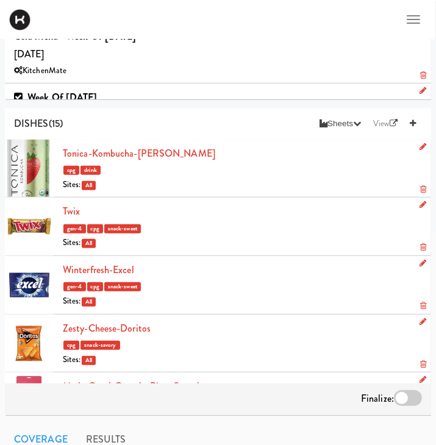
scroll to position [251, 0]
click at [415, 123] on icon at bounding box center [413, 123] width 6 height 8
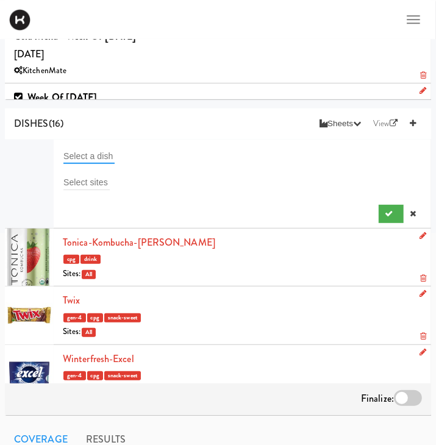
click at [93, 153] on input "text" at bounding box center [88, 156] width 51 height 16
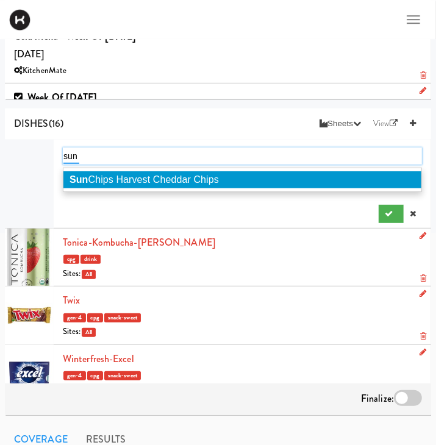
type input "sun"
click at [149, 180] on span "Sun Chips Harvest Cheddar Chips" at bounding box center [143, 179] width 149 height 10
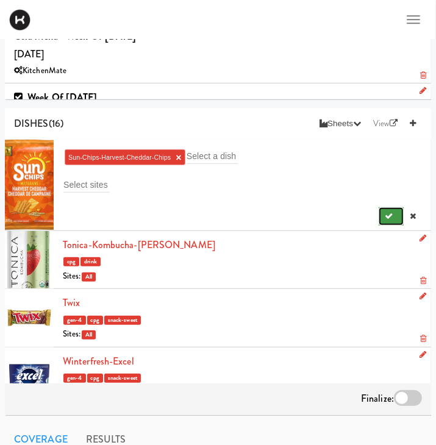
click at [392, 215] on icon "submit" at bounding box center [389, 216] width 8 height 8
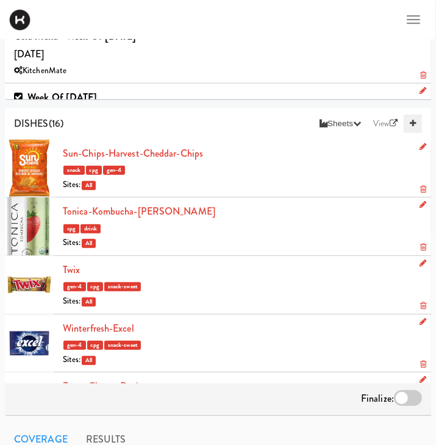
click at [411, 126] on icon at bounding box center [413, 123] width 6 height 8
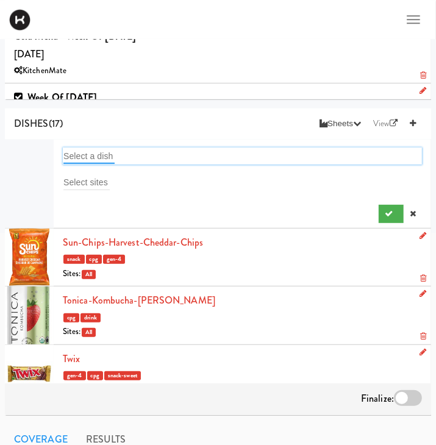
click at [90, 157] on input "text" at bounding box center [88, 156] width 51 height 16
type input "red"
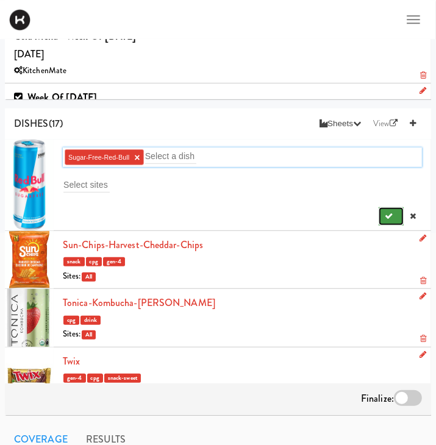
click at [384, 213] on button "submit" at bounding box center [390, 216] width 25 height 18
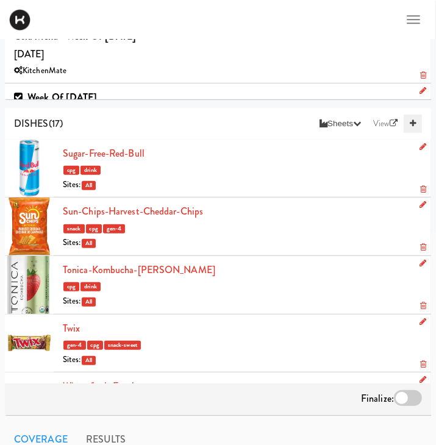
click at [414, 119] on link at bounding box center [412, 124] width 18 height 18
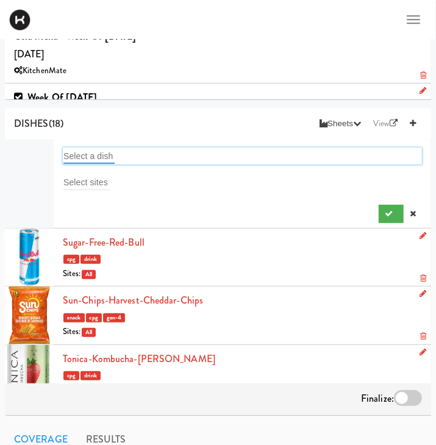
click at [82, 152] on input "text" at bounding box center [88, 156] width 51 height 16
type input "spar"
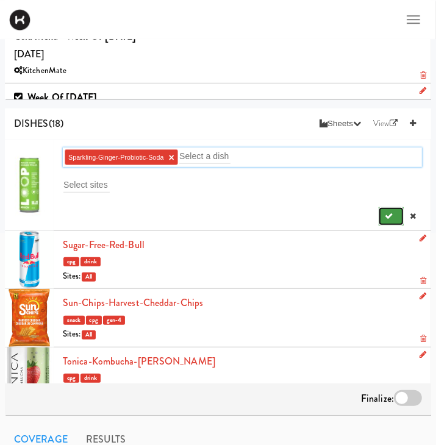
click at [400, 213] on button "submit" at bounding box center [390, 216] width 25 height 18
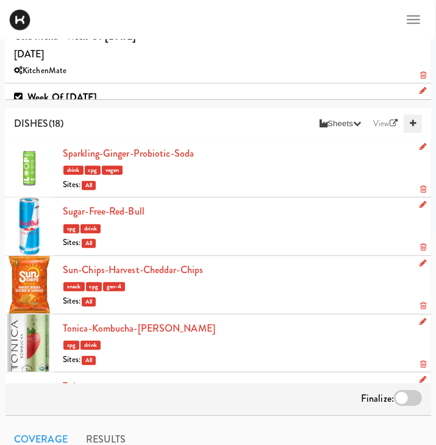
click at [412, 122] on icon at bounding box center [413, 123] width 6 height 8
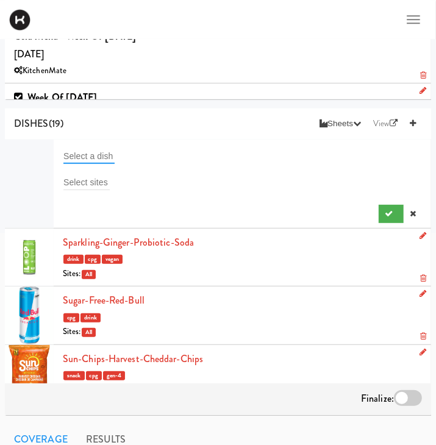
click at [105, 152] on input "text" at bounding box center [88, 156] width 51 height 16
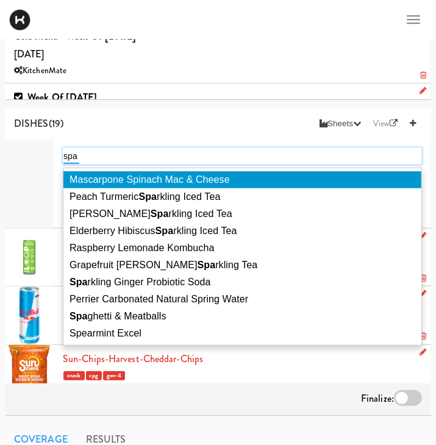
type input "spar"
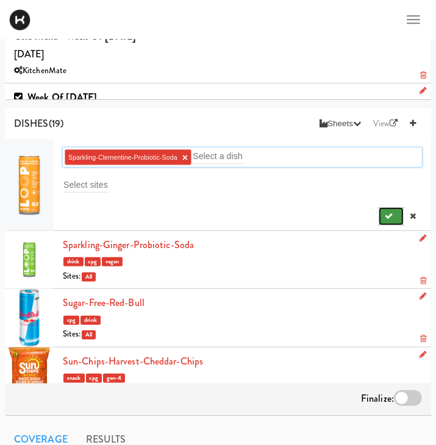
click at [388, 213] on icon "submit" at bounding box center [389, 216] width 8 height 8
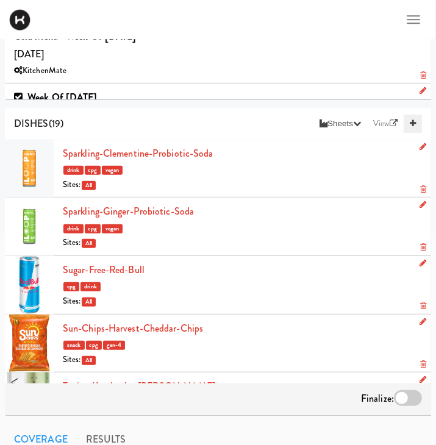
click at [406, 126] on link at bounding box center [412, 124] width 18 height 18
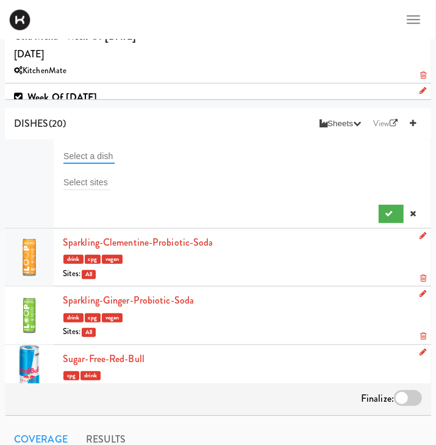
click at [90, 151] on input "text" at bounding box center [88, 156] width 51 height 16
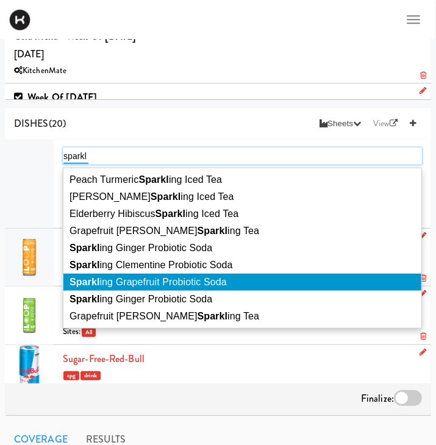
type input "sparkl"
click at [196, 281] on span "Sparkl ing Grapefruit Probiotic Soda" at bounding box center [147, 282] width 157 height 10
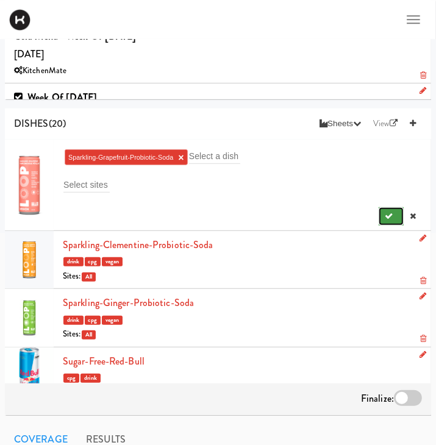
click at [380, 215] on button "submit" at bounding box center [390, 216] width 25 height 18
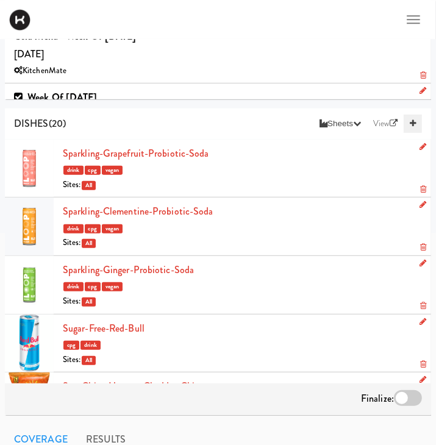
click at [416, 125] on icon at bounding box center [413, 123] width 6 height 8
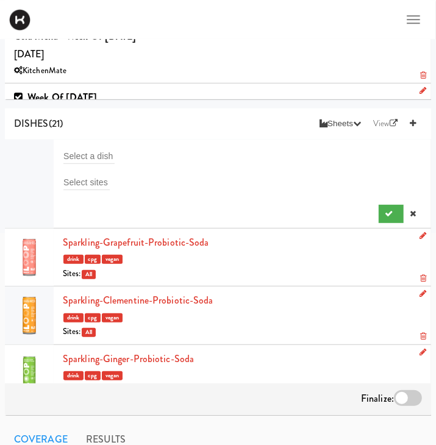
drag, startPoint x: 416, startPoint y: 125, endPoint x: 79, endPoint y: 155, distance: 338.4
click at [79, 155] on div "DISHES (21) Sheets Order List (Default Manufacturer) Recipe Sheets Assembly She…" at bounding box center [218, 261] width 426 height 307
click at [83, 158] on input "text" at bounding box center [88, 156] width 51 height 16
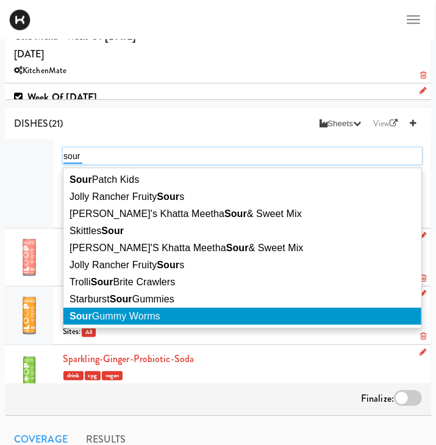
type input "sour"
click at [170, 321] on li "Sour Gummy Worms" at bounding box center [242, 316] width 358 height 17
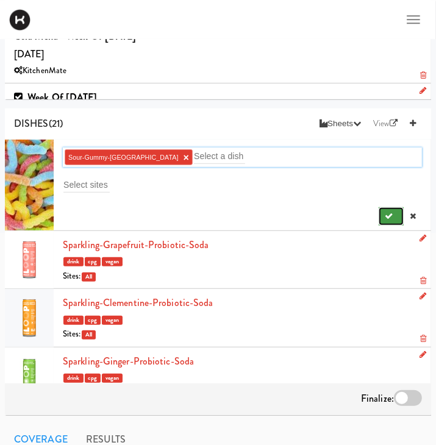
click at [391, 214] on icon "submit" at bounding box center [389, 216] width 8 height 8
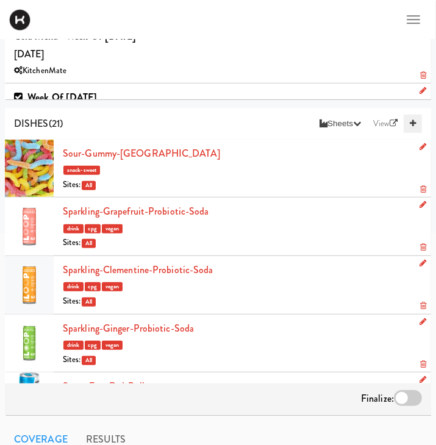
click at [418, 119] on link at bounding box center [412, 124] width 18 height 18
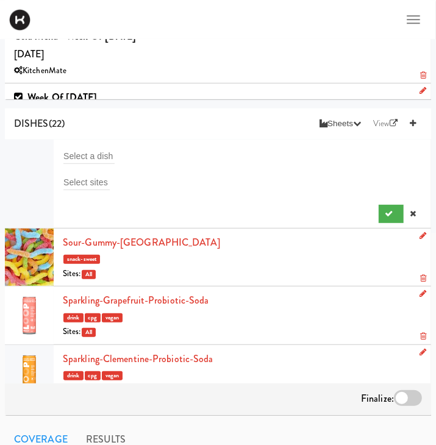
click at [96, 146] on li "Select a dish Select sites" at bounding box center [218, 184] width 426 height 89
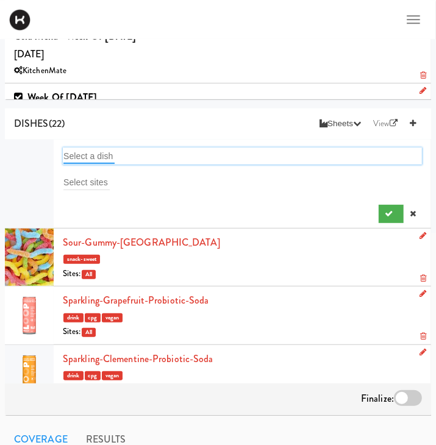
click at [91, 157] on input "text" at bounding box center [88, 156] width 51 height 16
type input "sni"
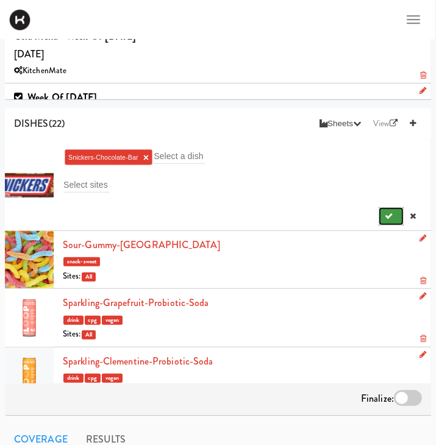
click at [394, 220] on button "submit" at bounding box center [390, 216] width 25 height 18
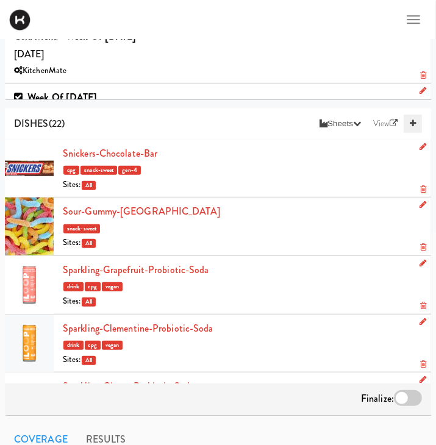
click at [416, 126] on link at bounding box center [412, 124] width 18 height 18
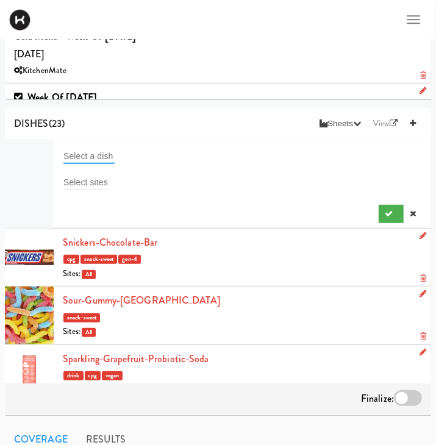
click at [95, 155] on input "text" at bounding box center [88, 156] width 51 height 16
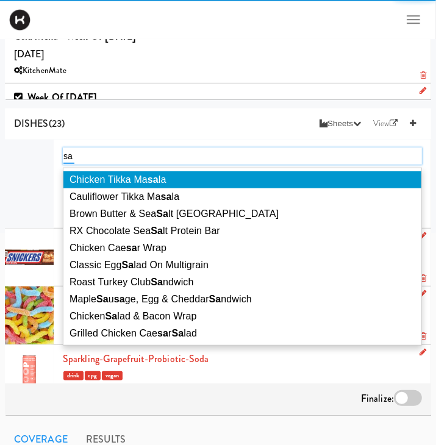
type input "san"
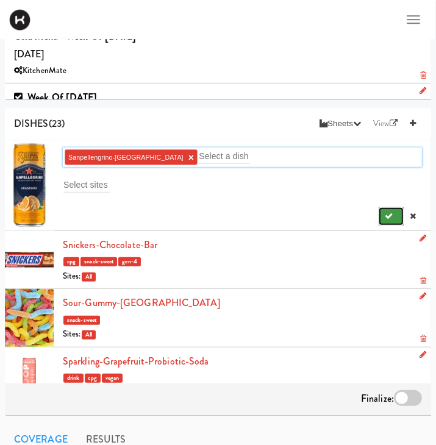
click at [390, 215] on icon "submit" at bounding box center [389, 216] width 8 height 8
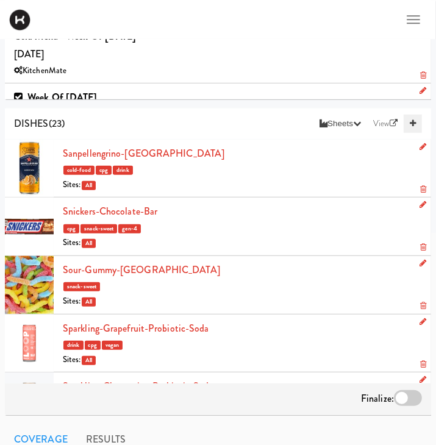
click at [413, 127] on icon at bounding box center [413, 123] width 6 height 8
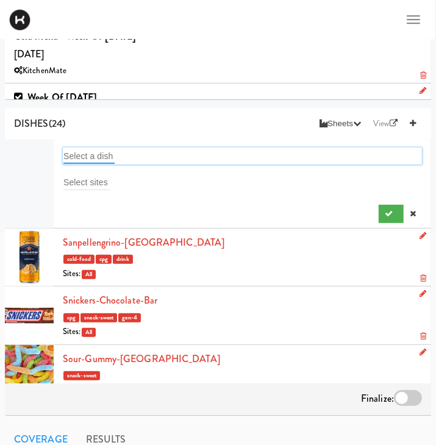
click at [98, 152] on input "text" at bounding box center [88, 156] width 51 height 16
type input "rx"
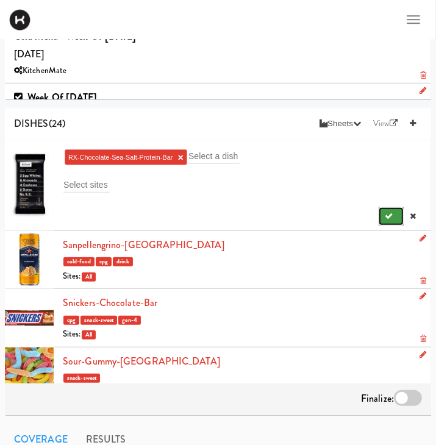
click at [386, 213] on icon "submit" at bounding box center [389, 216] width 8 height 8
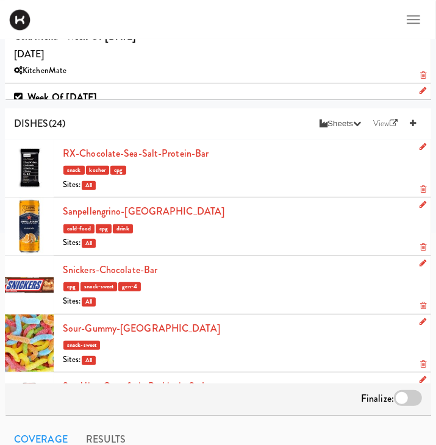
click at [422, 187] on icon at bounding box center [423, 189] width 6 height 8
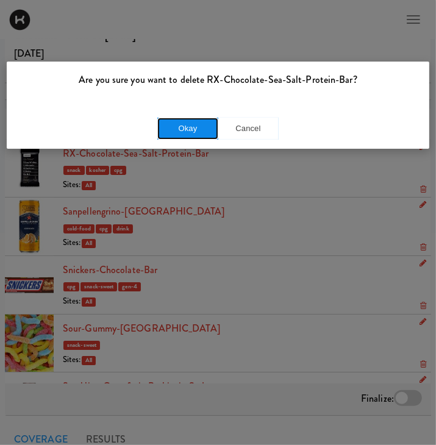
click at [199, 123] on button "Okay" at bounding box center [187, 129] width 61 height 22
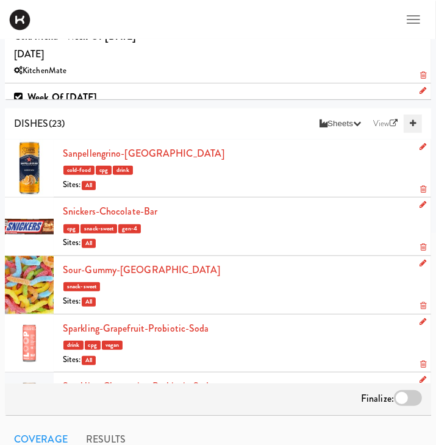
click at [408, 119] on link at bounding box center [412, 124] width 18 height 18
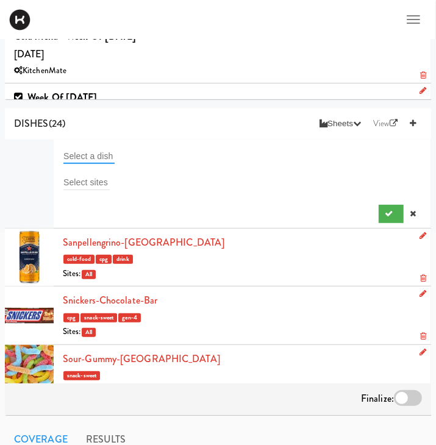
click at [79, 156] on input "text" at bounding box center [88, 156] width 51 height 16
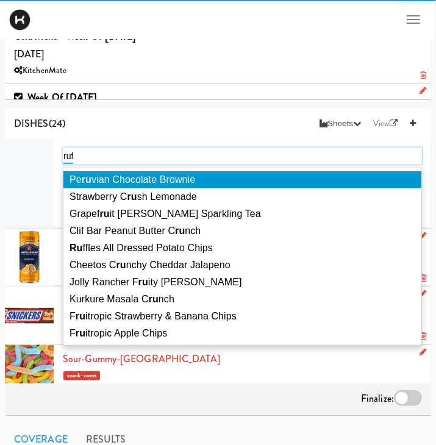
type input "[PERSON_NAME]"
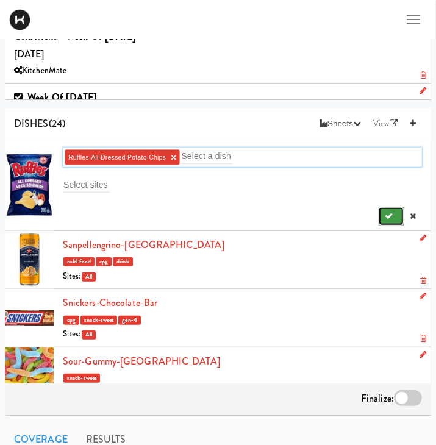
click at [392, 218] on icon "submit" at bounding box center [389, 216] width 8 height 8
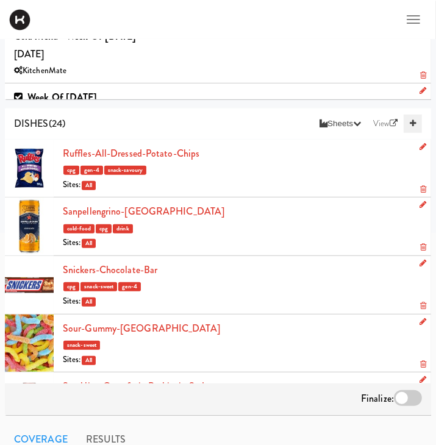
click at [411, 119] on link at bounding box center [412, 124] width 18 height 18
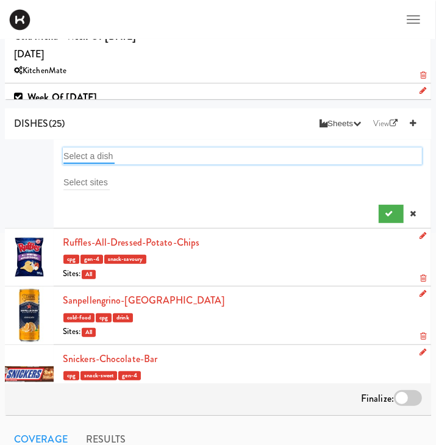
click at [114, 152] on input "text" at bounding box center [88, 156] width 51 height 16
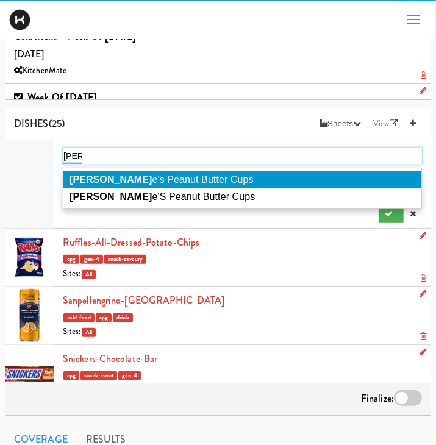
type input "[PERSON_NAME]"
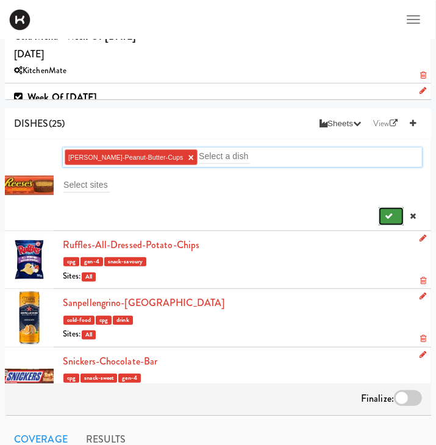
click at [388, 216] on icon "submit" at bounding box center [389, 216] width 8 height 8
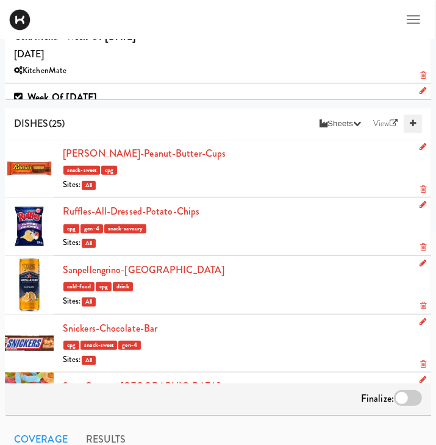
click at [414, 127] on icon at bounding box center [413, 123] width 6 height 8
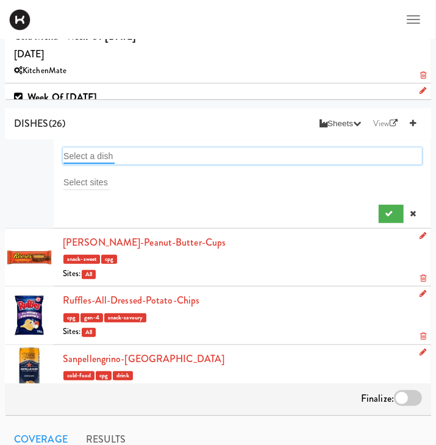
click at [96, 161] on input "text" at bounding box center [88, 156] width 51 height 16
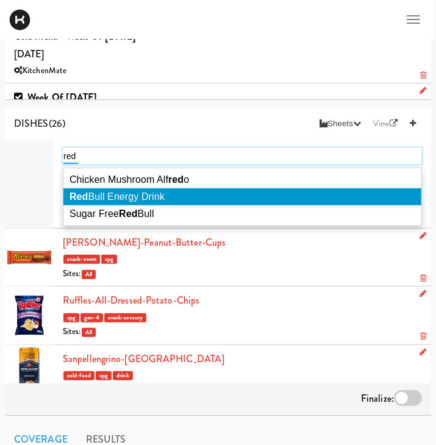
type input "red"
click at [156, 197] on span "Red Bull Energy Drink" at bounding box center [116, 196] width 95 height 10
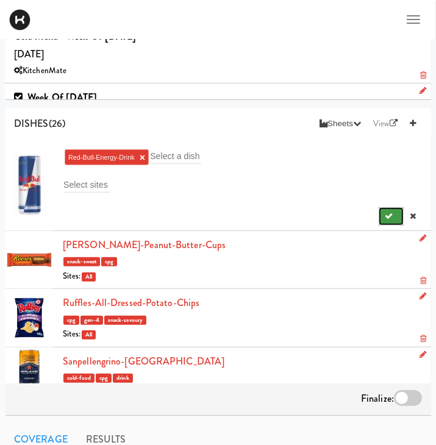
click at [381, 213] on button "submit" at bounding box center [390, 216] width 25 height 18
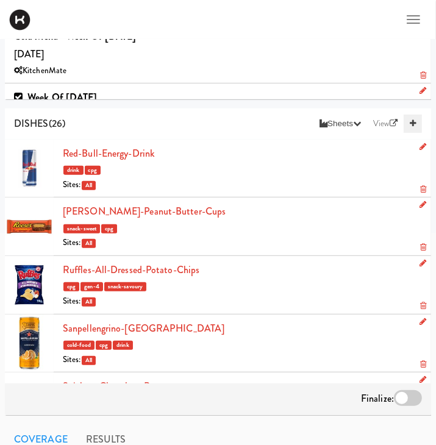
click at [416, 122] on link at bounding box center [412, 124] width 18 height 18
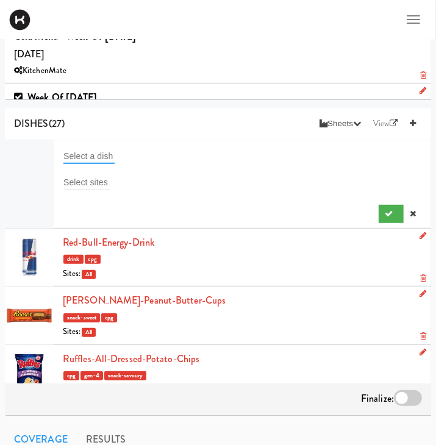
click at [91, 157] on input "text" at bounding box center [88, 156] width 51 height 16
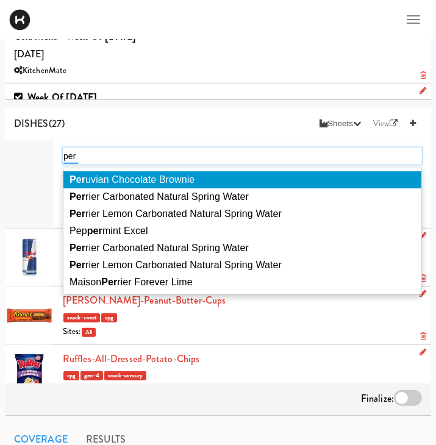
type input "per"
click at [152, 172] on li "Per uvian Chocolate Brownie" at bounding box center [242, 179] width 358 height 17
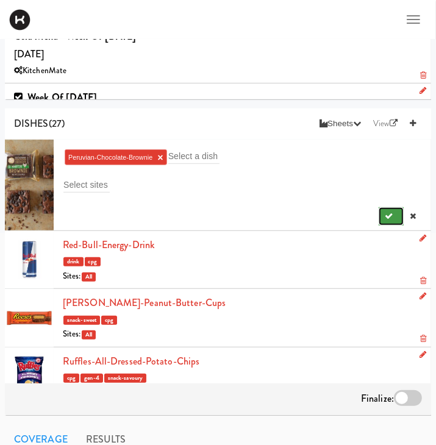
click at [385, 216] on icon "submit" at bounding box center [389, 216] width 8 height 8
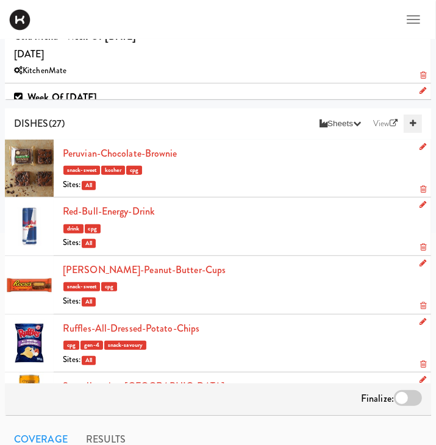
click at [413, 124] on icon at bounding box center [413, 123] width 6 height 8
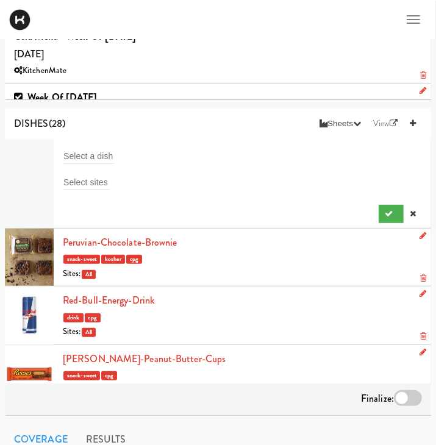
click at [121, 156] on div "Select a dish" at bounding box center [242, 155] width 359 height 17
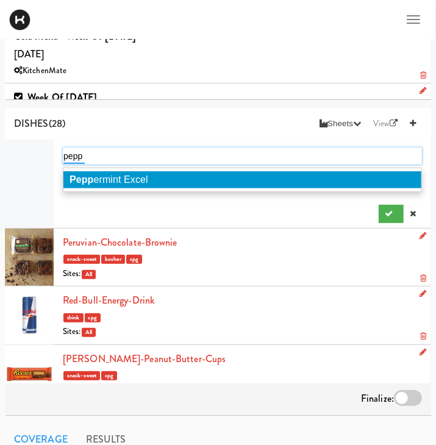
type input "pepp"
click at [126, 177] on span "Pepp ermint Excel" at bounding box center [108, 179] width 79 height 10
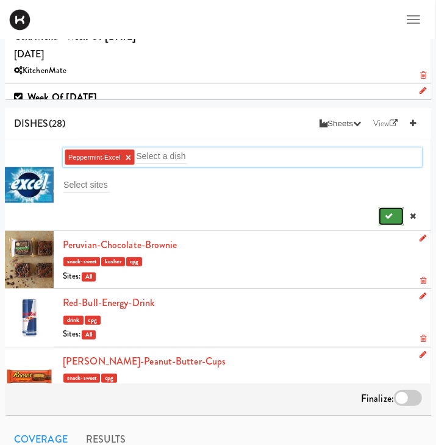
click at [391, 222] on button "submit" at bounding box center [390, 216] width 25 height 18
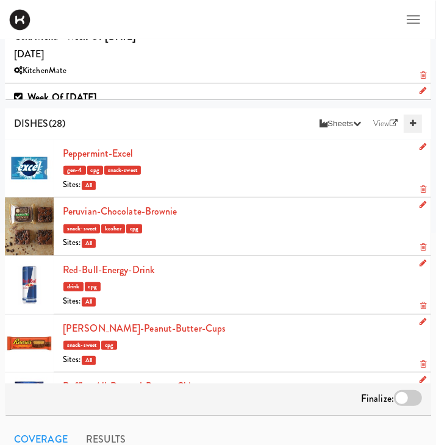
click at [416, 123] on link at bounding box center [412, 124] width 18 height 18
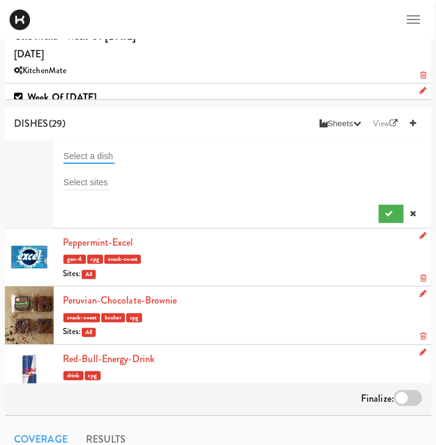
click at [101, 154] on input "text" at bounding box center [88, 156] width 51 height 16
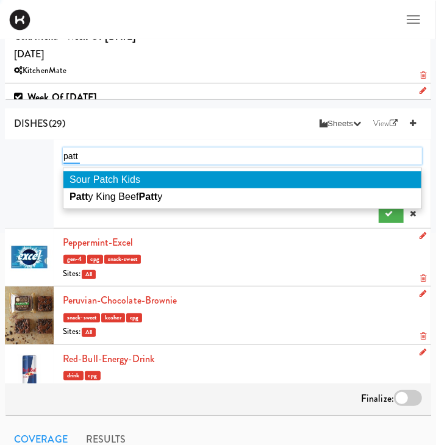
type input "[PERSON_NAME]"
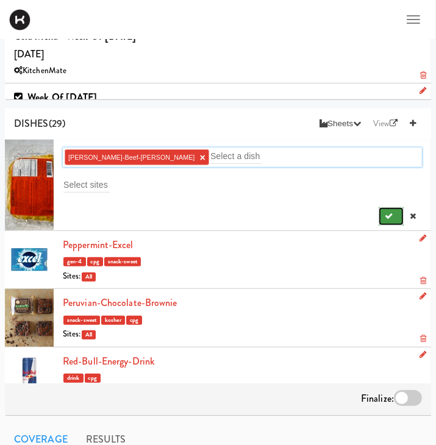
click at [397, 212] on button "submit" at bounding box center [390, 216] width 25 height 18
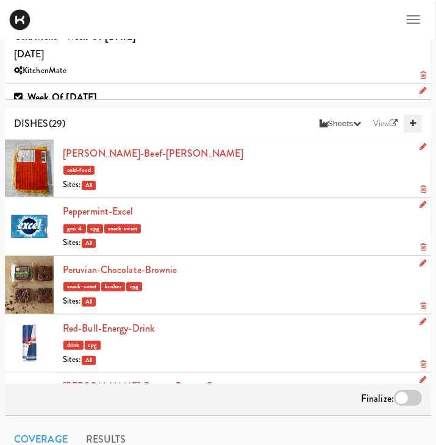
click at [414, 126] on icon at bounding box center [413, 123] width 6 height 8
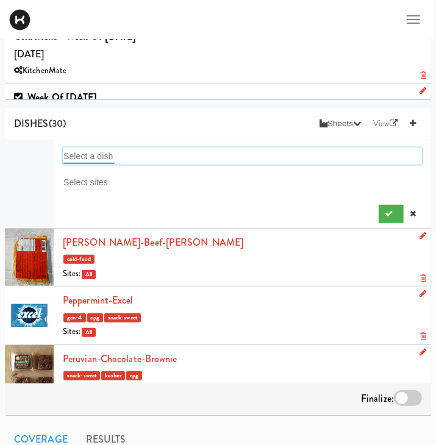
click at [97, 152] on input "text" at bounding box center [88, 156] width 51 height 16
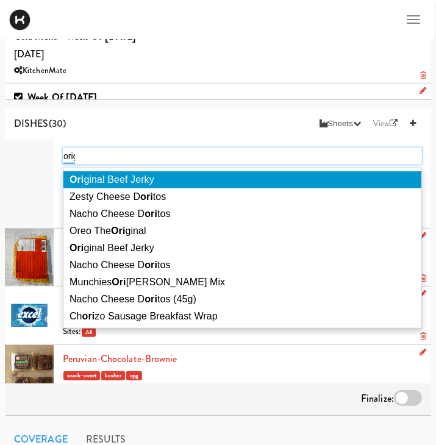
type input "origi"
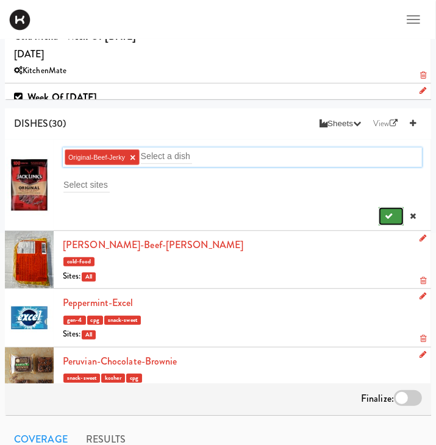
click at [395, 213] on button "submit" at bounding box center [390, 216] width 25 height 18
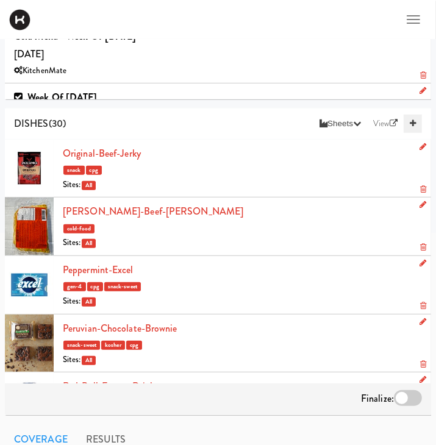
click at [416, 122] on link at bounding box center [412, 124] width 18 height 18
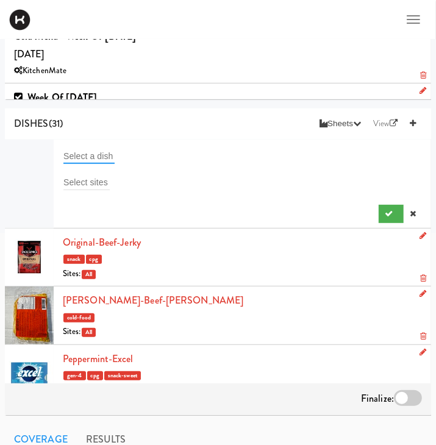
click at [91, 152] on input "text" at bounding box center [88, 156] width 51 height 16
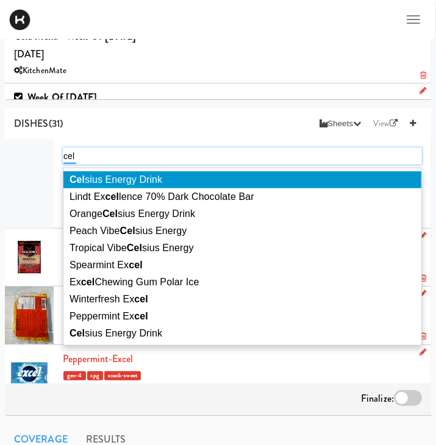
type input "cel"
click at [133, 176] on span "Cel sius Energy Drink" at bounding box center [115, 179] width 93 height 10
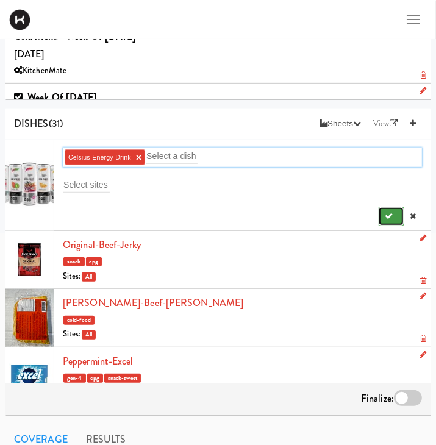
click at [391, 216] on icon "submit" at bounding box center [389, 216] width 8 height 8
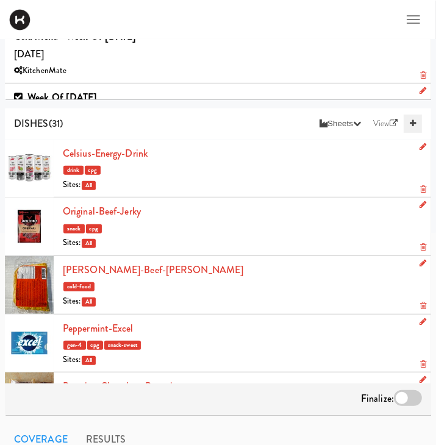
click at [413, 123] on icon at bounding box center [413, 123] width 6 height 8
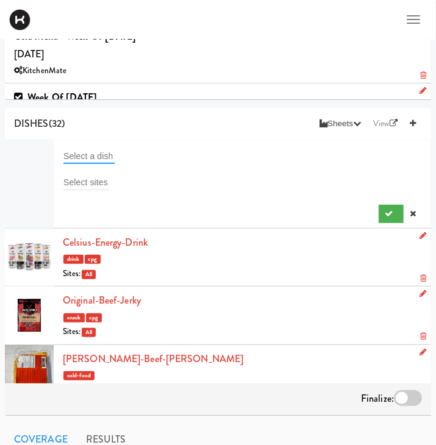
click at [110, 154] on input "text" at bounding box center [88, 156] width 51 height 16
click at [422, 277] on icon at bounding box center [423, 278] width 6 height 8
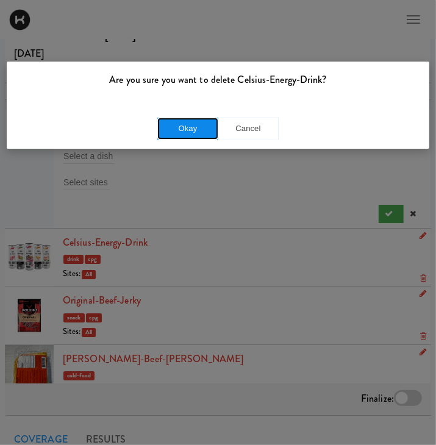
click at [196, 127] on button "Okay" at bounding box center [187, 129] width 61 height 22
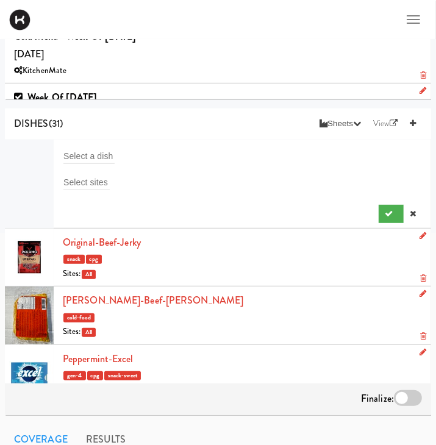
click at [116, 151] on div "Select a dish" at bounding box center [242, 155] width 359 height 17
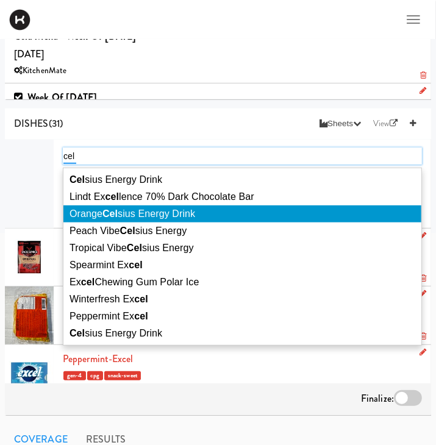
type input "cel"
click at [151, 215] on span "Orange Cel sius Energy Drink" at bounding box center [132, 213] width 126 height 10
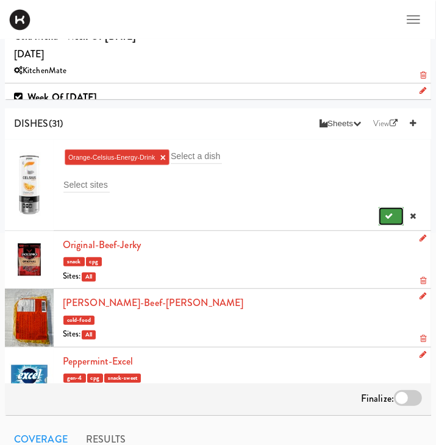
click at [391, 219] on icon "submit" at bounding box center [389, 216] width 8 height 8
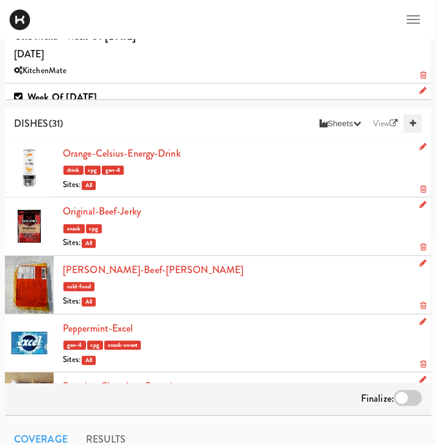
click at [417, 123] on link at bounding box center [412, 124] width 18 height 18
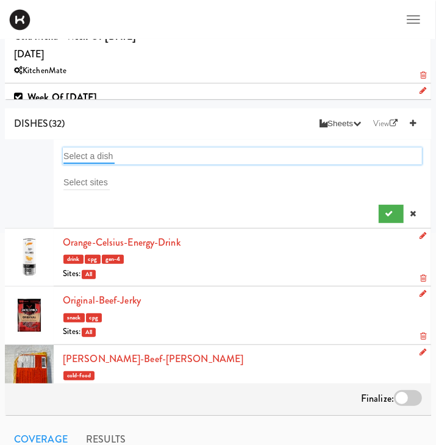
click at [114, 157] on input "text" at bounding box center [88, 156] width 51 height 16
type input "oiko"
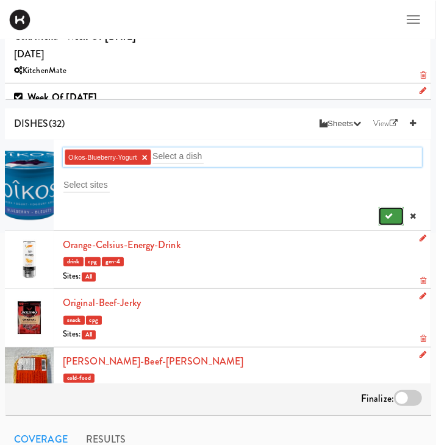
click at [394, 218] on button "submit" at bounding box center [390, 216] width 25 height 18
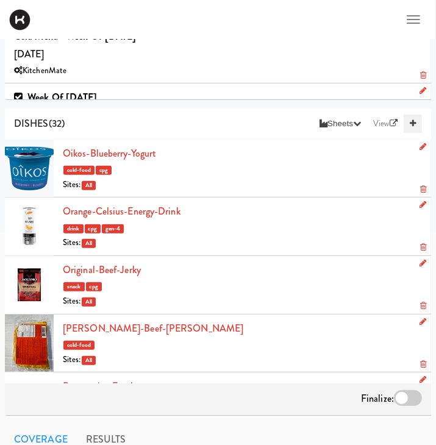
click at [415, 128] on link at bounding box center [412, 124] width 18 height 18
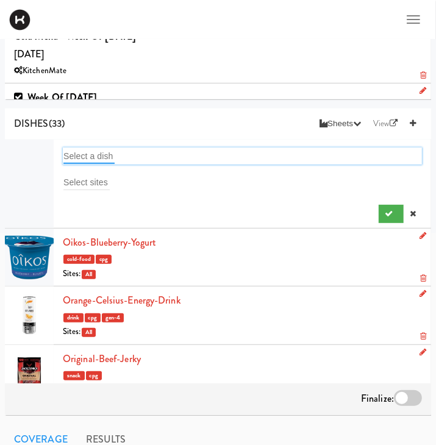
click at [102, 148] on input "text" at bounding box center [88, 156] width 51 height 16
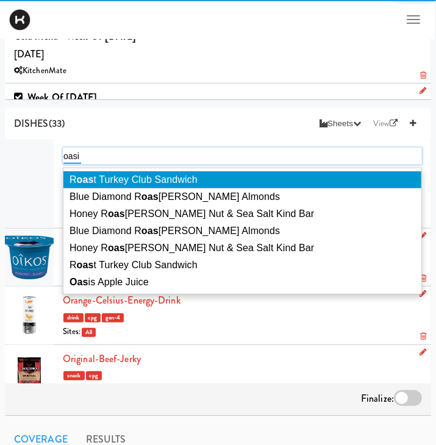
type input "oasis"
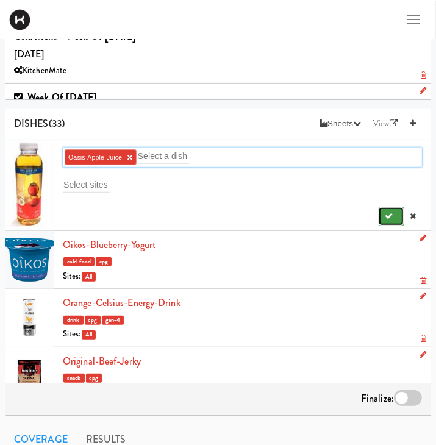
click at [394, 213] on button "submit" at bounding box center [390, 216] width 25 height 18
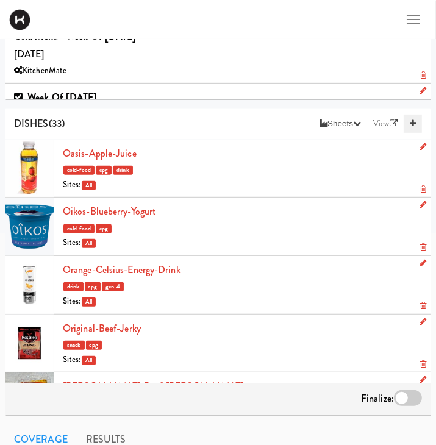
click at [417, 127] on link at bounding box center [412, 124] width 18 height 18
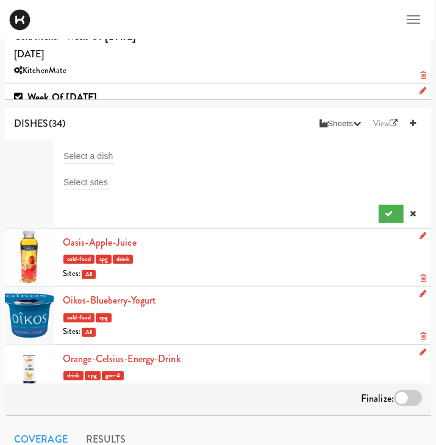
click at [89, 144] on li "Select a dish Select sites" at bounding box center [218, 184] width 426 height 89
click at [98, 162] on input "text" at bounding box center [88, 156] width 51 height 16
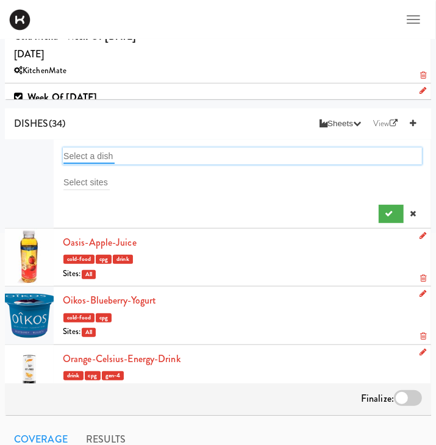
type input "m"
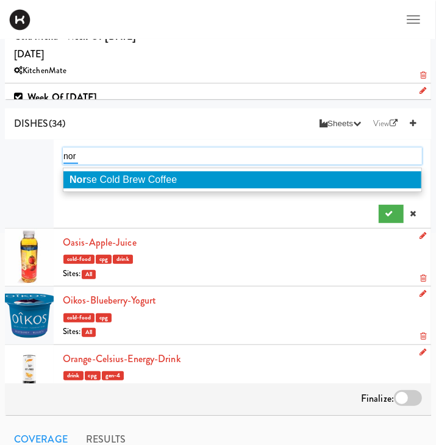
type input "nors"
type input "\"
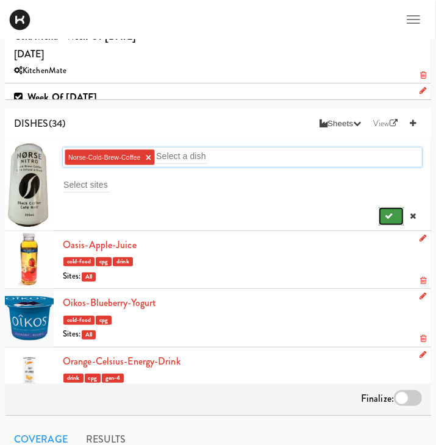
click at [399, 212] on button "submit" at bounding box center [390, 216] width 25 height 18
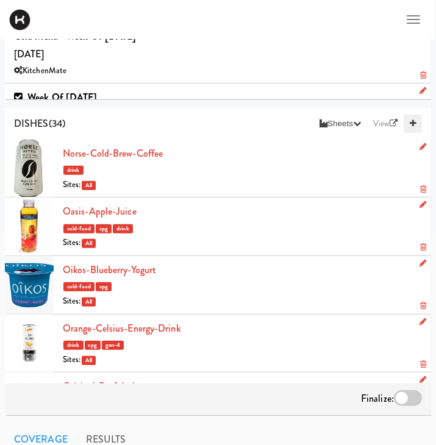
click at [415, 121] on icon at bounding box center [413, 123] width 6 height 8
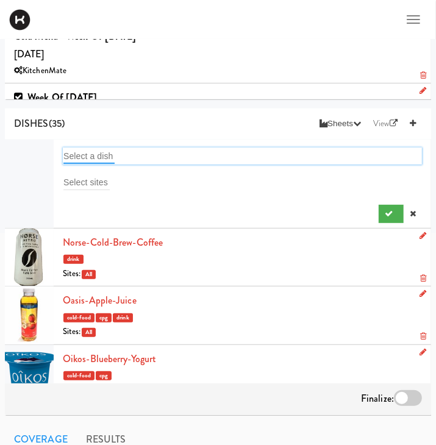
click at [106, 152] on input "text" at bounding box center [88, 156] width 51 height 16
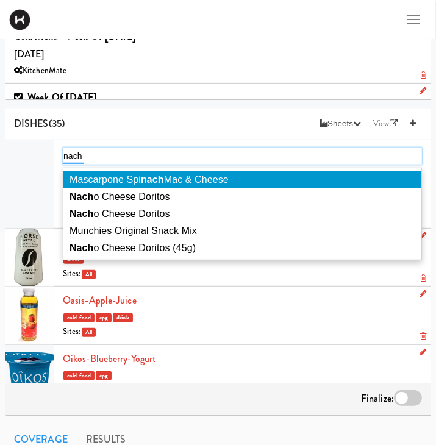
type input "nacho"
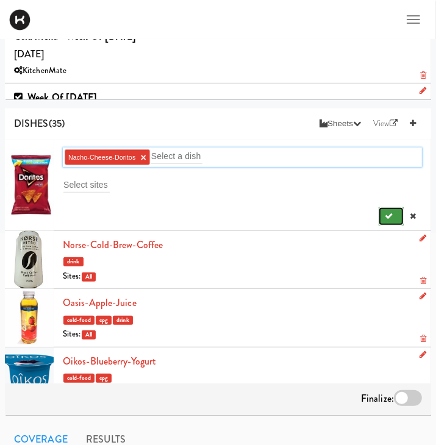
click at [383, 219] on button "submit" at bounding box center [390, 216] width 25 height 18
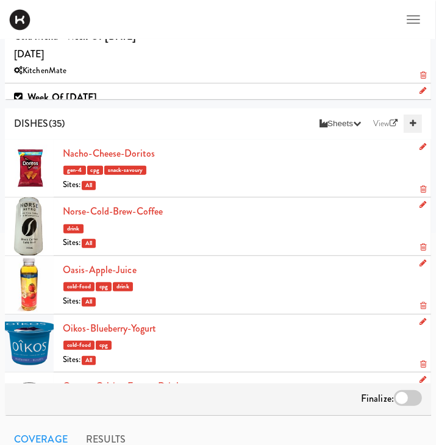
click at [411, 119] on link at bounding box center [412, 124] width 18 height 18
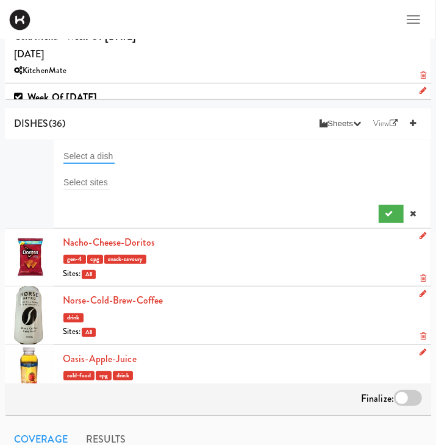
click at [79, 152] on input "text" at bounding box center [88, 156] width 51 height 16
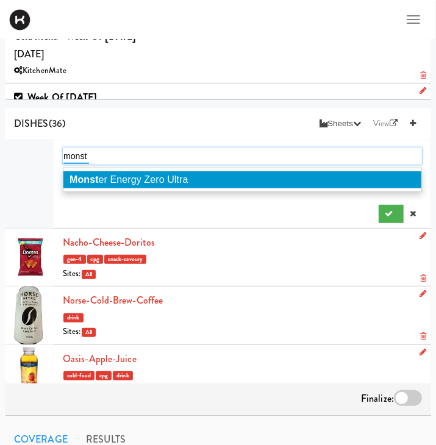
type input "monst"
click at [152, 179] on span "Monst er Energy Zero Ultra" at bounding box center [128, 179] width 119 height 10
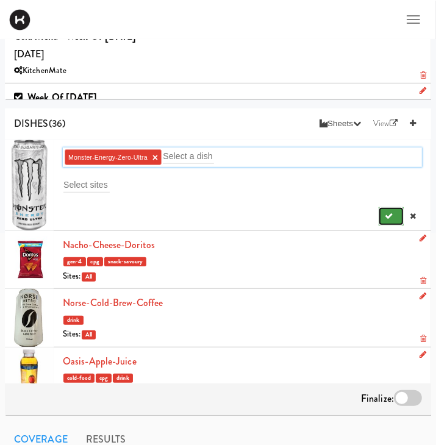
click at [394, 213] on button "submit" at bounding box center [390, 216] width 25 height 18
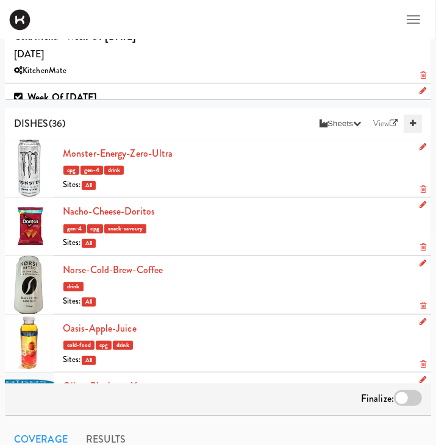
click at [416, 126] on icon at bounding box center [413, 123] width 6 height 8
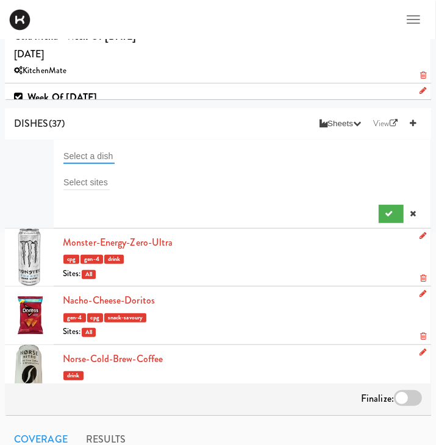
click at [80, 158] on input "text" at bounding box center [88, 156] width 51 height 16
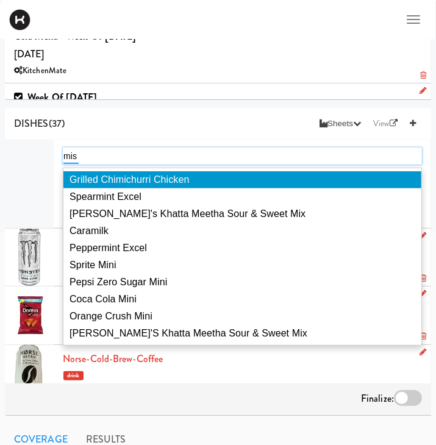
type input "miss"
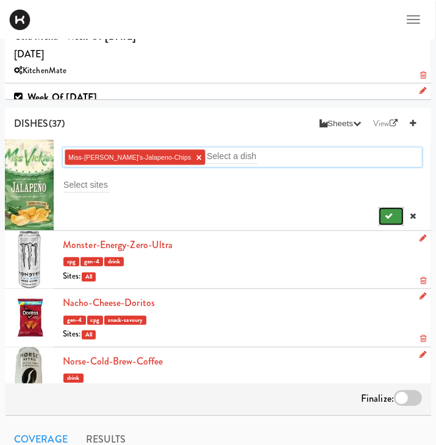
click at [386, 209] on button "submit" at bounding box center [390, 216] width 25 height 18
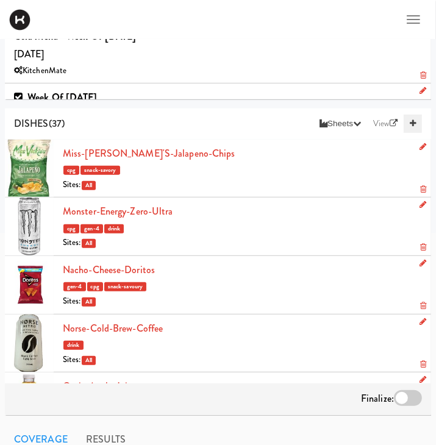
click at [416, 125] on icon at bounding box center [413, 123] width 6 height 8
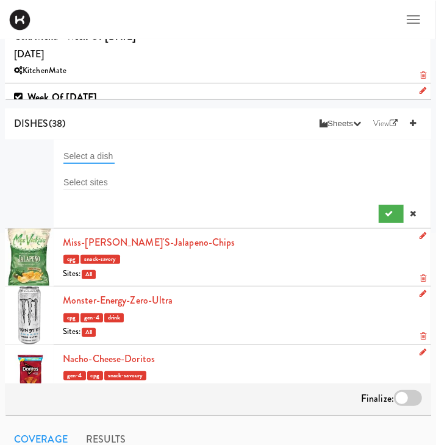
click at [106, 150] on input "text" at bounding box center [88, 156] width 51 height 16
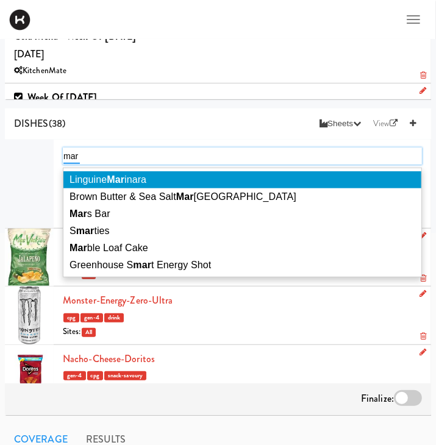
type input "mars"
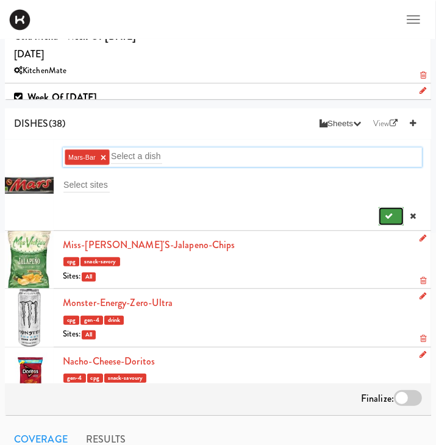
click at [394, 218] on button "submit" at bounding box center [390, 216] width 25 height 18
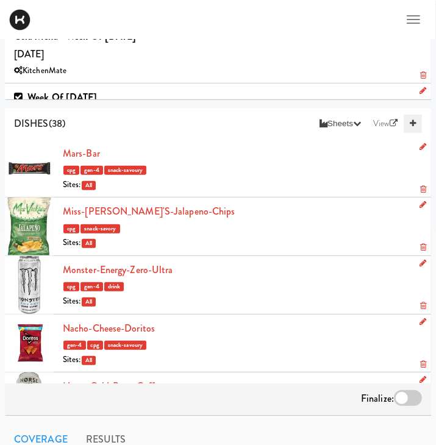
click at [417, 125] on link at bounding box center [412, 124] width 18 height 18
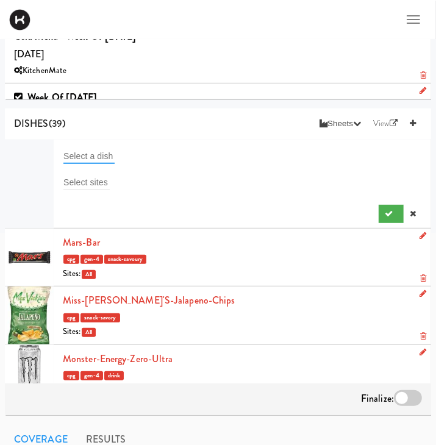
click at [94, 158] on input "text" at bounding box center [88, 156] width 51 height 16
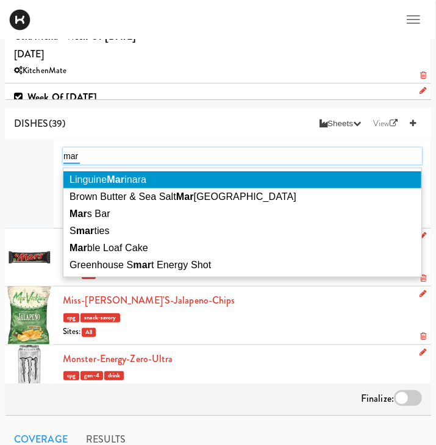
type input "marb"
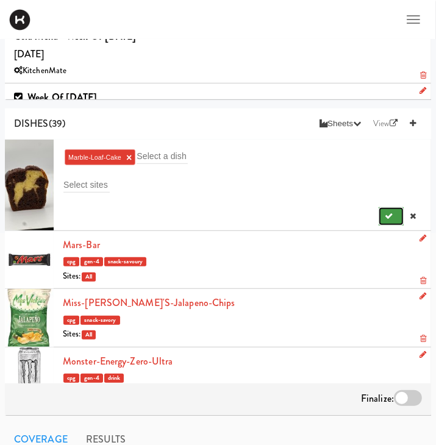
click at [386, 218] on icon "submit" at bounding box center [389, 216] width 8 height 8
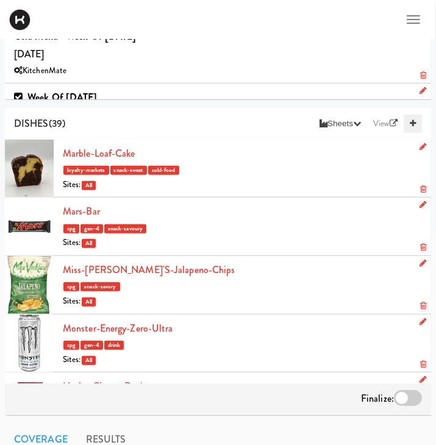
click at [411, 123] on icon at bounding box center [413, 123] width 6 height 8
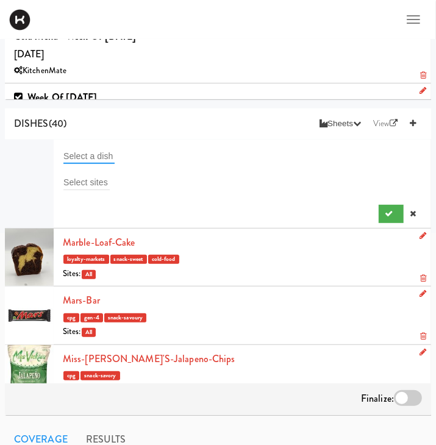
click at [99, 155] on input "text" at bounding box center [88, 156] width 51 height 16
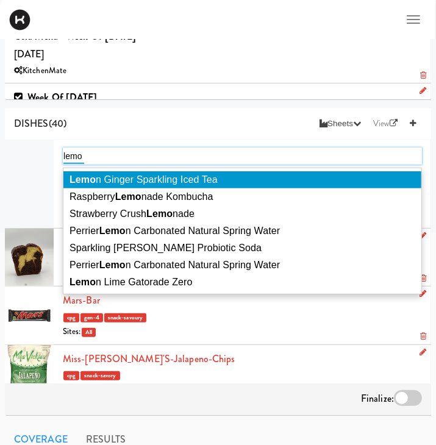
type input "lemon"
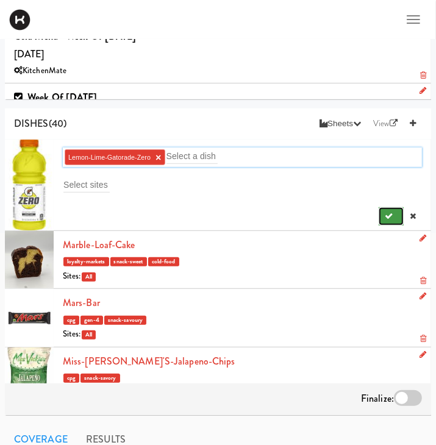
click at [394, 218] on button "submit" at bounding box center [390, 216] width 25 height 18
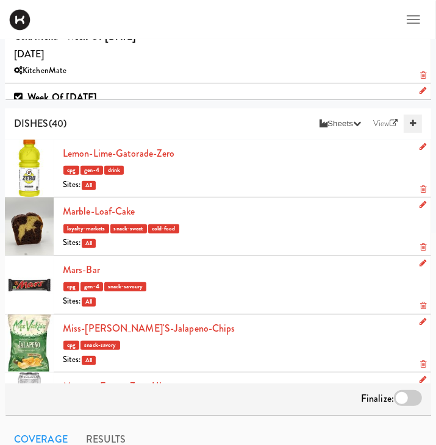
click at [413, 131] on link at bounding box center [412, 124] width 18 height 18
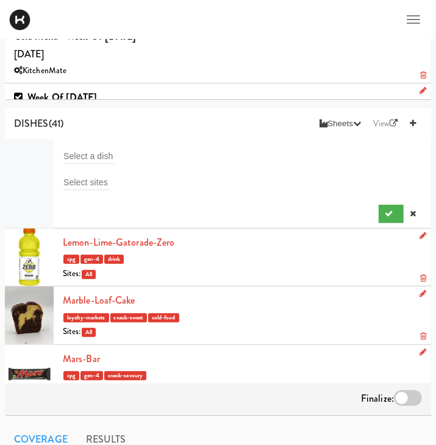
click at [144, 163] on div "Select a dish" at bounding box center [242, 155] width 359 height 17
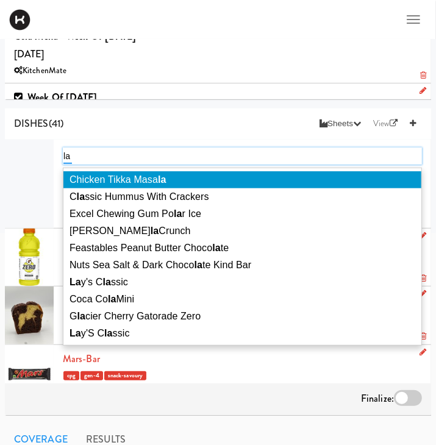
type input "lay"
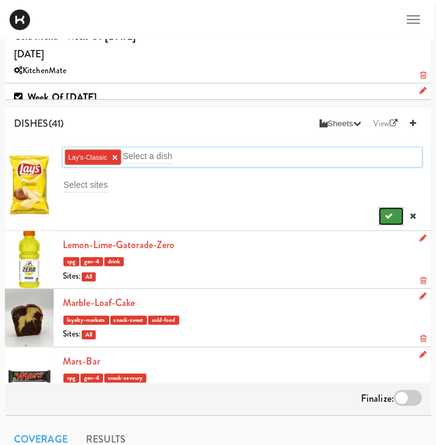
click at [397, 218] on button "submit" at bounding box center [390, 216] width 25 height 18
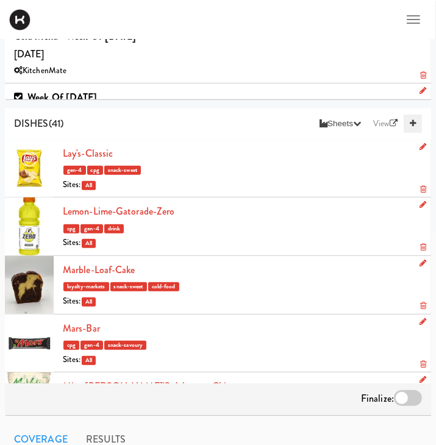
click at [416, 124] on link at bounding box center [412, 124] width 18 height 18
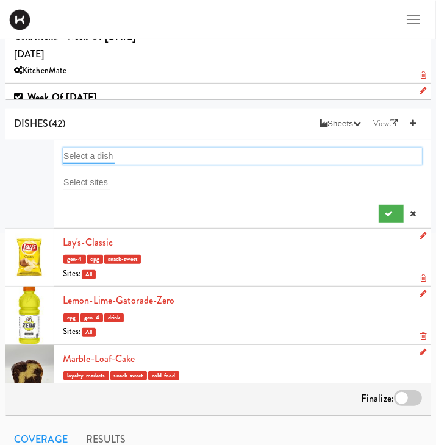
click at [79, 157] on input "text" at bounding box center [88, 156] width 51 height 16
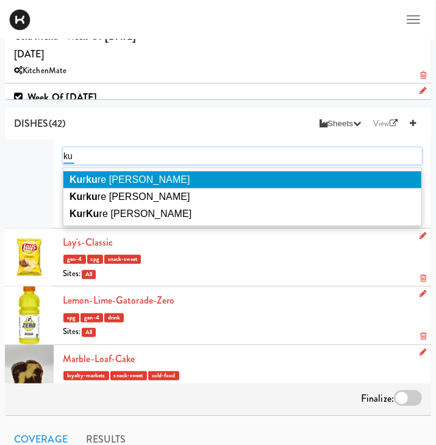
type input "kur"
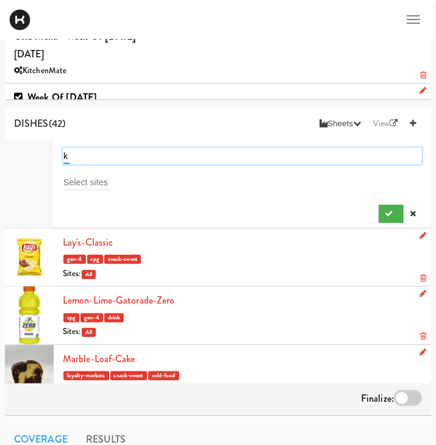
type input "ku"
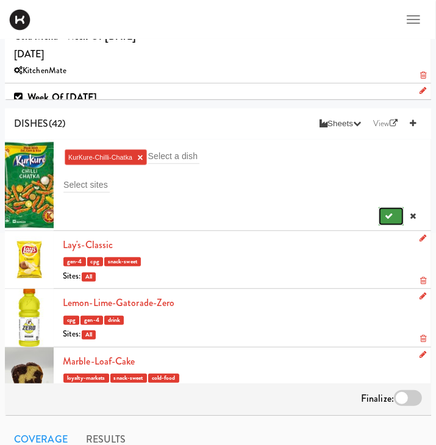
click at [391, 219] on icon "submit" at bounding box center [389, 216] width 8 height 8
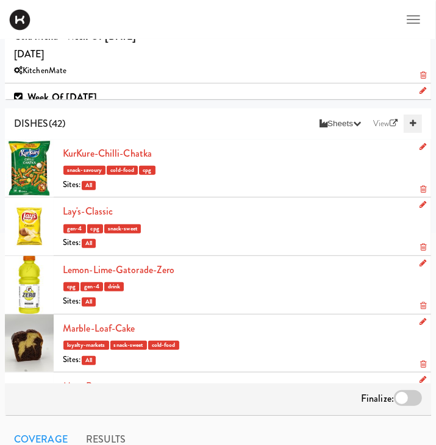
click at [410, 122] on icon at bounding box center [413, 123] width 6 height 8
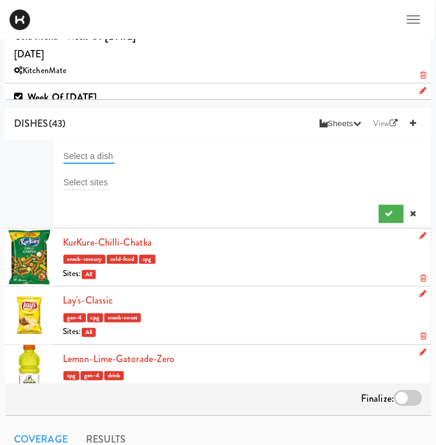
click at [101, 157] on input "text" at bounding box center [88, 156] width 51 height 16
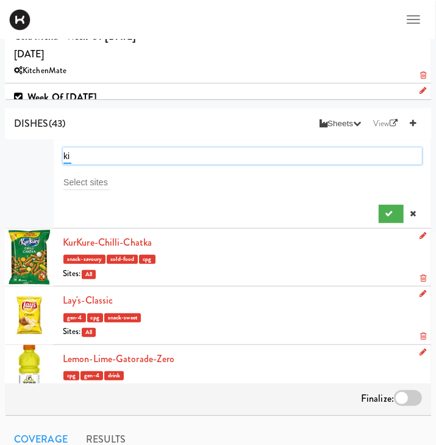
type input "kit"
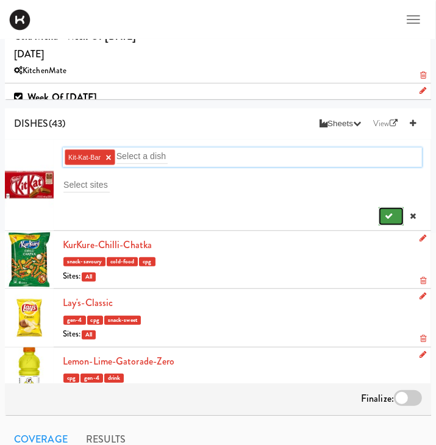
click at [389, 219] on icon "submit" at bounding box center [389, 216] width 8 height 8
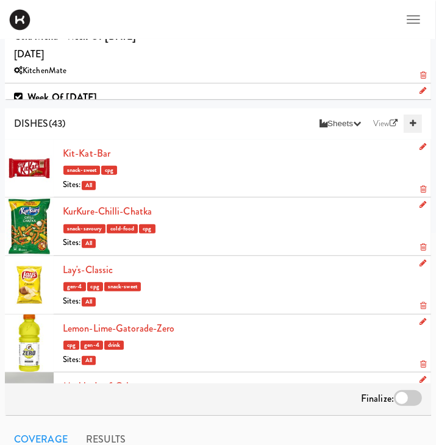
click at [414, 123] on icon at bounding box center [413, 123] width 6 height 8
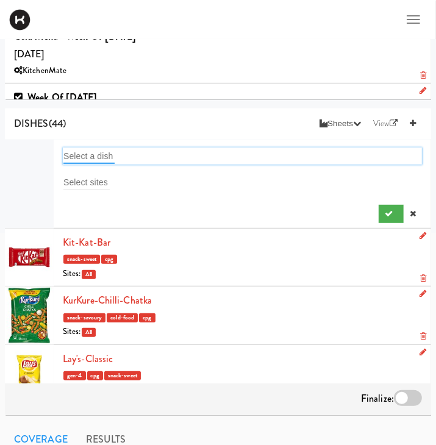
click at [89, 152] on input "text" at bounding box center [88, 156] width 51 height 16
type input "kin"
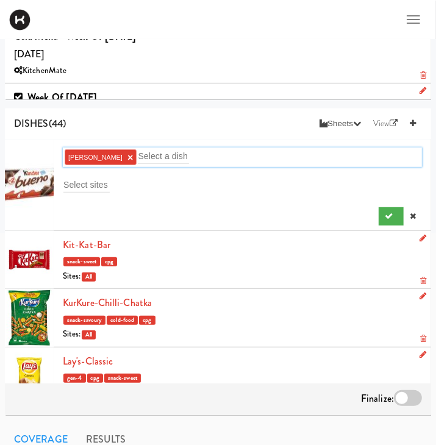
click at [341, 260] on div "snack-sweet cpg" at bounding box center [242, 261] width 359 height 15
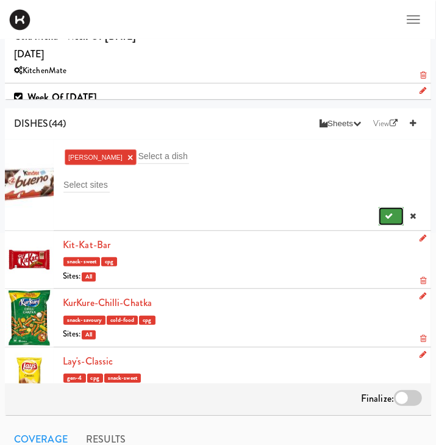
click at [384, 223] on button "submit" at bounding box center [390, 216] width 25 height 18
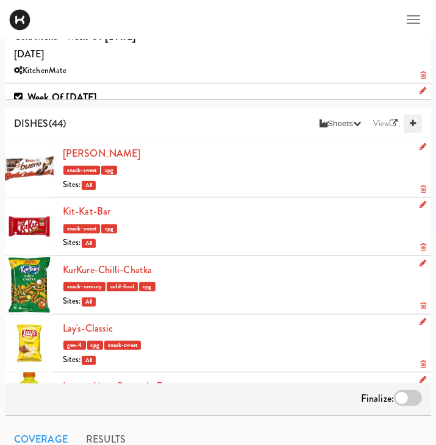
click at [413, 123] on icon at bounding box center [413, 123] width 6 height 8
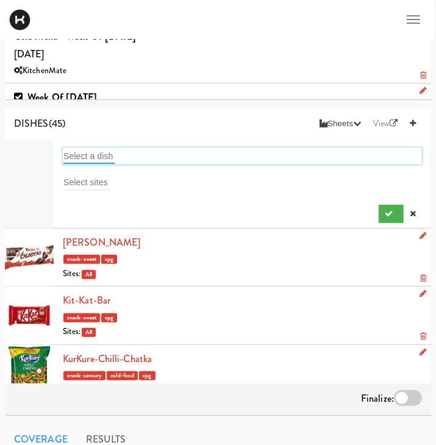
click at [70, 152] on input "text" at bounding box center [88, 156] width 51 height 16
type input "kin"
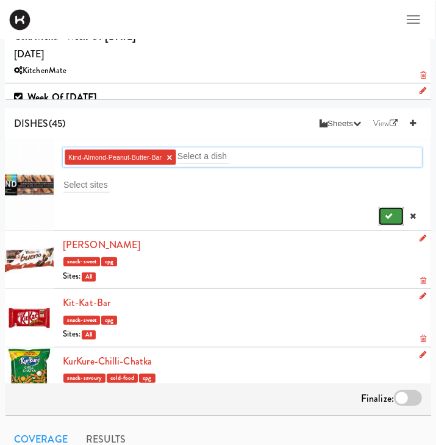
click at [386, 216] on icon "submit" at bounding box center [389, 216] width 8 height 8
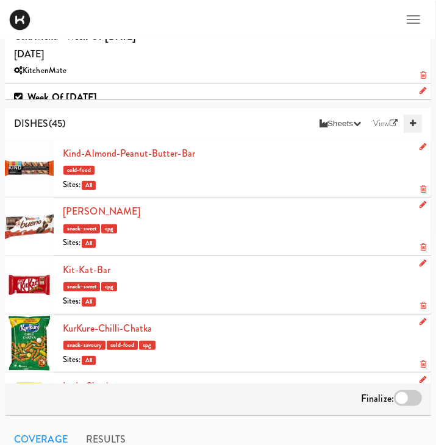
click at [413, 119] on link at bounding box center [412, 124] width 18 height 18
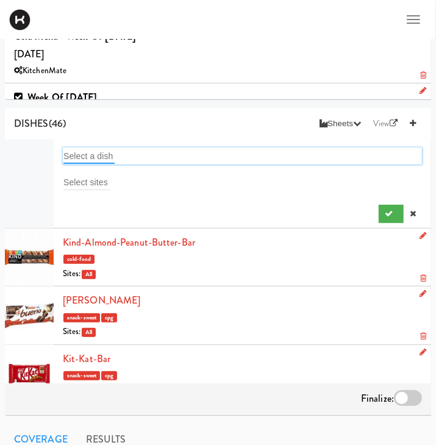
click at [99, 160] on input "text" at bounding box center [88, 156] width 51 height 16
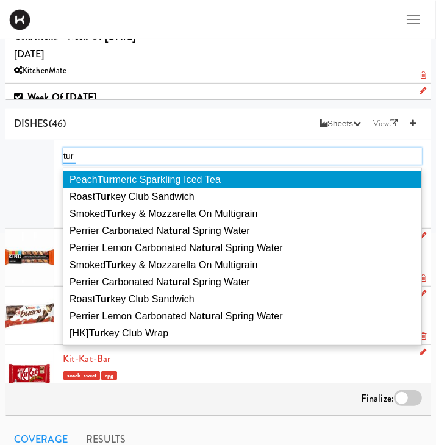
type input "turk"
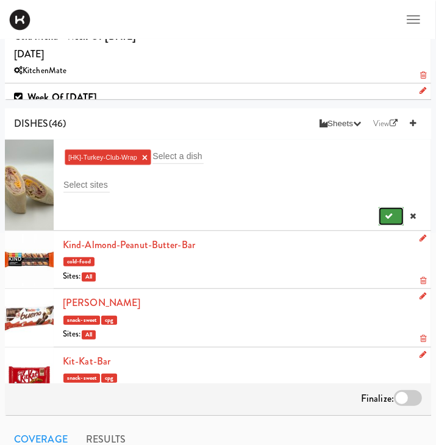
click at [384, 218] on button "submit" at bounding box center [390, 216] width 25 height 18
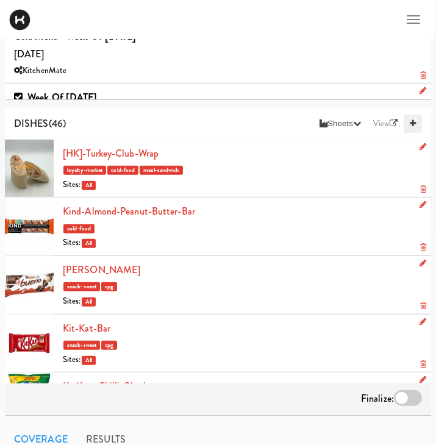
click at [412, 125] on icon at bounding box center [413, 123] width 6 height 8
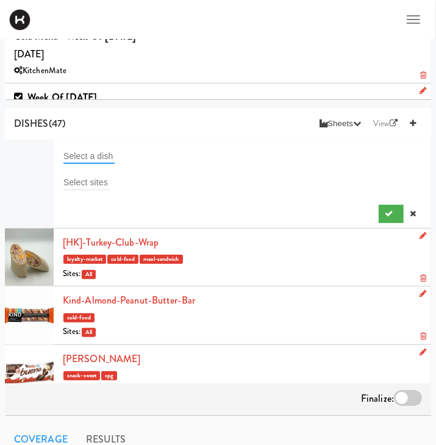
click at [98, 153] on input "text" at bounding box center [88, 156] width 51 height 16
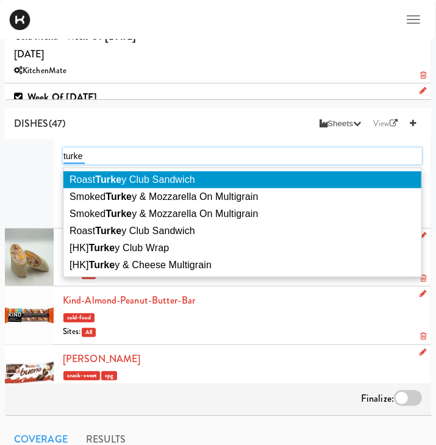
type input "turkey"
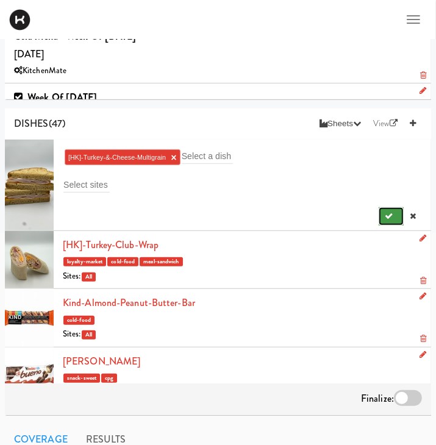
click at [397, 207] on button "submit" at bounding box center [390, 216] width 25 height 18
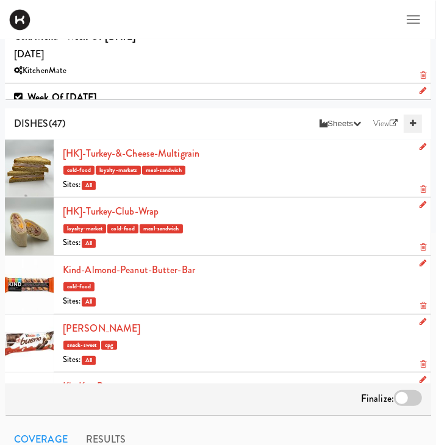
click at [413, 125] on icon at bounding box center [413, 123] width 6 height 8
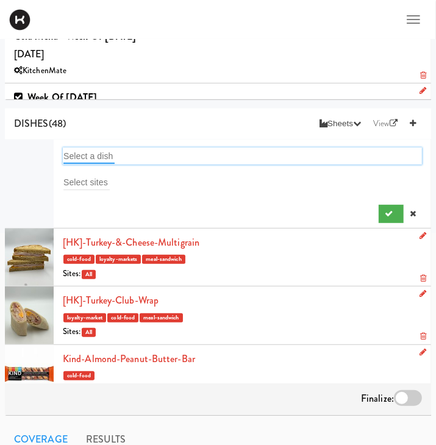
click at [73, 156] on input "text" at bounding box center [88, 156] width 51 height 16
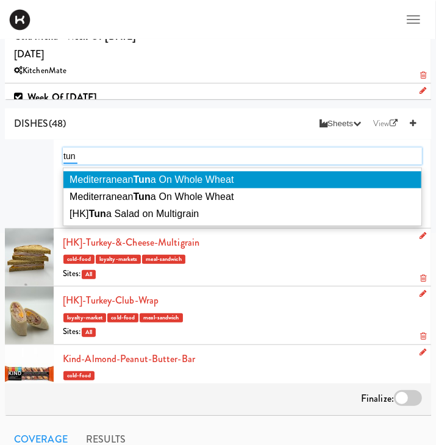
type input "tuna"
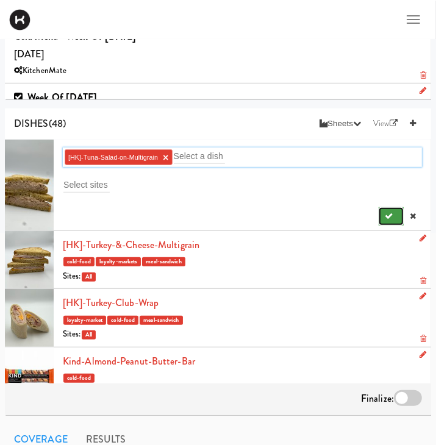
click at [382, 211] on button "submit" at bounding box center [390, 216] width 25 height 18
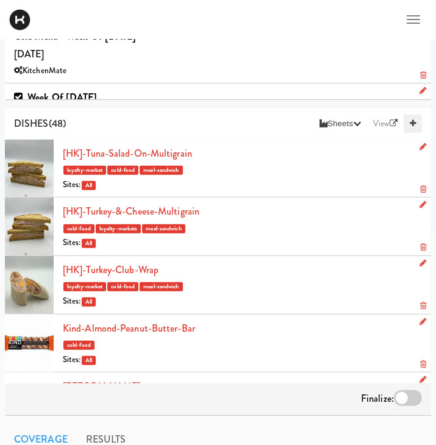
click at [416, 122] on link at bounding box center [412, 124] width 18 height 18
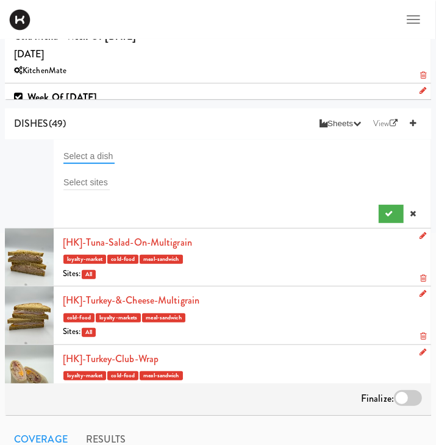
click at [104, 152] on input "text" at bounding box center [88, 156] width 51 height 16
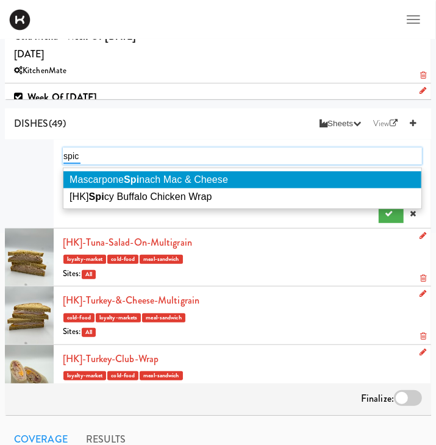
type input "spicy"
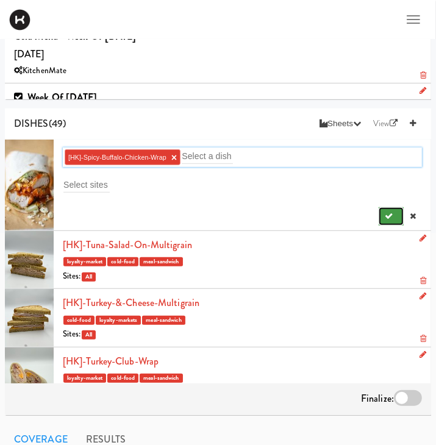
click at [389, 214] on icon "submit" at bounding box center [389, 216] width 8 height 8
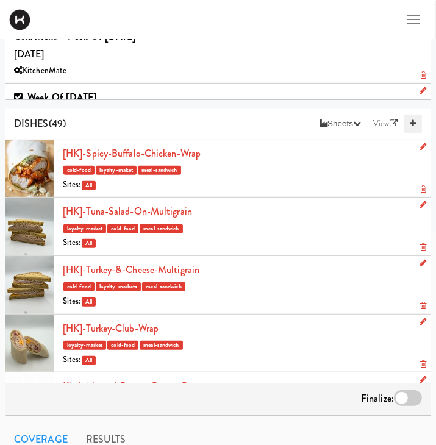
click at [411, 124] on icon at bounding box center [413, 123] width 6 height 8
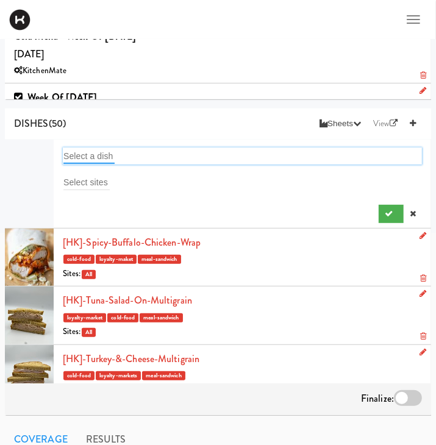
click at [83, 152] on input "text" at bounding box center [88, 156] width 51 height 16
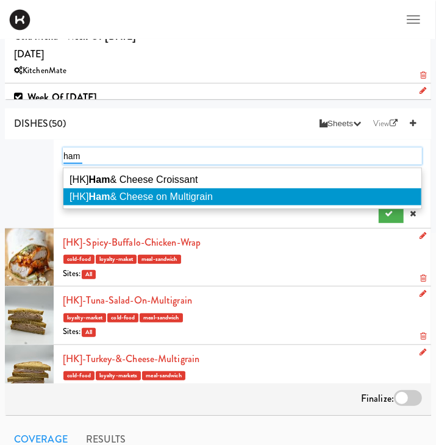
type input "ham"
click at [185, 205] on li "[HK] Ham & Cheese on Multigrain" at bounding box center [242, 196] width 358 height 17
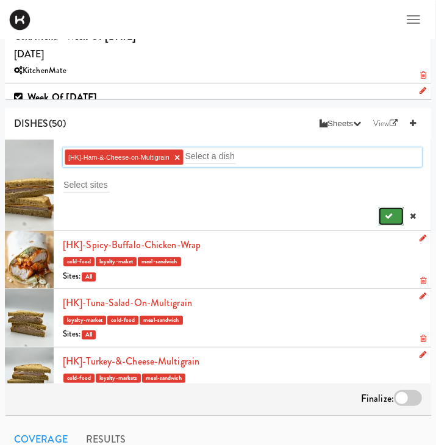
click at [391, 213] on icon "submit" at bounding box center [389, 216] width 8 height 8
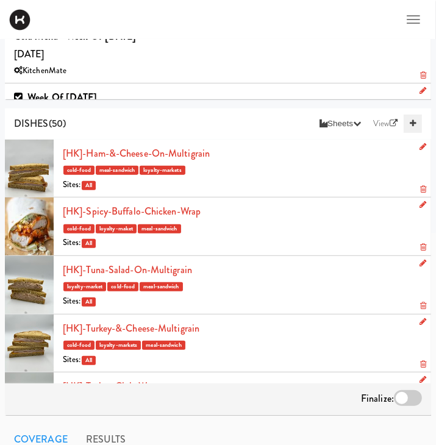
click at [414, 120] on icon at bounding box center [413, 123] width 6 height 8
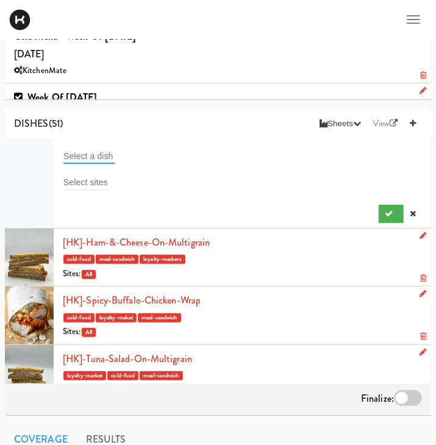
click at [98, 158] on input "text" at bounding box center [88, 156] width 51 height 16
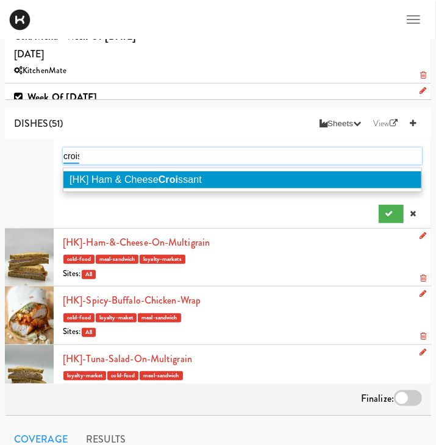
type input "croiss"
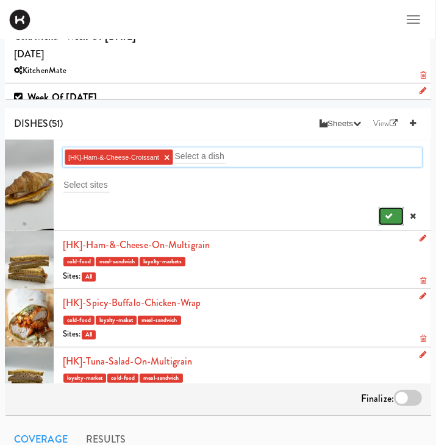
click at [388, 221] on button "submit" at bounding box center [390, 216] width 25 height 18
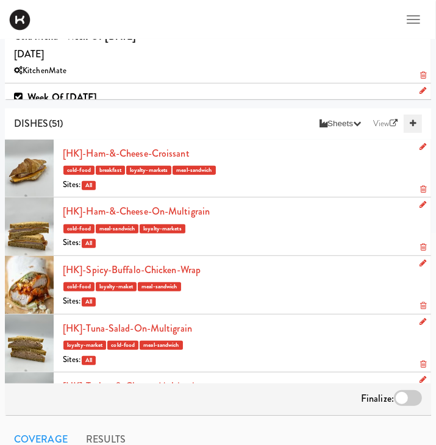
click at [411, 122] on icon at bounding box center [413, 123] width 6 height 8
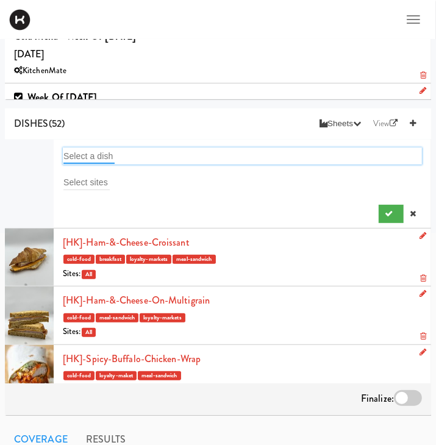
click at [104, 159] on input "text" at bounding box center [88, 156] width 51 height 16
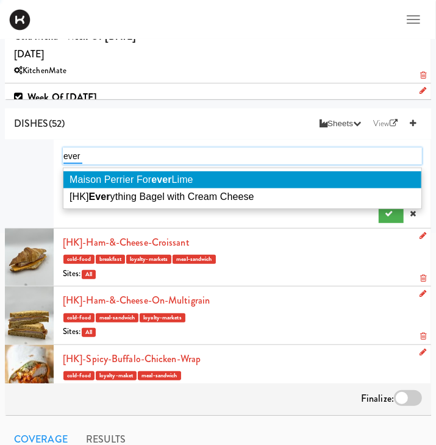
type input "every"
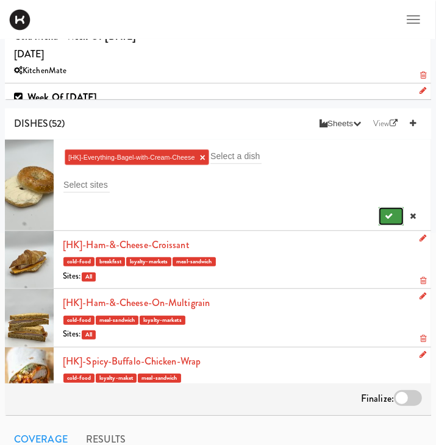
click at [386, 222] on button "submit" at bounding box center [390, 216] width 25 height 18
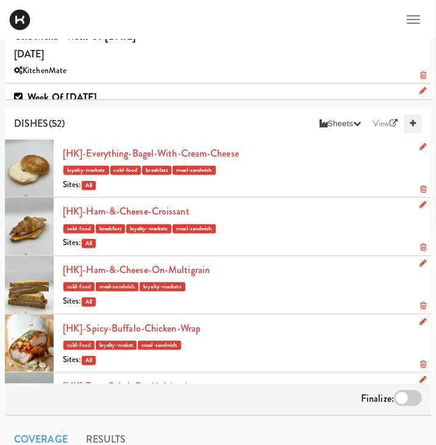
click at [405, 133] on link at bounding box center [412, 124] width 18 height 18
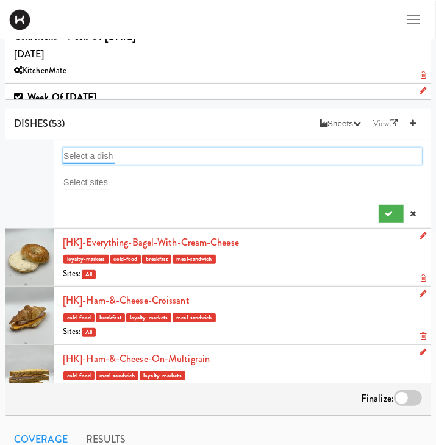
click at [82, 153] on input "text" at bounding box center [88, 156] width 51 height 16
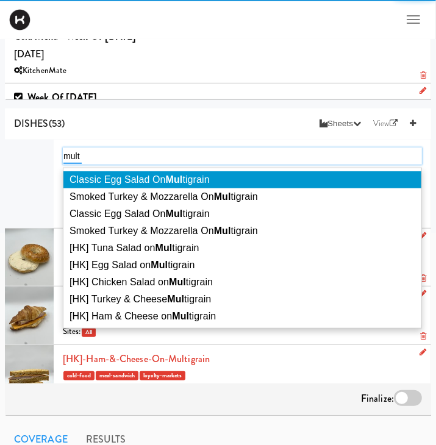
type input "multi"
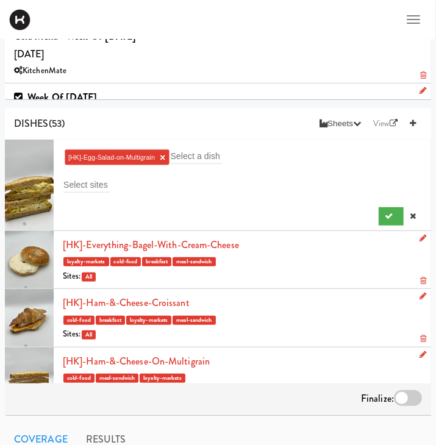
click at [377, 215] on div at bounding box center [242, 213] width 359 height 23
click at [386, 207] on button "submit" at bounding box center [390, 216] width 25 height 18
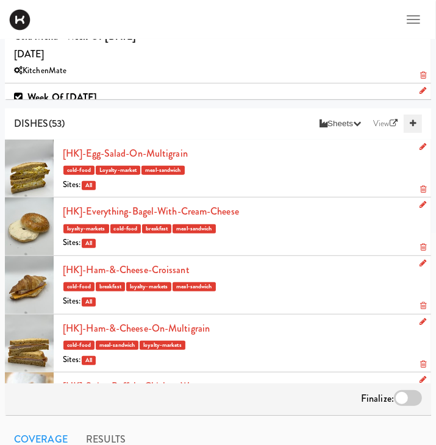
click at [406, 124] on link at bounding box center [412, 124] width 18 height 18
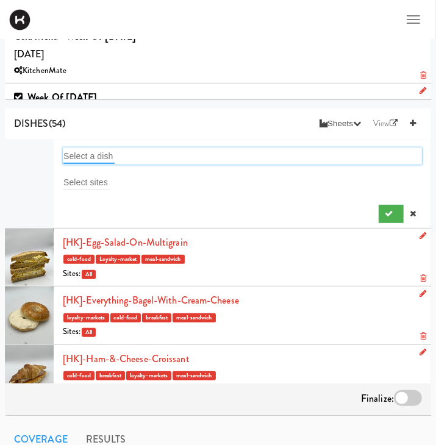
click at [96, 151] on input "text" at bounding box center [88, 156] width 51 height 16
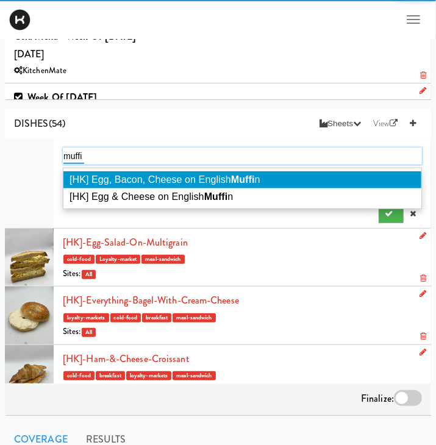
type input "muffin"
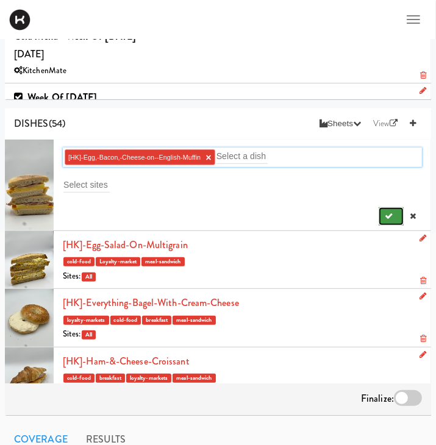
click at [397, 211] on button "submit" at bounding box center [390, 216] width 25 height 18
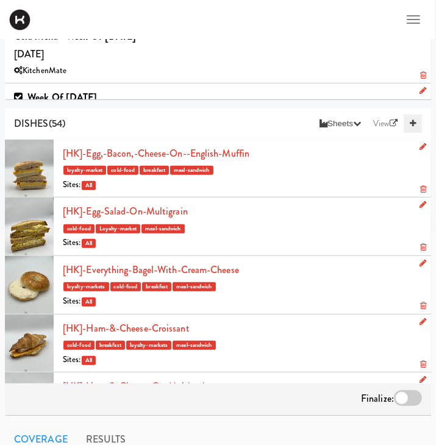
click at [411, 126] on icon at bounding box center [413, 123] width 6 height 8
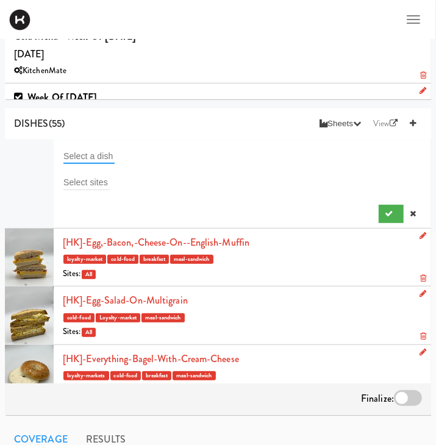
click at [69, 149] on input "text" at bounding box center [88, 156] width 51 height 16
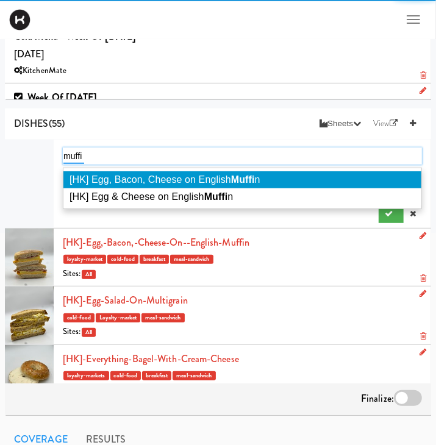
type input "muffin"
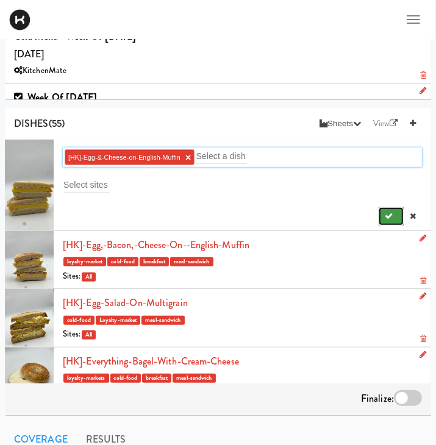
click at [396, 218] on button "submit" at bounding box center [390, 216] width 25 height 18
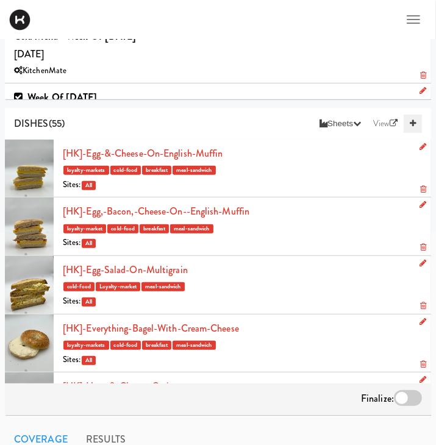
click at [407, 126] on link at bounding box center [412, 124] width 18 height 18
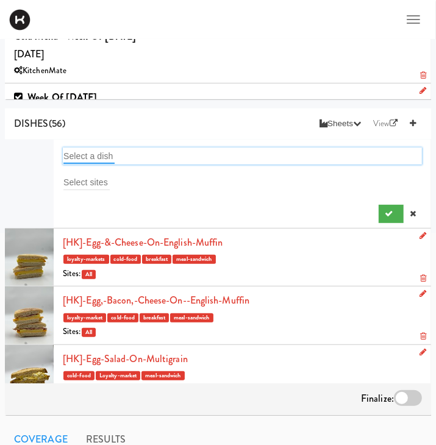
click at [98, 157] on input "text" at bounding box center [88, 156] width 51 height 16
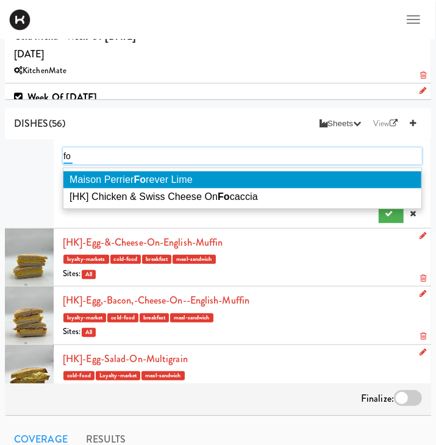
type input "foc"
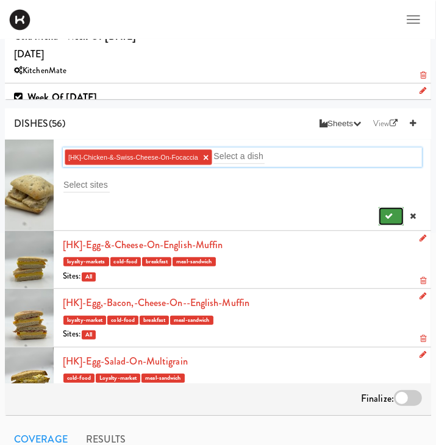
click at [384, 211] on button "submit" at bounding box center [390, 216] width 25 height 18
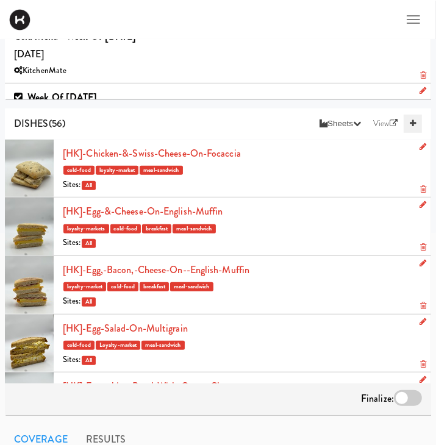
click at [413, 122] on icon at bounding box center [413, 123] width 6 height 8
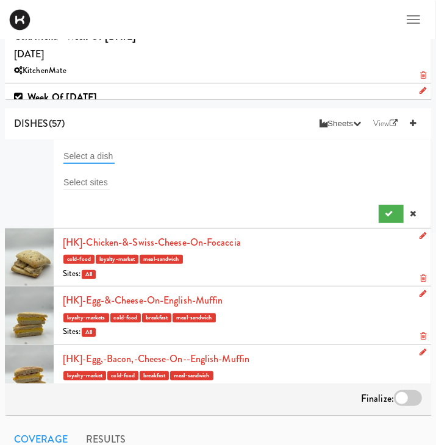
click at [87, 154] on input "text" at bounding box center [88, 156] width 51 height 16
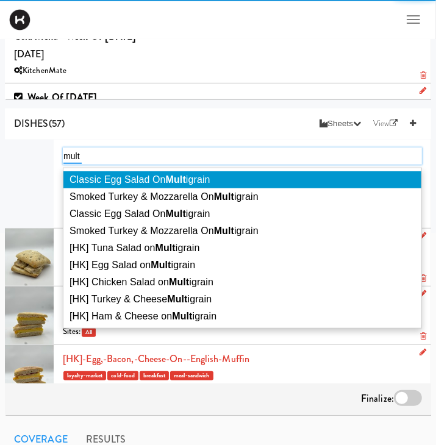
type input "multi"
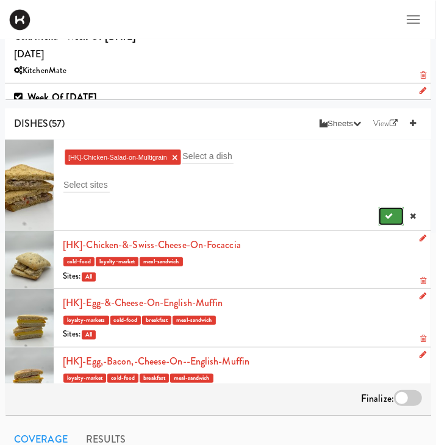
click at [389, 217] on icon "submit" at bounding box center [389, 216] width 8 height 8
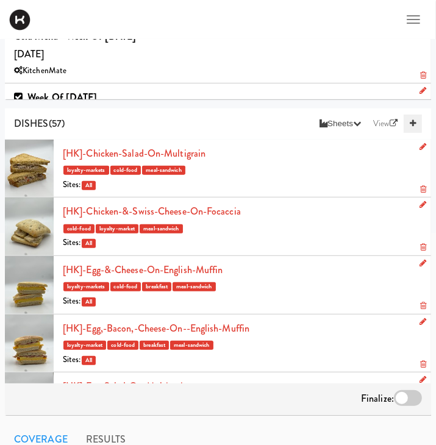
click at [416, 117] on link at bounding box center [412, 124] width 18 height 18
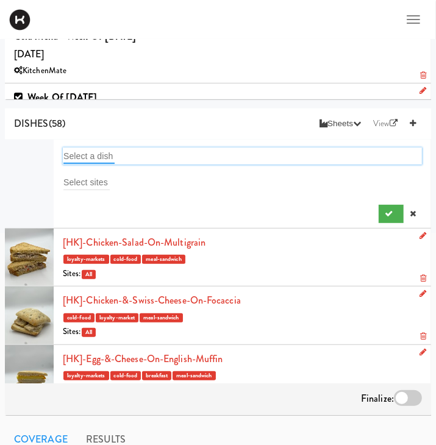
click at [83, 155] on input "text" at bounding box center [88, 156] width 51 height 16
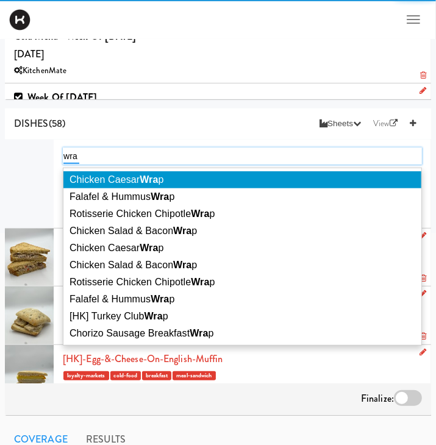
type input "wrap"
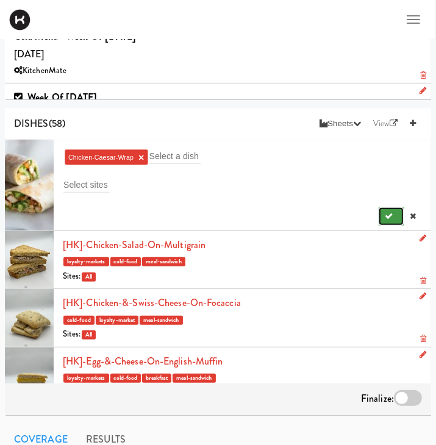
click at [381, 217] on button "submit" at bounding box center [390, 216] width 25 height 18
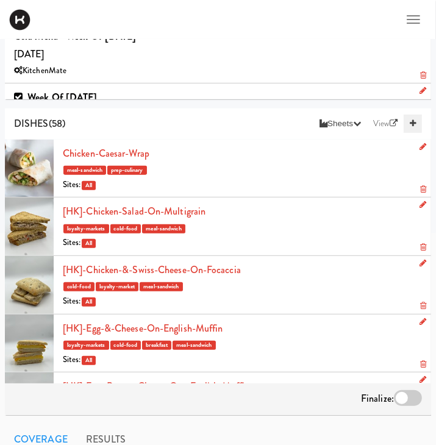
click at [413, 127] on icon at bounding box center [413, 123] width 6 height 8
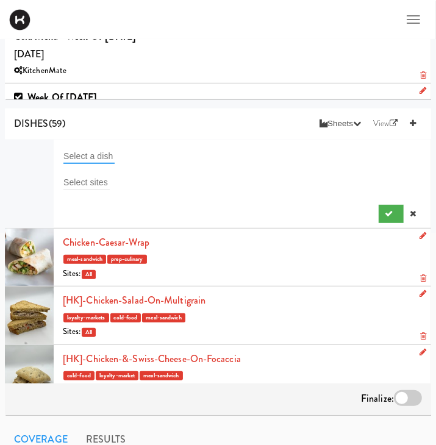
click at [79, 159] on input "text" at bounding box center [88, 156] width 51 height 16
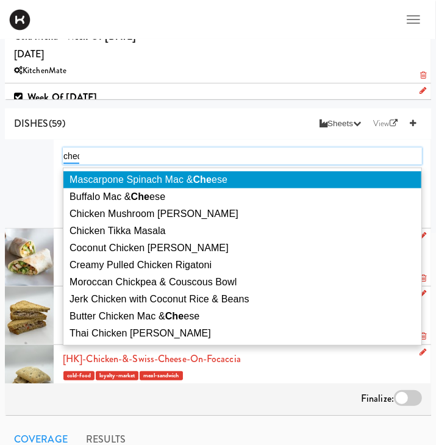
type input "chedd"
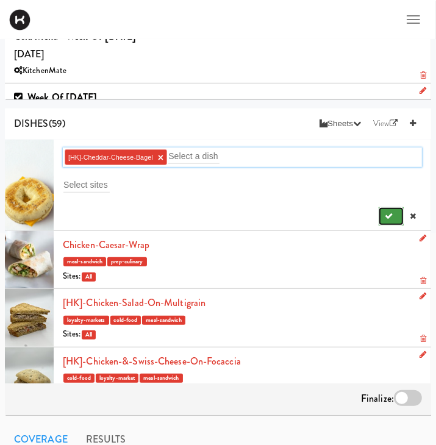
click at [395, 223] on button "submit" at bounding box center [390, 216] width 25 height 18
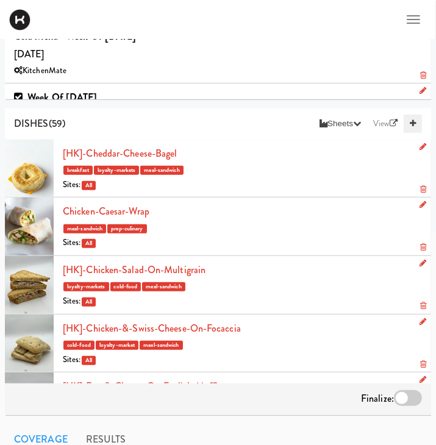
click at [415, 123] on icon at bounding box center [413, 123] width 6 height 8
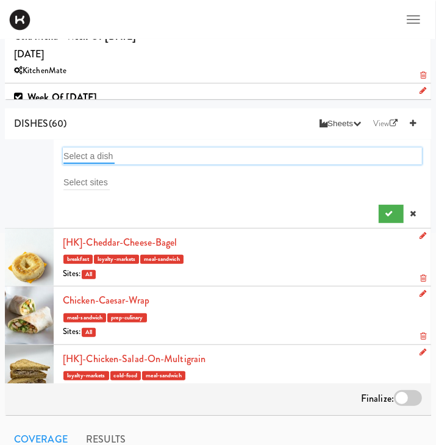
click at [83, 160] on input "text" at bounding box center [88, 156] width 51 height 16
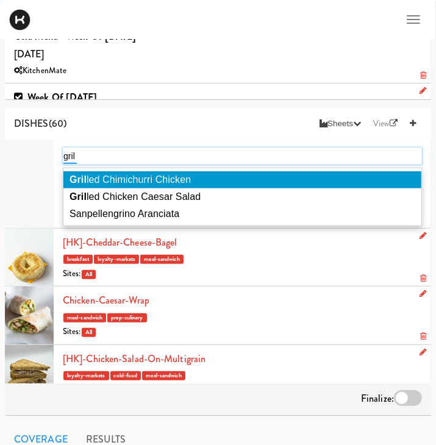
type input "grill"
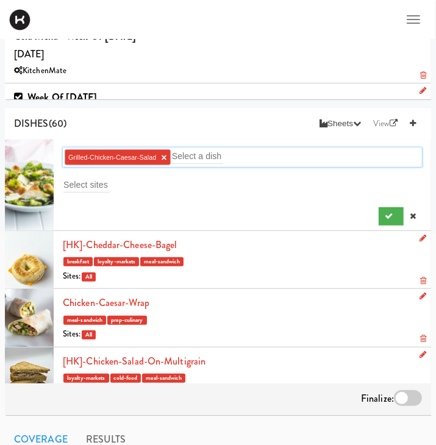
click at [166, 179] on div "Select sites" at bounding box center [242, 184] width 359 height 17
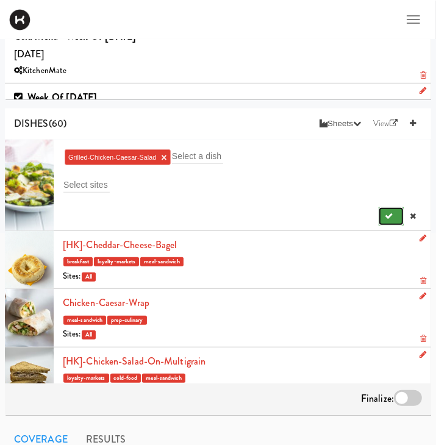
click at [386, 213] on icon "submit" at bounding box center [389, 216] width 8 height 8
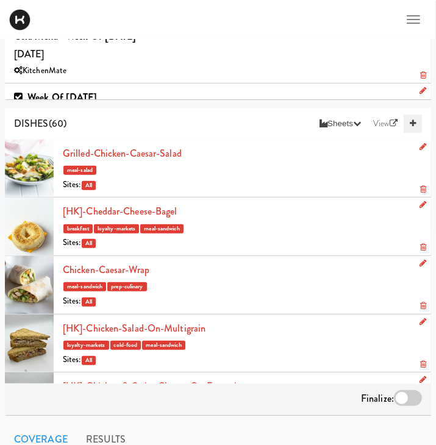
click at [411, 129] on link at bounding box center [412, 124] width 18 height 18
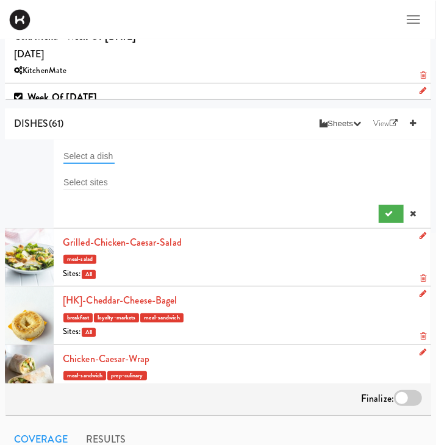
click at [78, 158] on input "text" at bounding box center [88, 156] width 51 height 16
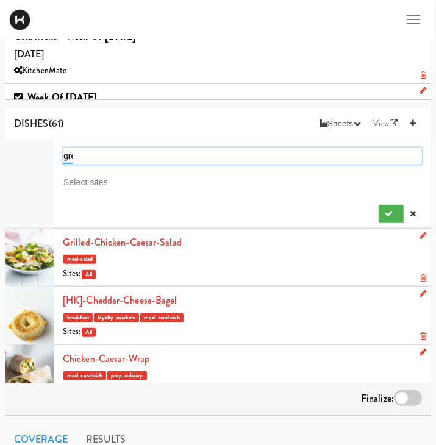
type input "gree"
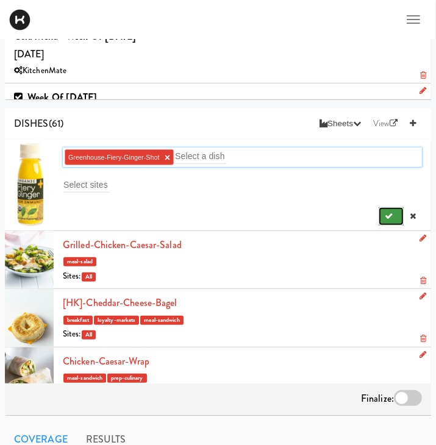
click at [388, 219] on icon "submit" at bounding box center [389, 216] width 8 height 8
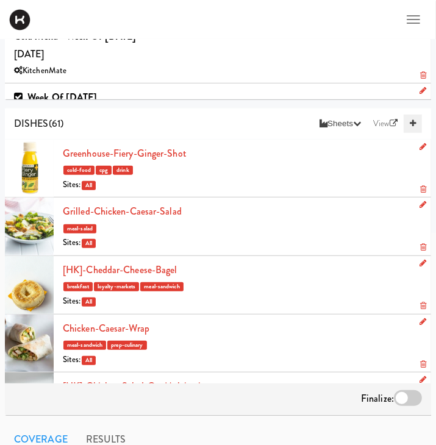
click at [413, 123] on icon at bounding box center [413, 123] width 6 height 8
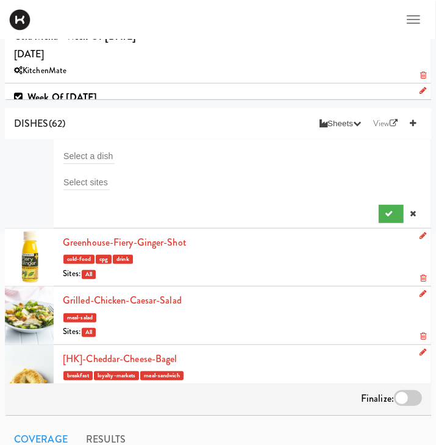
click at [74, 167] on form "Select a dish Select sites" at bounding box center [242, 185] width 359 height 76
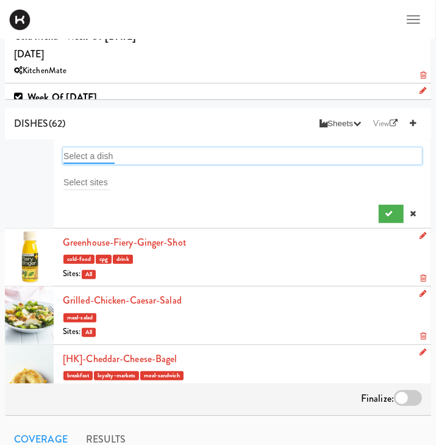
click at [74, 155] on input "text" at bounding box center [88, 156] width 51 height 16
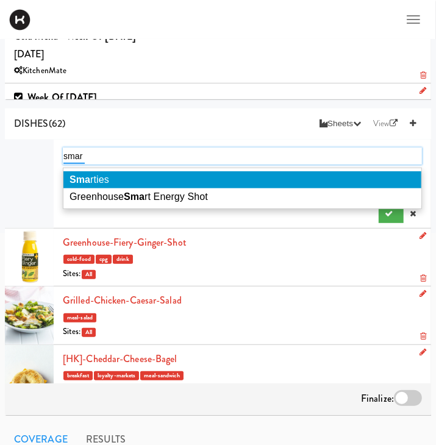
type input "smart"
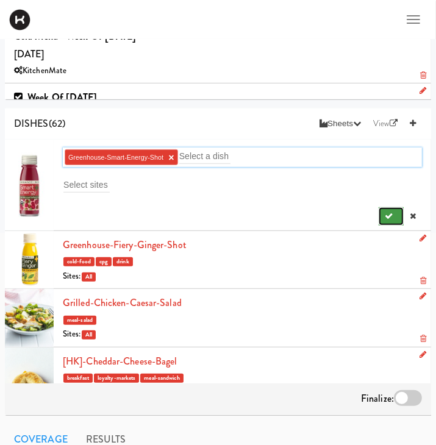
click at [391, 219] on icon "submit" at bounding box center [389, 216] width 8 height 8
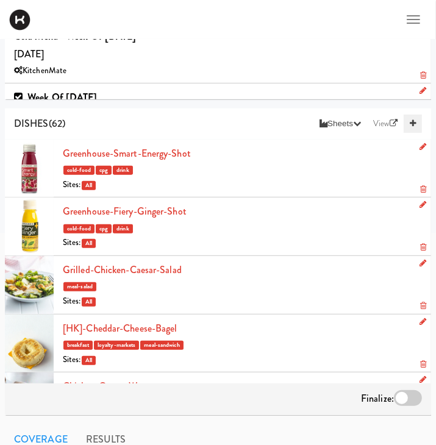
click at [417, 124] on link at bounding box center [412, 124] width 18 height 18
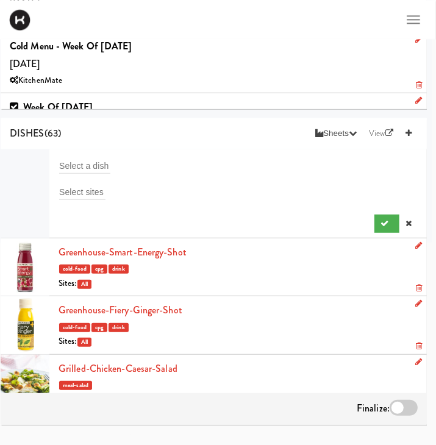
scroll to position [241, 4]
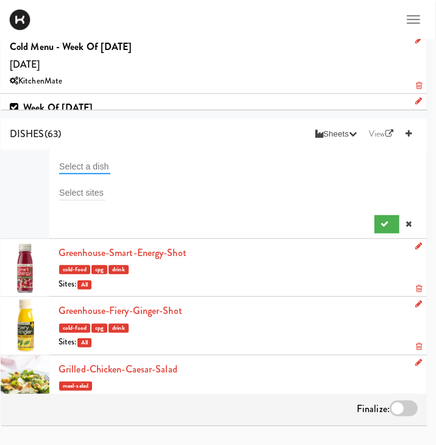
click at [95, 165] on input "text" at bounding box center [84, 166] width 51 height 16
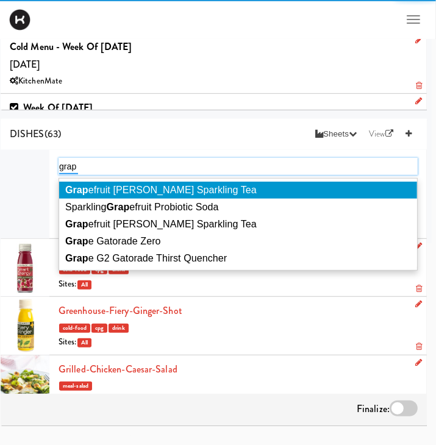
type input "grape"
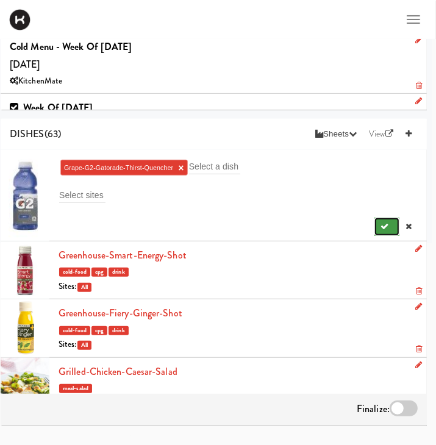
click at [378, 218] on button "submit" at bounding box center [386, 227] width 25 height 18
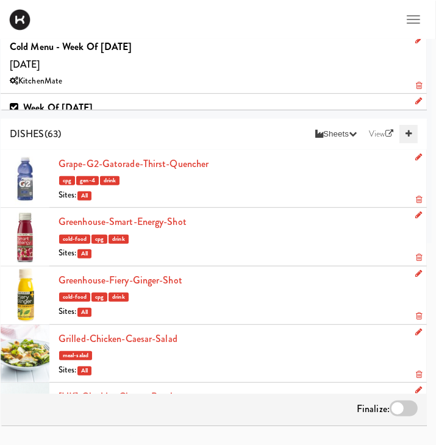
click at [410, 133] on icon at bounding box center [408, 134] width 6 height 8
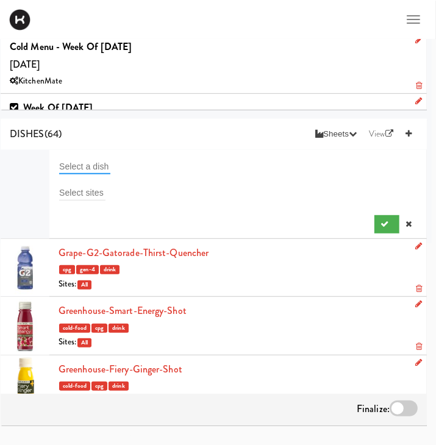
click at [81, 167] on input "text" at bounding box center [84, 166] width 51 height 16
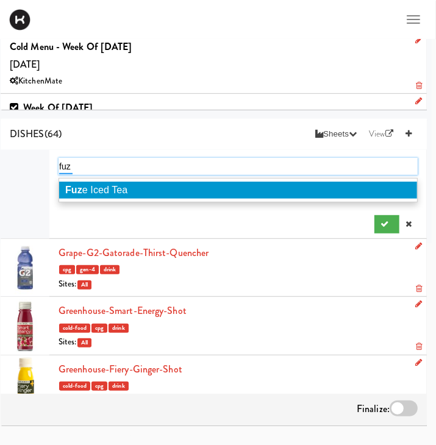
type input "fuze"
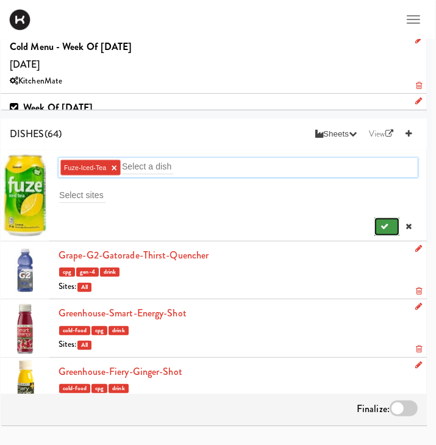
click at [381, 223] on icon "submit" at bounding box center [384, 226] width 8 height 8
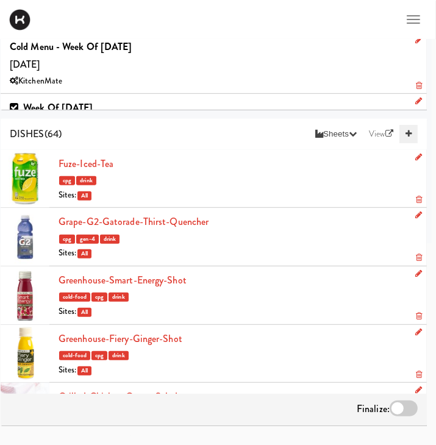
click at [408, 138] on icon at bounding box center [408, 134] width 6 height 8
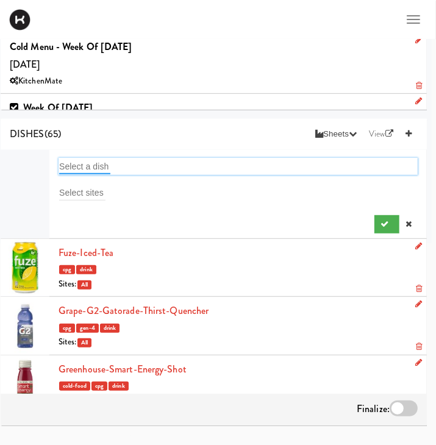
click at [77, 165] on input "text" at bounding box center [84, 166] width 51 height 16
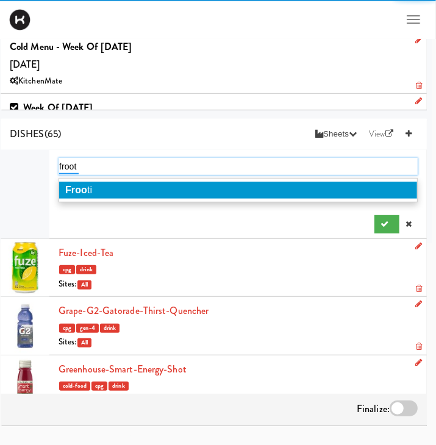
type input "frooti"
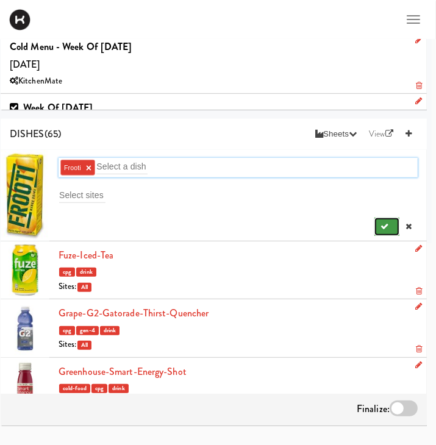
click at [381, 228] on icon "submit" at bounding box center [384, 226] width 8 height 8
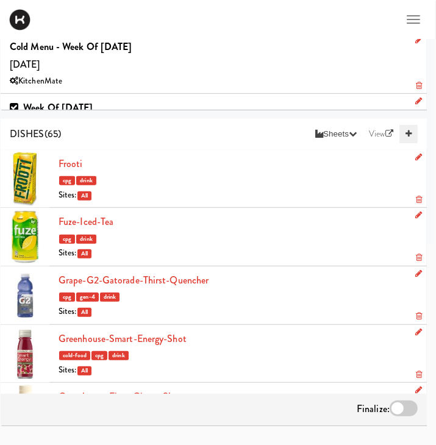
click at [403, 135] on link at bounding box center [408, 134] width 18 height 18
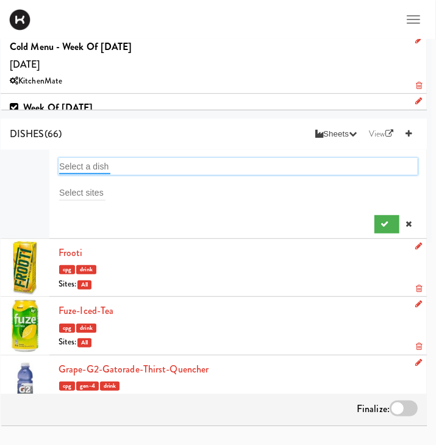
click at [75, 160] on input "text" at bounding box center [84, 166] width 51 height 16
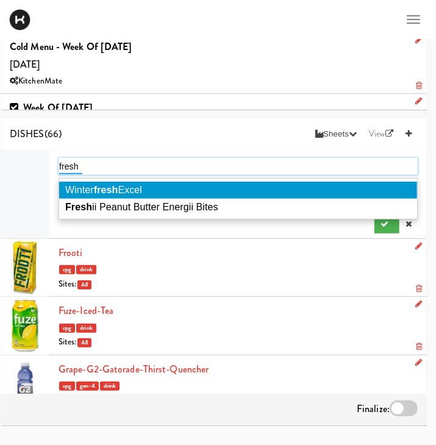
type input "freshi"
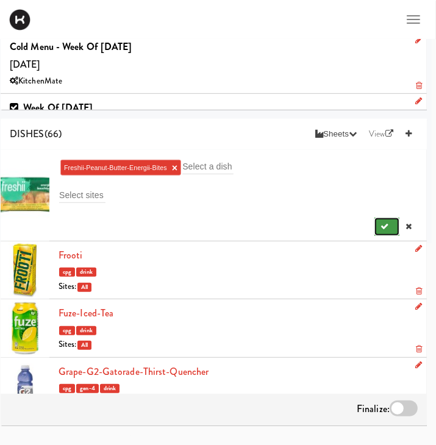
click at [381, 225] on icon "submit" at bounding box center [384, 226] width 8 height 8
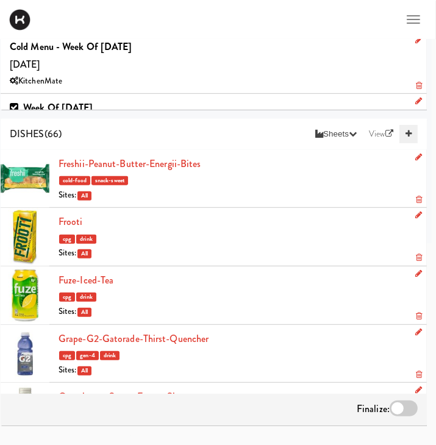
click at [415, 135] on link at bounding box center [408, 134] width 18 height 18
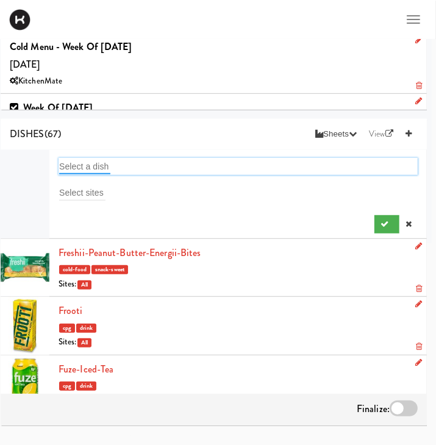
click at [90, 163] on input "text" at bounding box center [84, 166] width 51 height 16
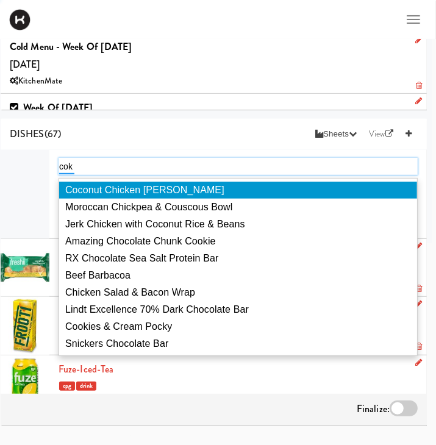
type input "coke"
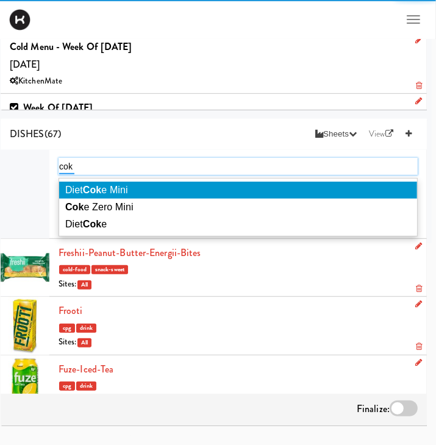
type input "coke"
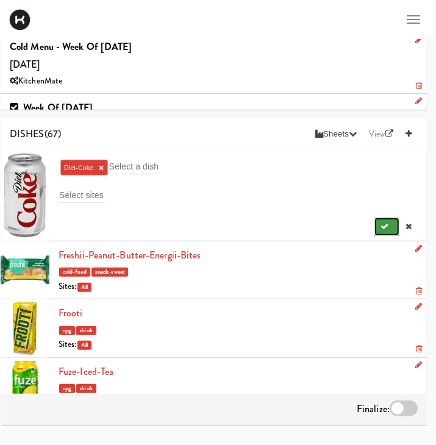
click at [383, 223] on icon "submit" at bounding box center [384, 226] width 8 height 8
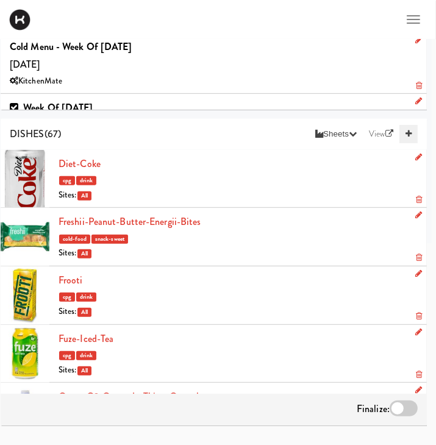
click at [407, 128] on link at bounding box center [408, 134] width 18 height 18
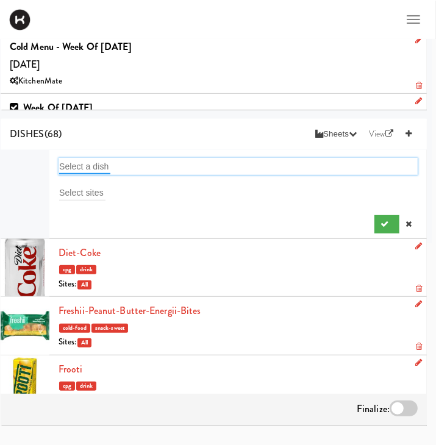
click at [77, 163] on input "text" at bounding box center [84, 166] width 51 height 16
type input "coff"
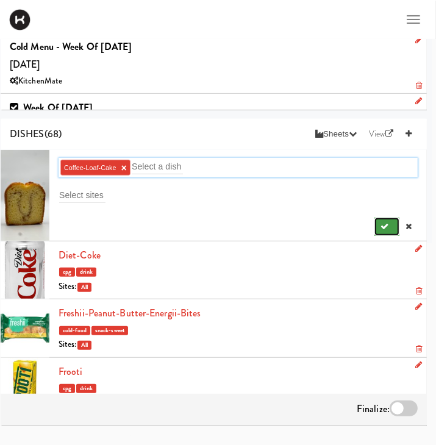
click at [374, 229] on button "submit" at bounding box center [386, 227] width 25 height 18
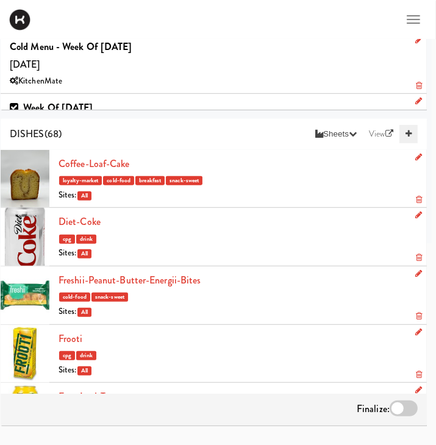
click at [406, 128] on link at bounding box center [408, 134] width 18 height 18
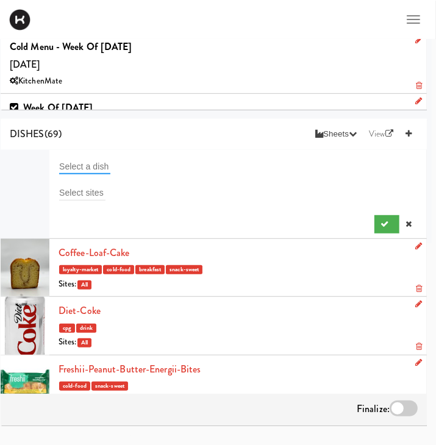
click at [99, 170] on input "text" at bounding box center [84, 166] width 51 height 16
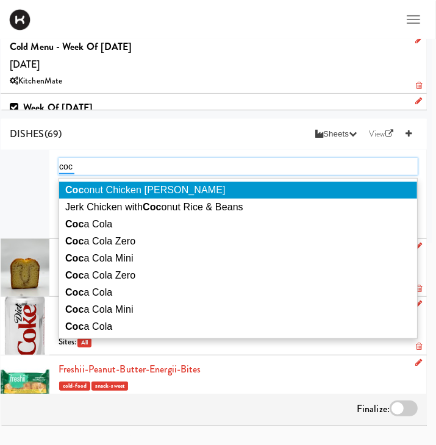
type input "coca"
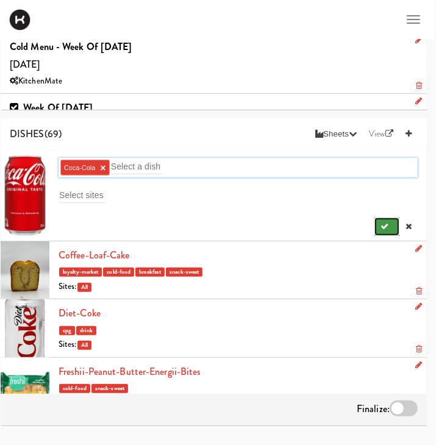
click at [386, 229] on icon "submit" at bounding box center [384, 226] width 8 height 8
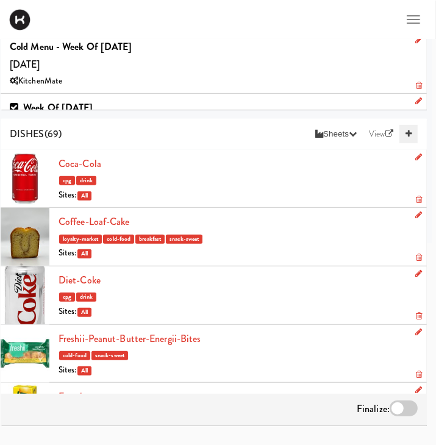
click at [406, 132] on icon at bounding box center [408, 134] width 6 height 8
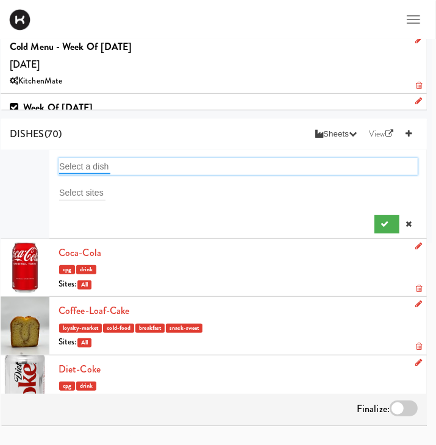
click at [79, 163] on input "text" at bounding box center [84, 166] width 51 height 16
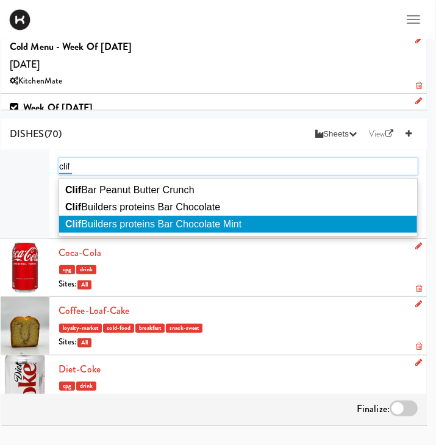
type input "clif"
click at [216, 231] on li "Clif Builders proteins Bar Chocolate Mint" at bounding box center [238, 224] width 358 height 17
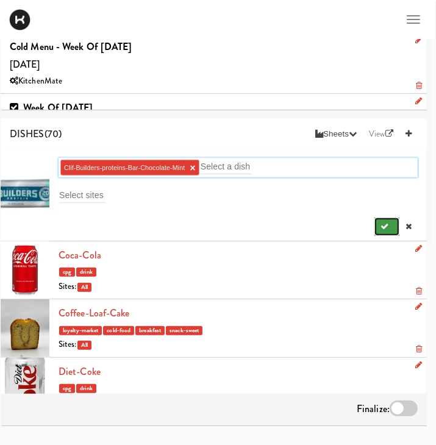
click at [385, 229] on icon "submit" at bounding box center [384, 226] width 8 height 8
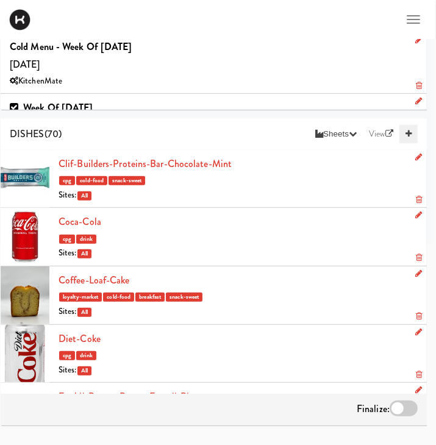
click at [405, 136] on icon at bounding box center [408, 134] width 6 height 8
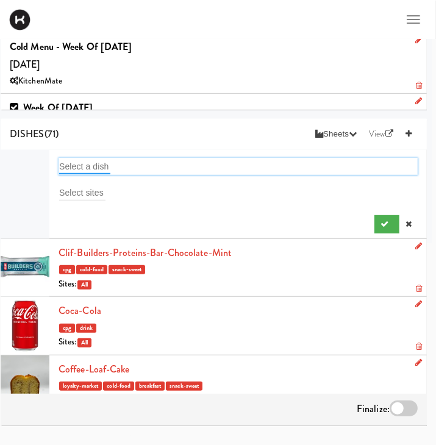
click at [72, 167] on input "text" at bounding box center [84, 166] width 51 height 16
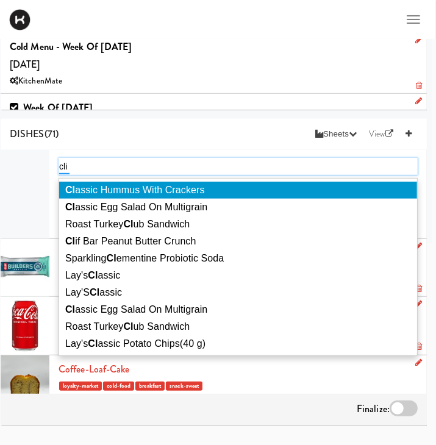
type input "clif"
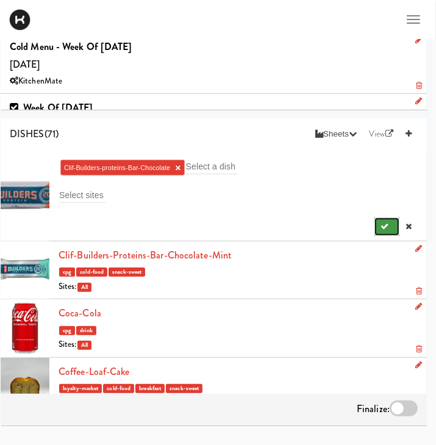
click at [389, 230] on button "submit" at bounding box center [386, 227] width 25 height 18
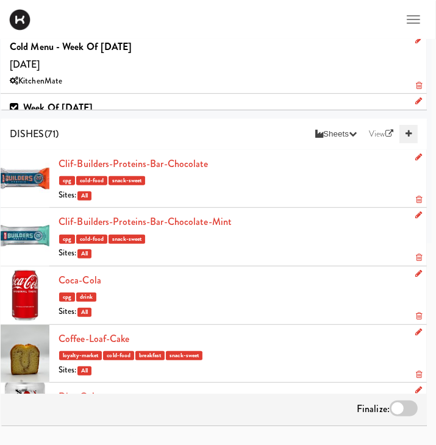
click at [413, 138] on link at bounding box center [408, 134] width 18 height 18
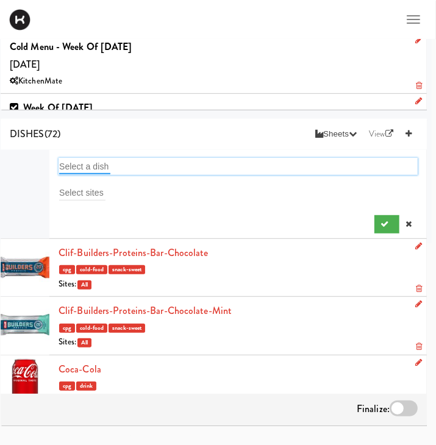
click at [62, 168] on input "text" at bounding box center [84, 166] width 51 height 16
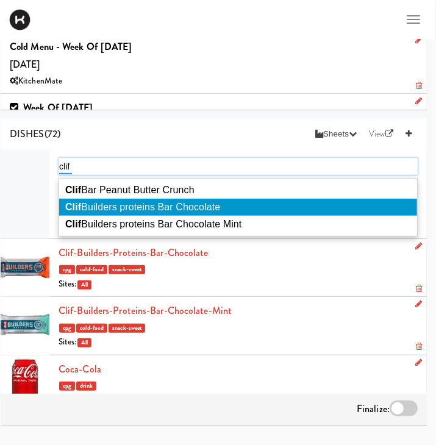
type input "clif"
click at [168, 213] on li "Clif Builders proteins Bar Chocolate" at bounding box center [238, 207] width 358 height 17
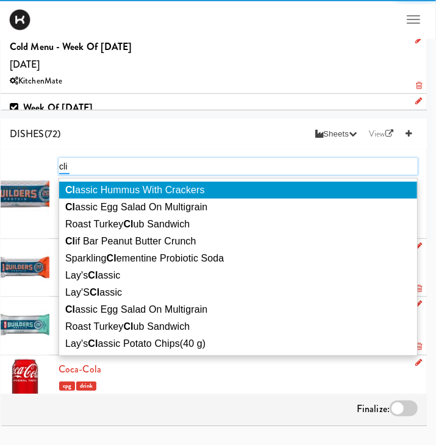
type input "clif"
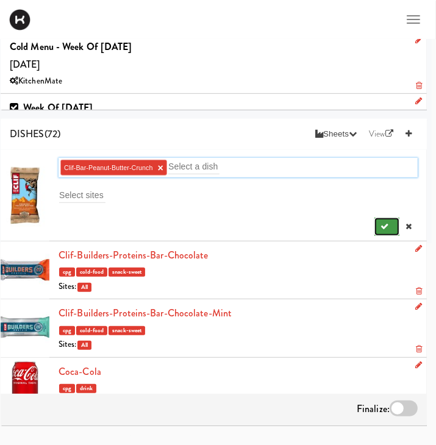
click at [378, 228] on button "submit" at bounding box center [386, 227] width 25 height 18
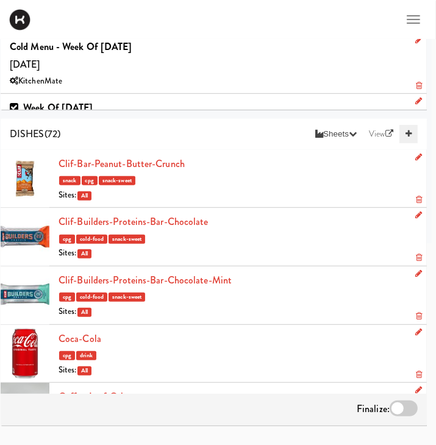
click at [409, 136] on icon at bounding box center [408, 134] width 6 height 8
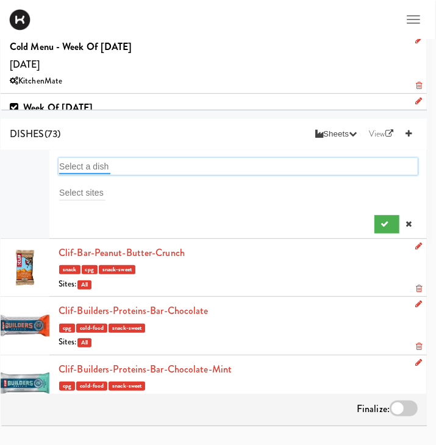
click at [75, 171] on input "text" at bounding box center [84, 166] width 51 height 16
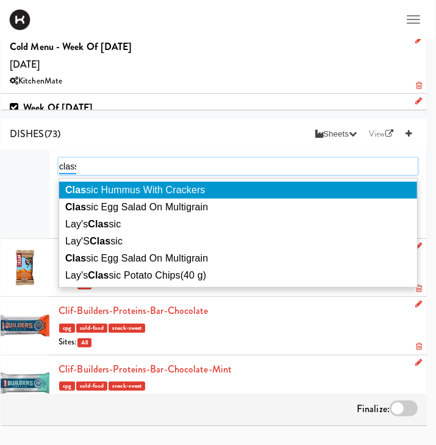
type input "classi"
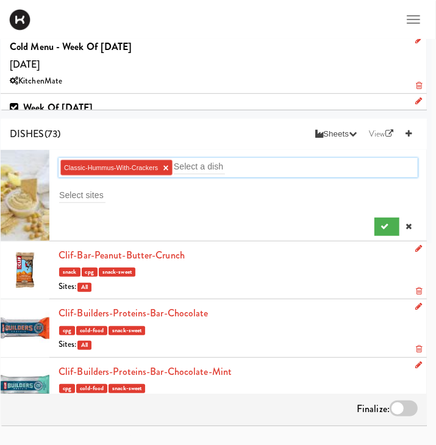
click at [381, 235] on li "Classic-Hummus-With-Crackers × Select a dish Select sites" at bounding box center [214, 195] width 426 height 91
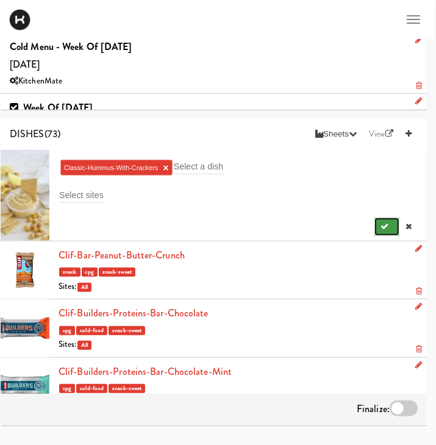
click at [383, 235] on button "submit" at bounding box center [386, 227] width 25 height 18
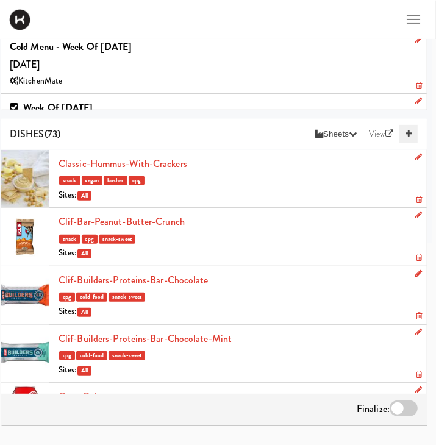
click at [405, 134] on link at bounding box center [408, 134] width 18 height 18
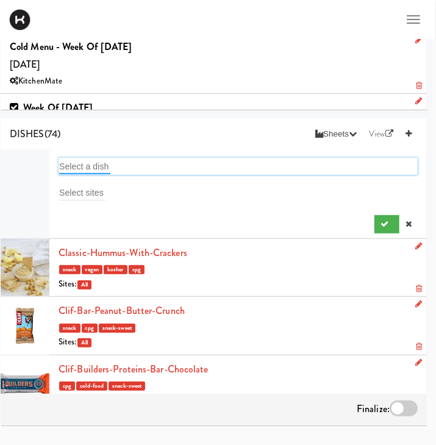
click at [101, 166] on input "text" at bounding box center [84, 166] width 51 height 16
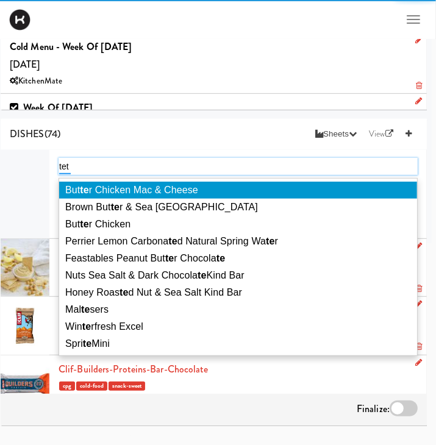
type input "tetr"
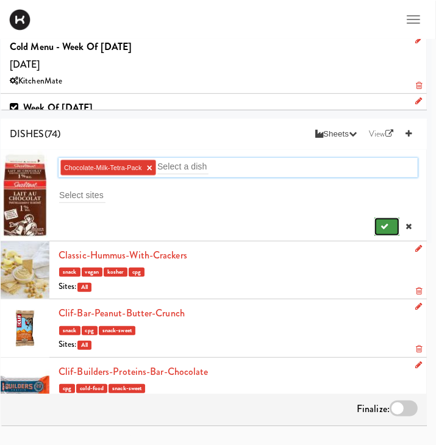
click at [391, 226] on button "submit" at bounding box center [386, 227] width 25 height 18
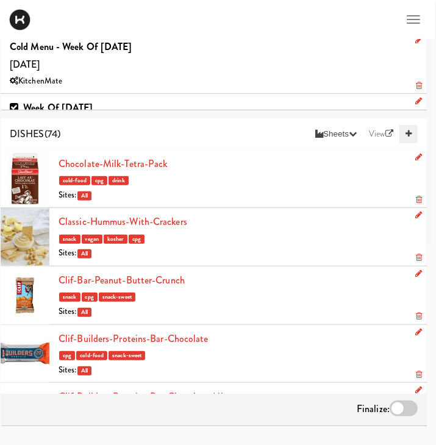
click at [403, 130] on link at bounding box center [408, 134] width 18 height 18
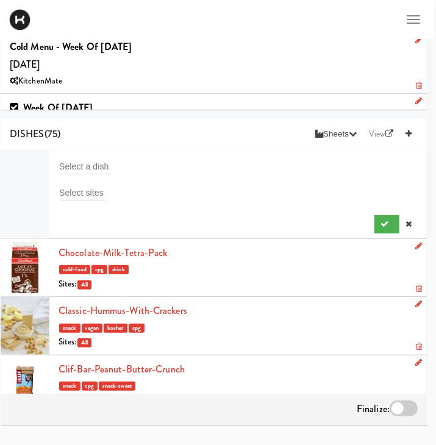
click at [87, 149] on div "DISHES (75) Sheets Order List (Default Manufacturer) Recipe Sheets Assembly She…" at bounding box center [214, 134] width 426 height 31
click at [74, 160] on input "text" at bounding box center [84, 166] width 51 height 16
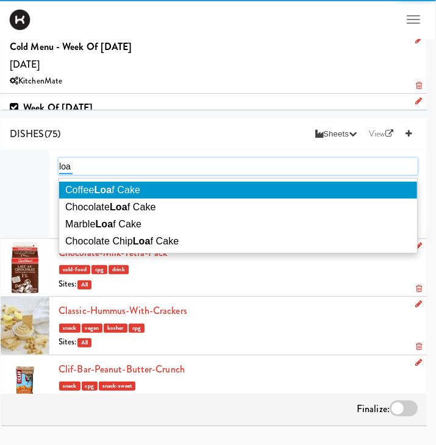
type input "loaf"
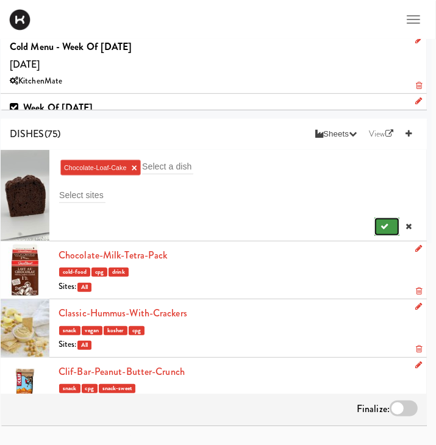
click at [392, 221] on button "submit" at bounding box center [386, 227] width 25 height 18
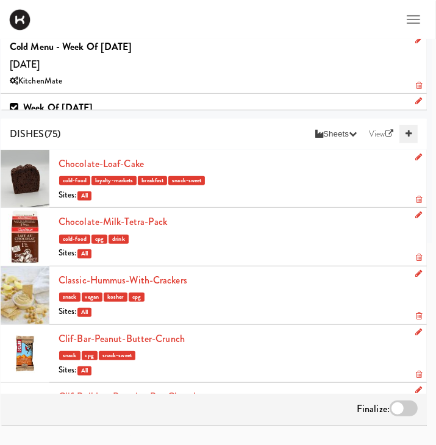
click at [407, 140] on link at bounding box center [408, 134] width 18 height 18
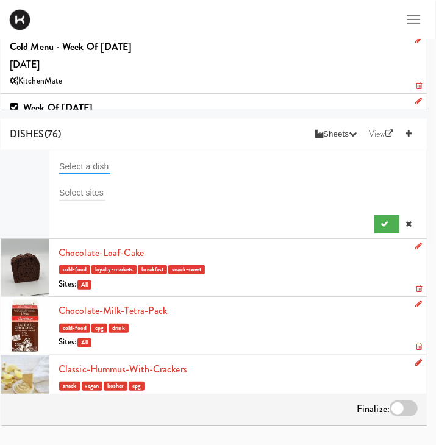
click at [101, 166] on input "text" at bounding box center [84, 166] width 51 height 16
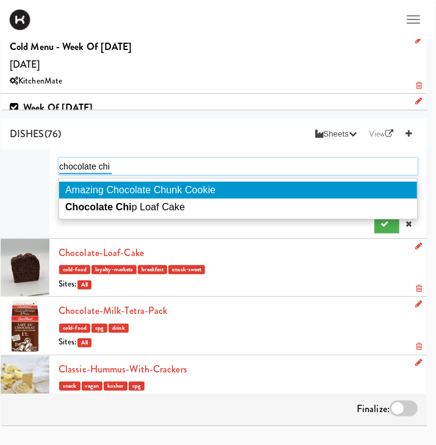
type input "chocolate chip"
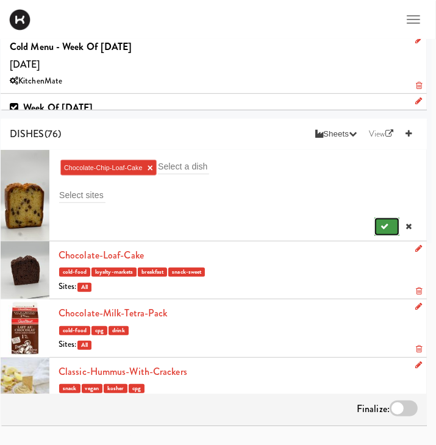
click at [392, 230] on button "submit" at bounding box center [386, 227] width 25 height 18
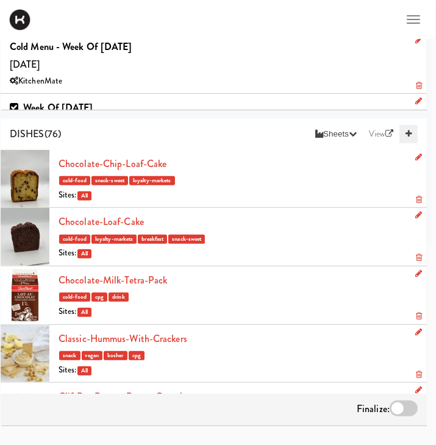
click at [411, 133] on link at bounding box center [408, 134] width 18 height 18
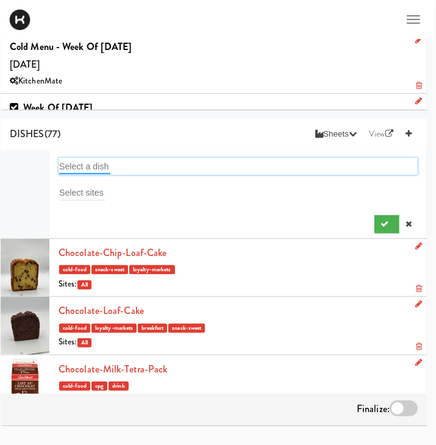
click at [85, 161] on input "text" at bounding box center [84, 166] width 51 height 16
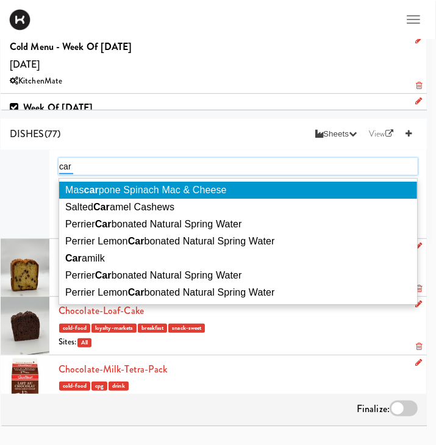
type input "cara"
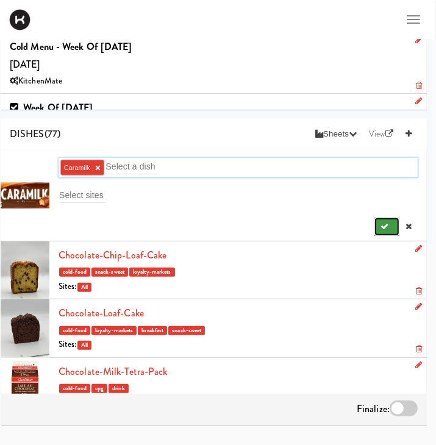
click at [391, 231] on button "submit" at bounding box center [386, 227] width 25 height 18
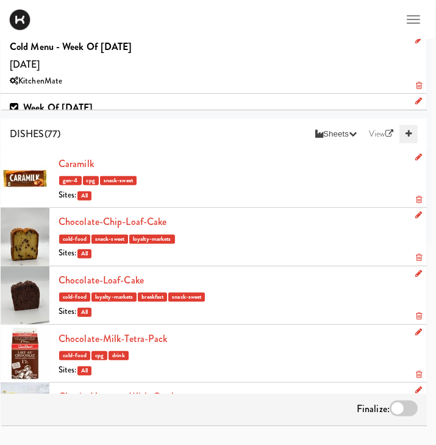
click at [408, 138] on link at bounding box center [408, 134] width 18 height 18
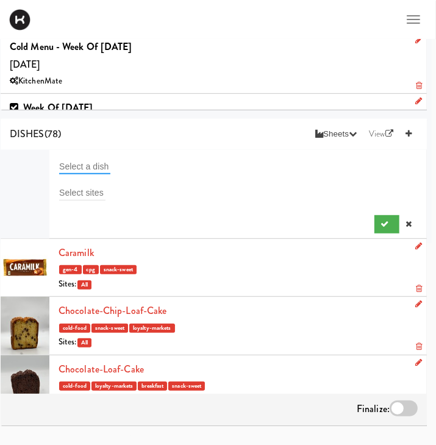
click at [101, 158] on input "text" at bounding box center [84, 166] width 51 height 16
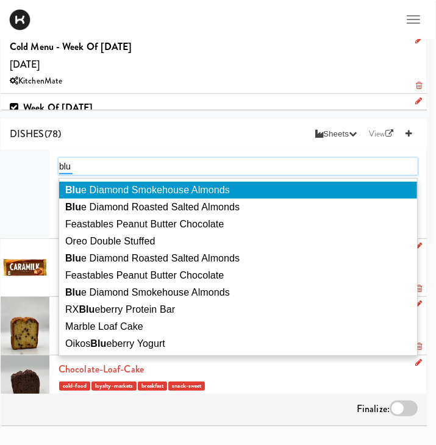
type input "blue"
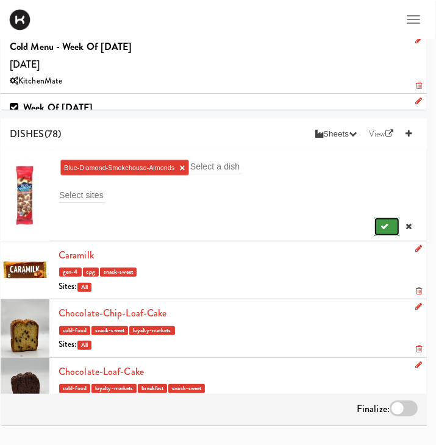
click at [389, 227] on button "submit" at bounding box center [386, 227] width 25 height 18
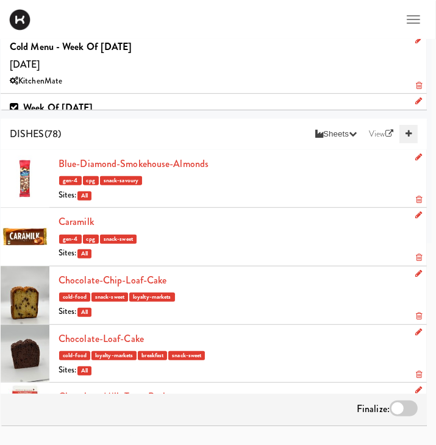
click at [406, 137] on icon at bounding box center [408, 134] width 6 height 8
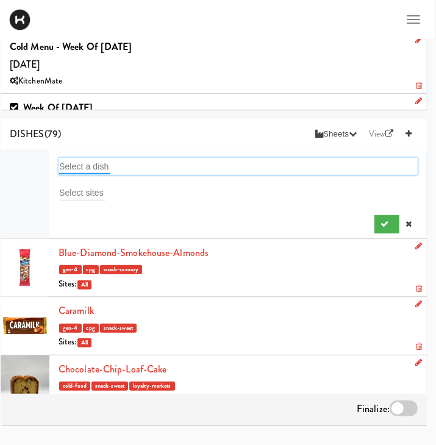
click at [94, 164] on input "text" at bounding box center [84, 166] width 51 height 16
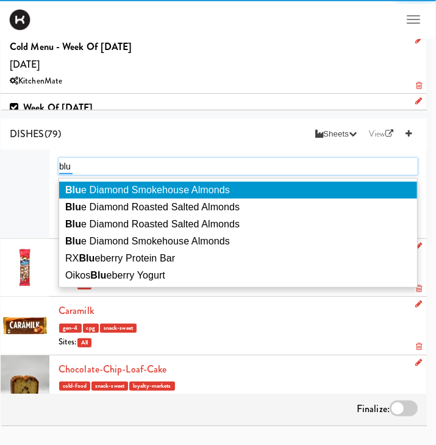
type input "blue"
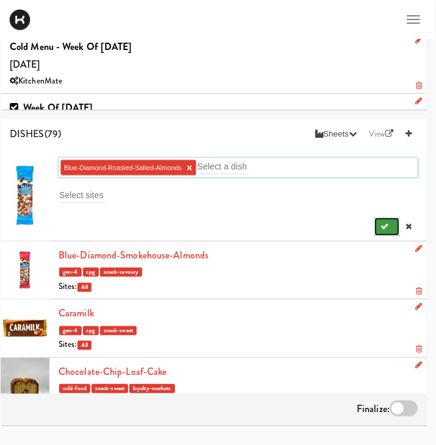
click at [392, 230] on button "submit" at bounding box center [386, 227] width 25 height 18
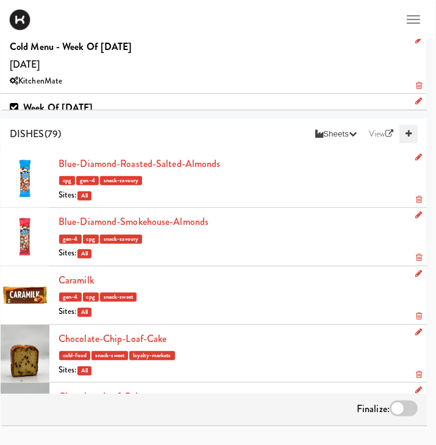
click at [410, 135] on icon at bounding box center [408, 134] width 6 height 8
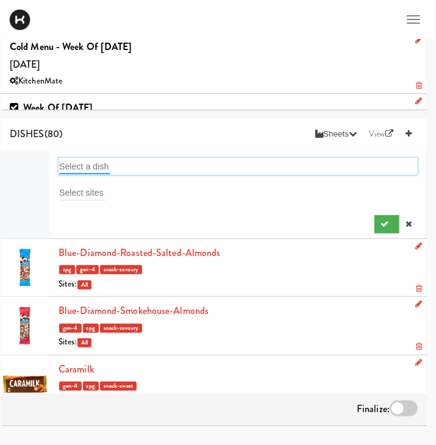
click at [93, 162] on input "text" at bounding box center [84, 166] width 51 height 16
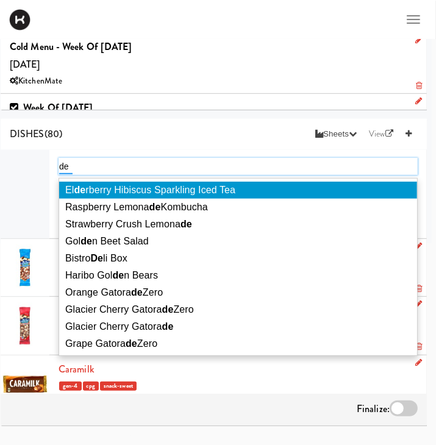
type input "del"
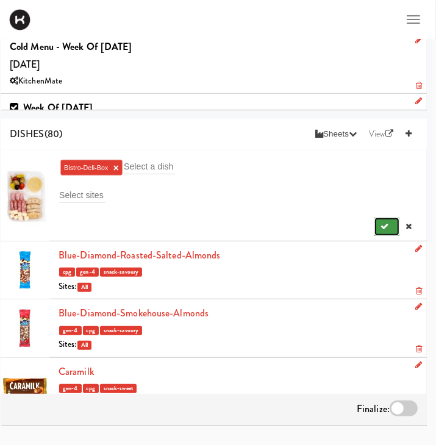
click at [392, 225] on button "submit" at bounding box center [386, 227] width 25 height 18
click at [119, 169] on li "Bistro-Deli-Box ×" at bounding box center [91, 168] width 62 height 16
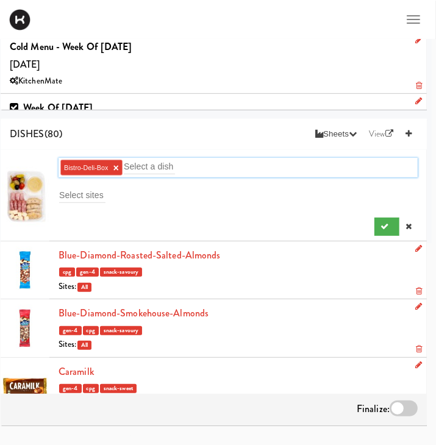
click at [116, 169] on link "×" at bounding box center [115, 168] width 5 height 10
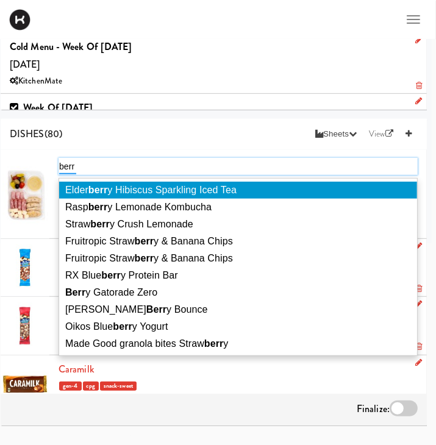
type input "[PERSON_NAME]"
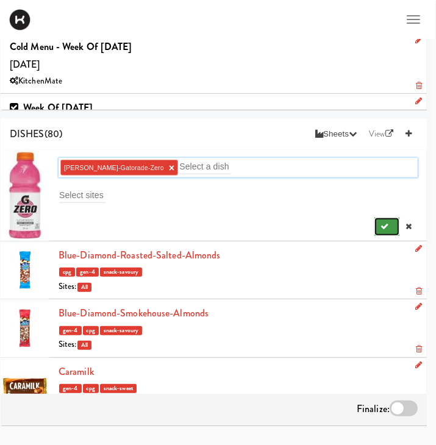
click at [382, 225] on icon "submit" at bounding box center [384, 226] width 8 height 8
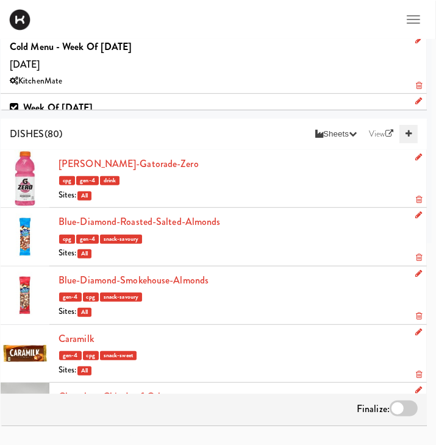
click at [415, 138] on link at bounding box center [408, 134] width 18 height 18
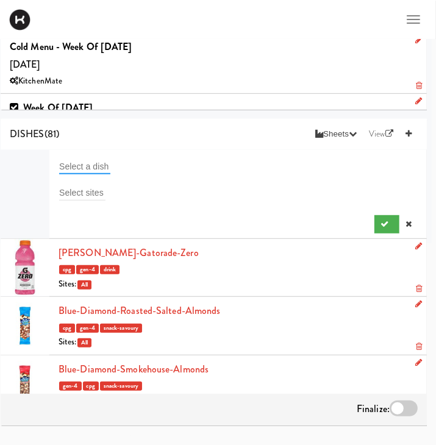
click at [103, 160] on input "text" at bounding box center [84, 166] width 51 height 16
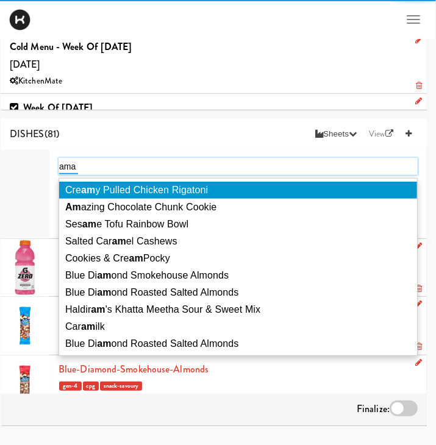
type input "amaz"
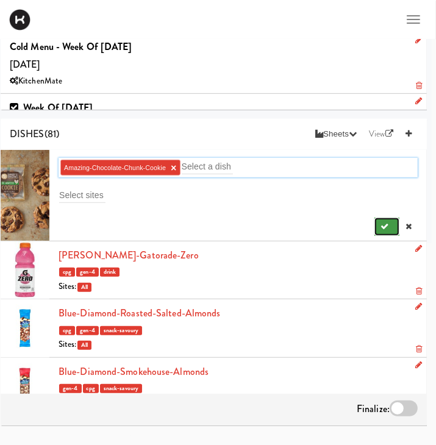
click at [381, 221] on button "submit" at bounding box center [386, 227] width 25 height 18
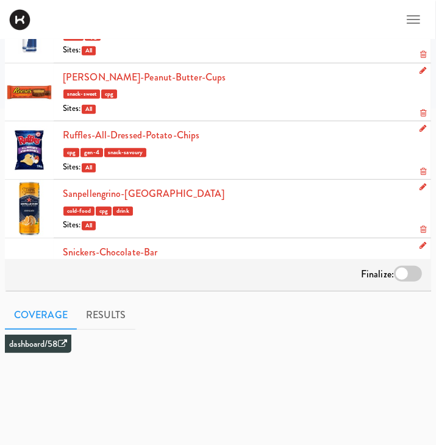
scroll to position [3208, 0]
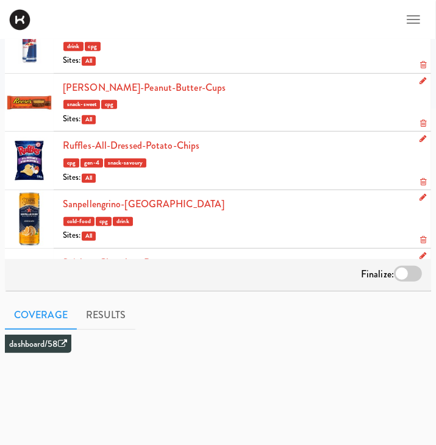
click at [414, 269] on div at bounding box center [408, 274] width 28 height 16
click at [0, 0] on input "checkbox" at bounding box center [0, 0] width 0 height 0
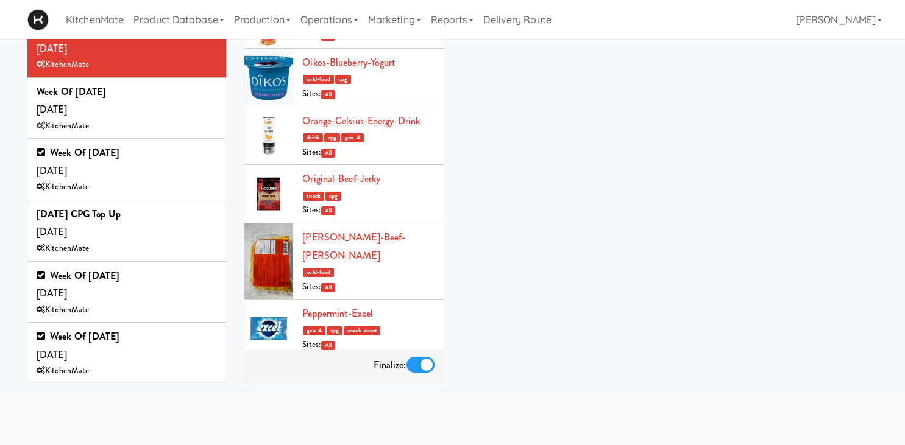
scroll to position [0, 0]
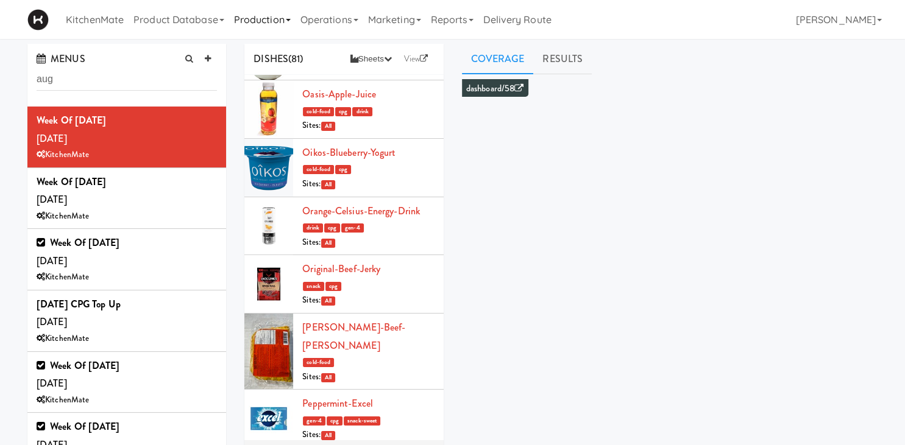
click at [244, 26] on link "Production" at bounding box center [262, 19] width 66 height 39
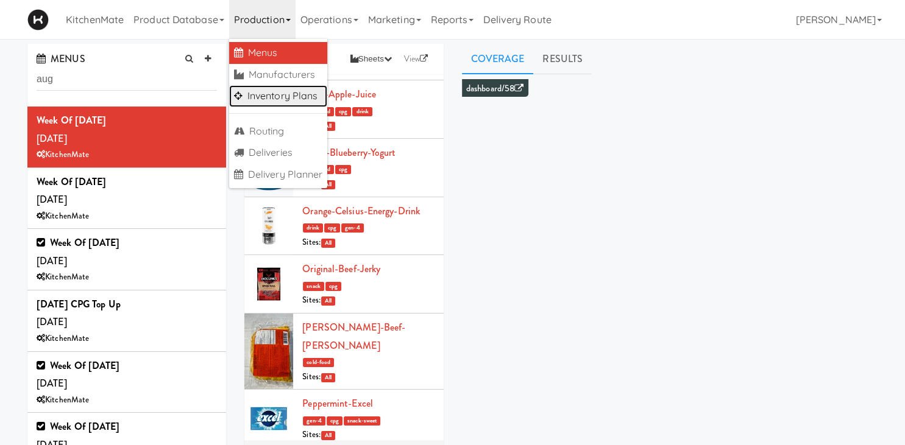
click at [267, 106] on link "Inventory Plans" at bounding box center [278, 96] width 99 height 22
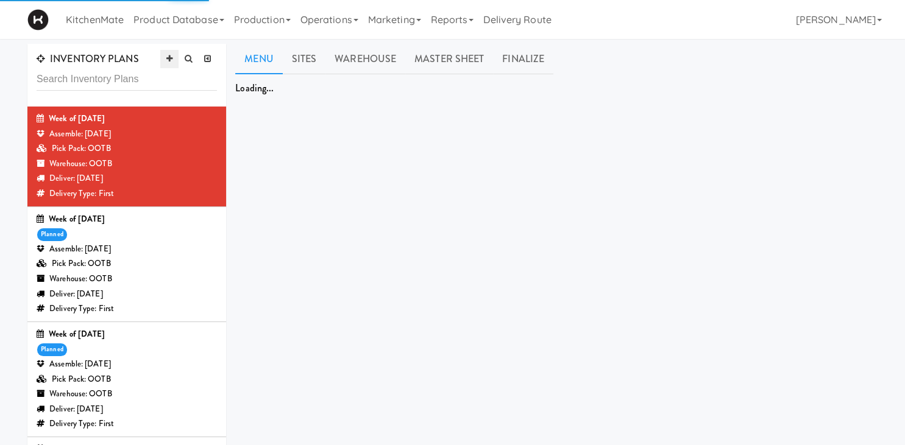
click at [170, 60] on icon at bounding box center [169, 59] width 6 height 8
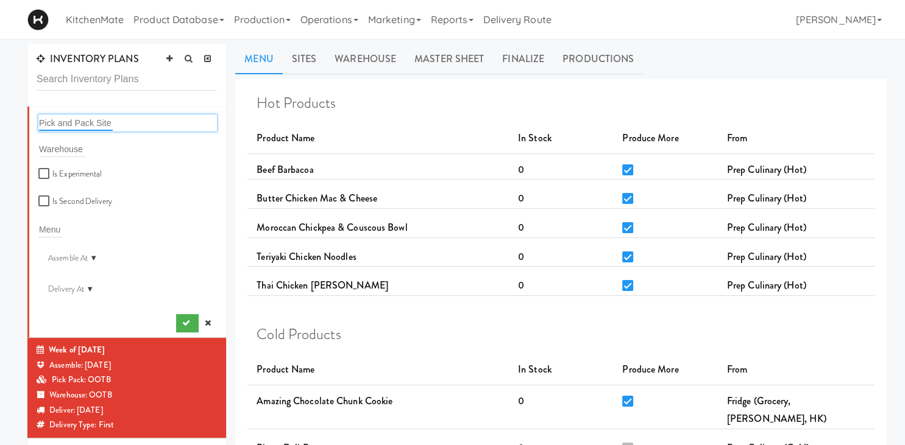
click at [87, 127] on input "text" at bounding box center [76, 123] width 74 height 16
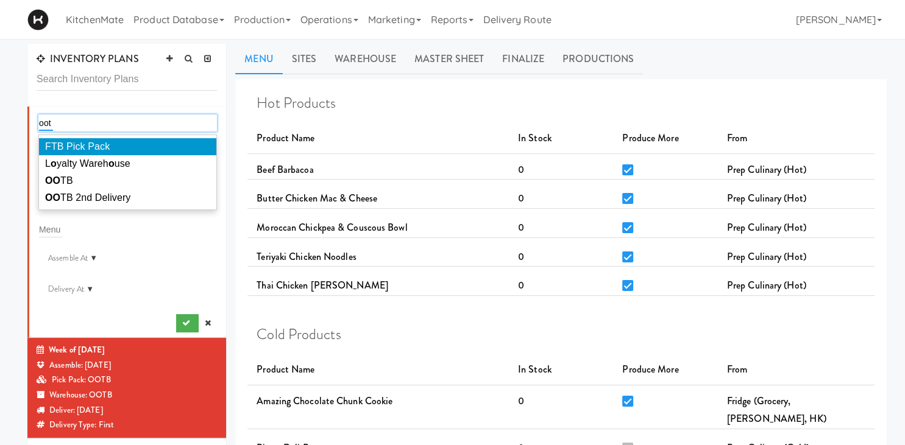
type input "ootb"
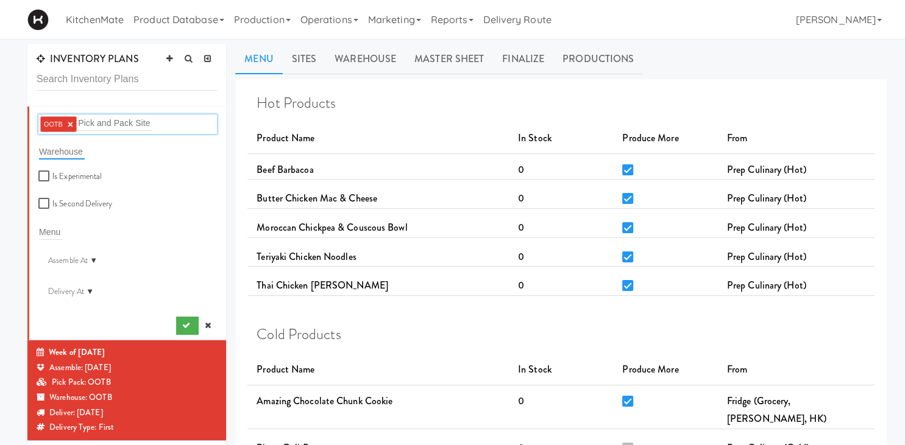
click at [71, 152] on input "text" at bounding box center [62, 152] width 46 height 16
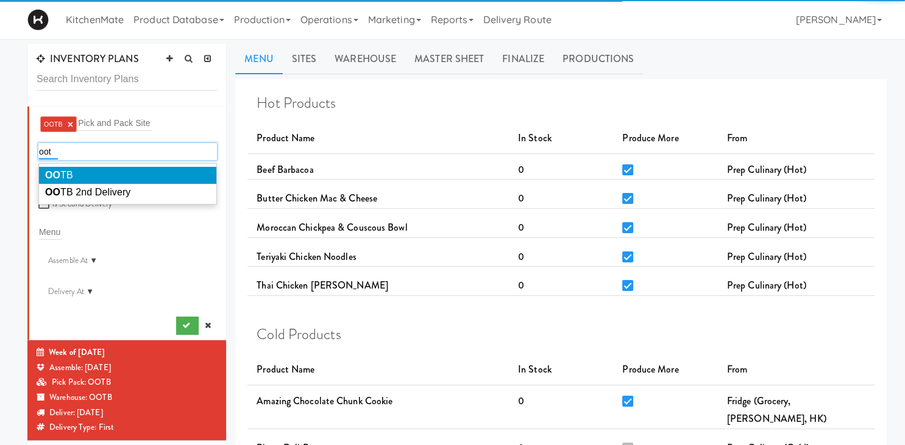
type input "ootb"
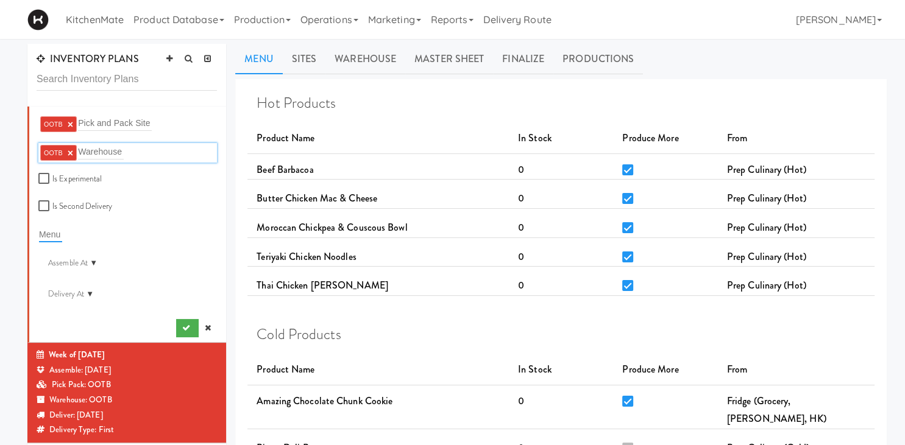
click at [57, 235] on input "text" at bounding box center [50, 235] width 23 height 16
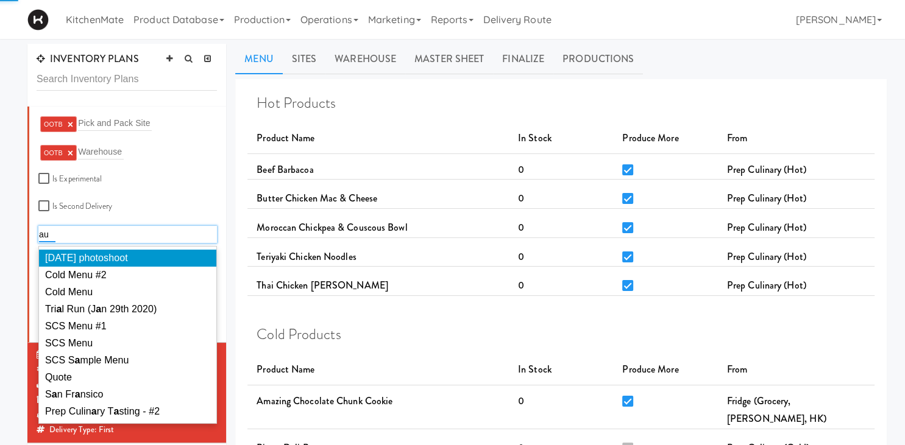
type input "aug"
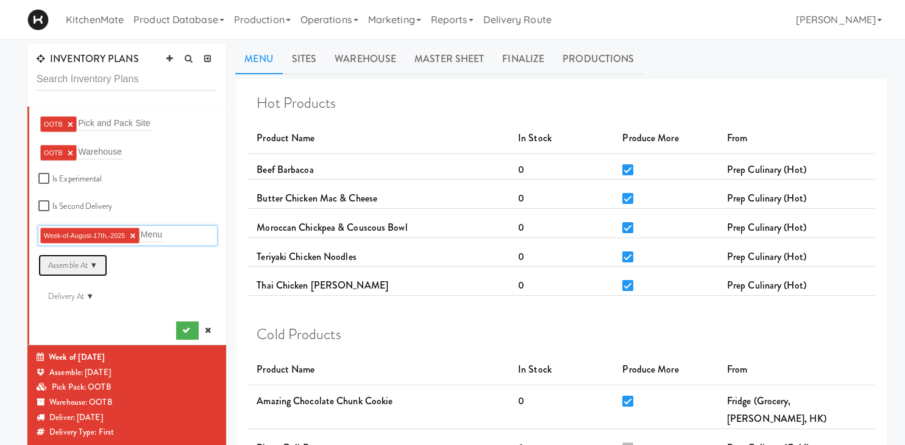
click at [96, 263] on div "Assemble At ▼" at bounding box center [72, 266] width 69 height 22
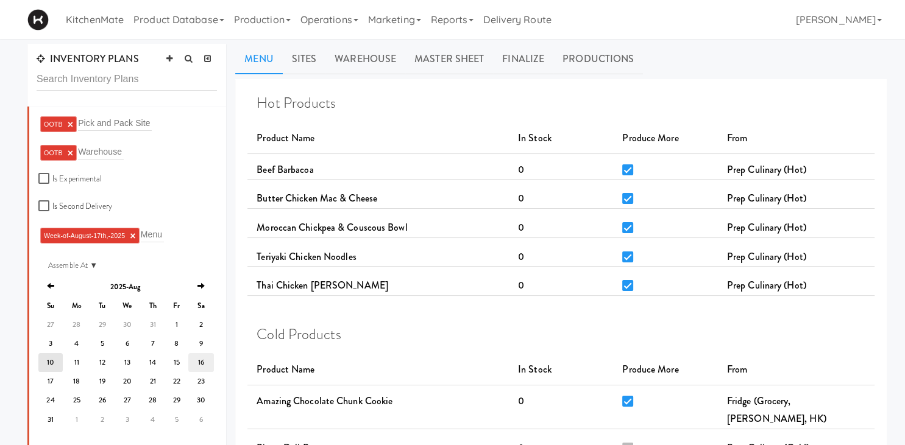
click at [204, 362] on td "16" at bounding box center [201, 362] width 26 height 19
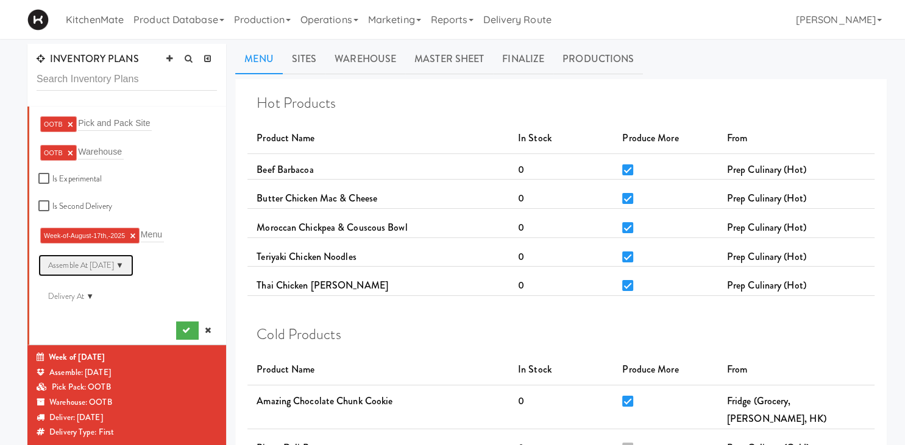
click at [133, 266] on div "Assemble At [DATE] ▼" at bounding box center [85, 266] width 95 height 22
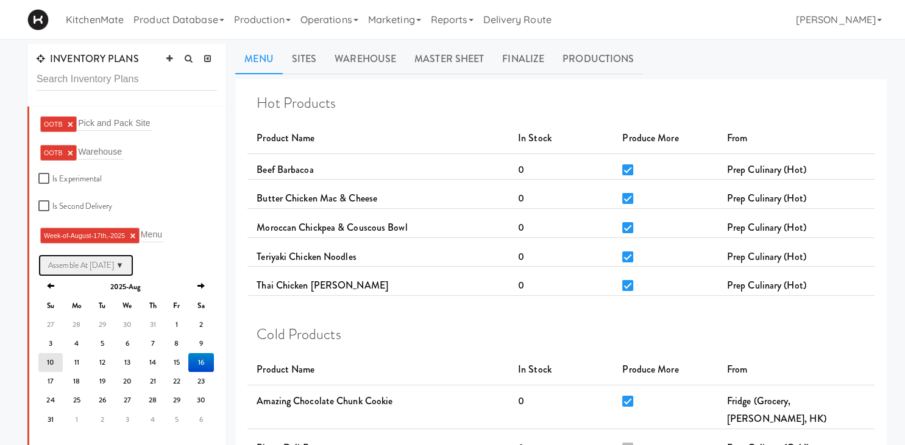
click at [133, 266] on div "Assemble At [DATE] ▼" at bounding box center [85, 266] width 95 height 22
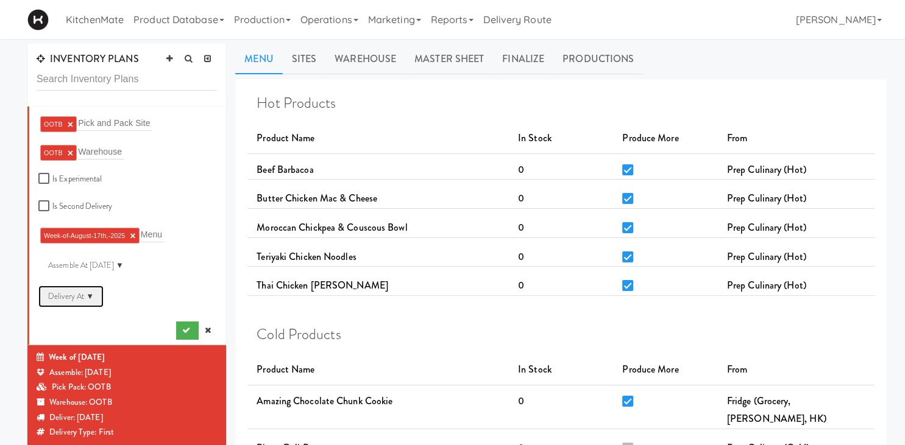
click at [88, 291] on div "Delivery At ▼" at bounding box center [70, 297] width 65 height 22
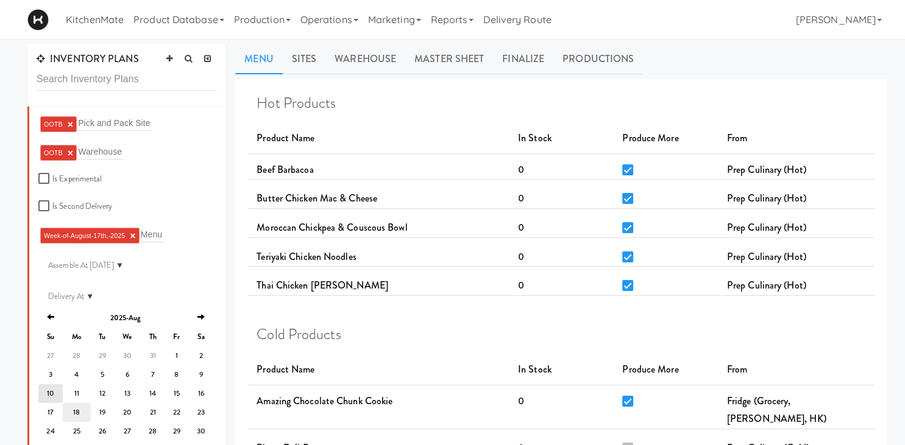
click at [76, 405] on td "18" at bounding box center [77, 412] width 28 height 19
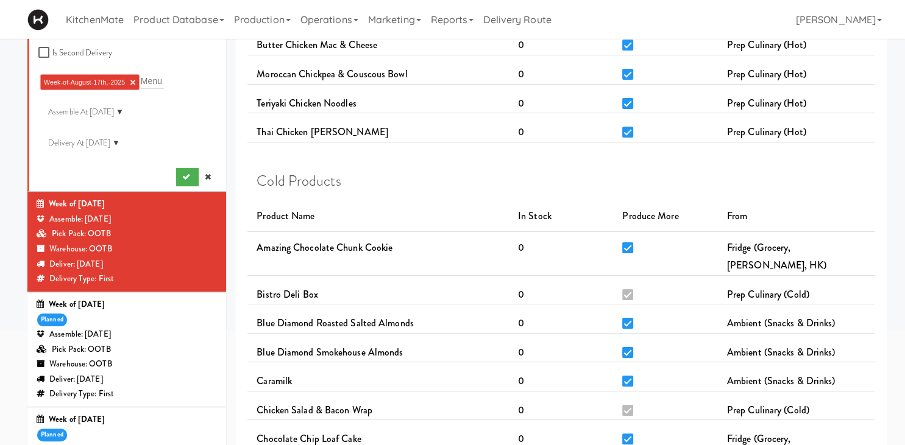
scroll to position [157, 0]
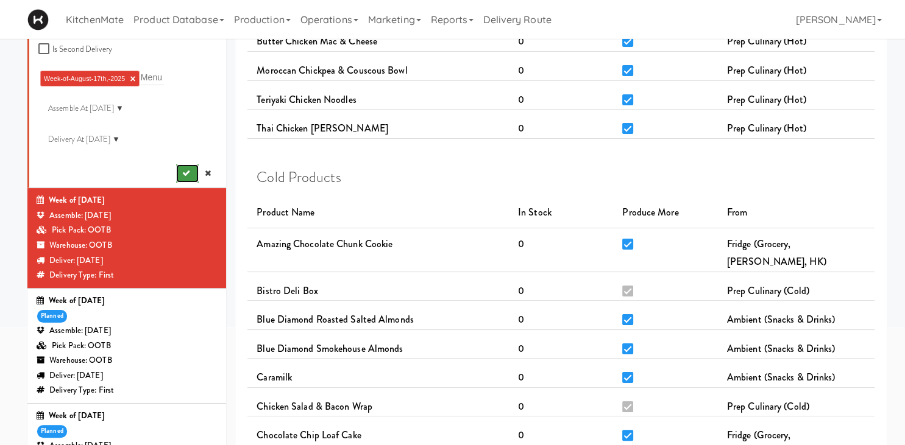
click at [184, 172] on icon "submit" at bounding box center [186, 173] width 8 height 8
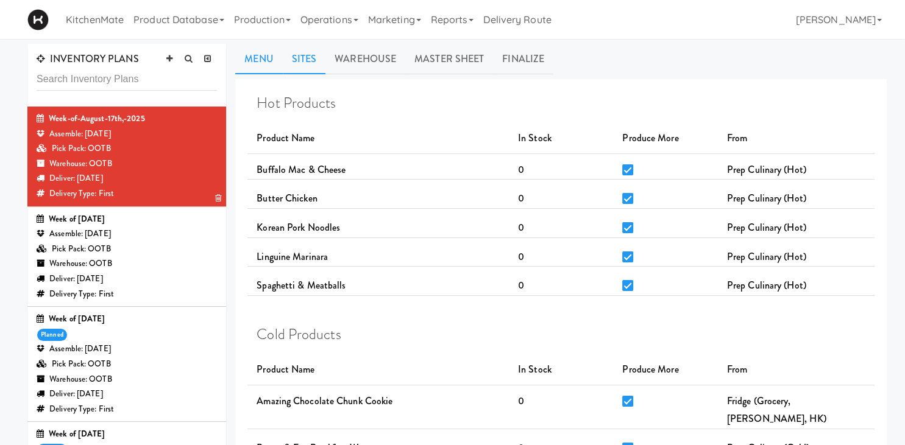
click at [312, 65] on link "Sites" at bounding box center [304, 59] width 43 height 30
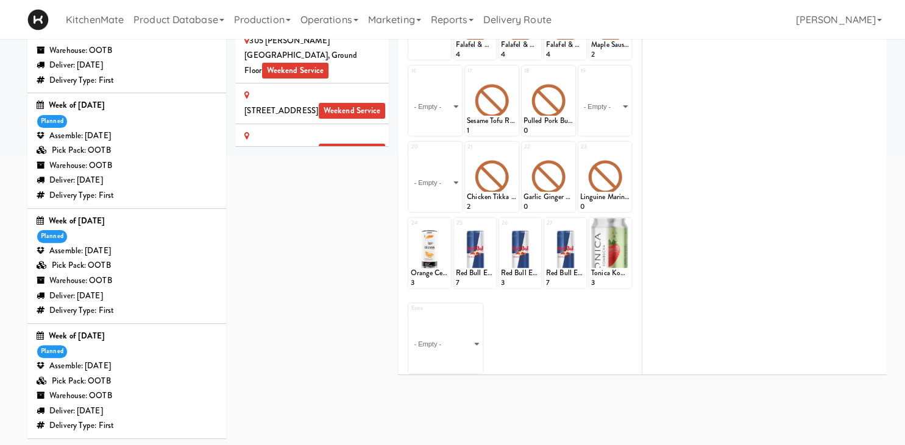
scroll to position [329, 0]
click at [449, 223] on icon at bounding box center [445, 224] width 9 height 9
click at [410, 230] on select "- Empty - Amazing Chocolate Chunk Cookie Bacon & Egg Breakfast Wrap Bistro Deli…" at bounding box center [429, 259] width 38 height 59
click option "Orange Celsius Energy Drink" at bounding box center [0, 0] width 0 height 0
type input "4"
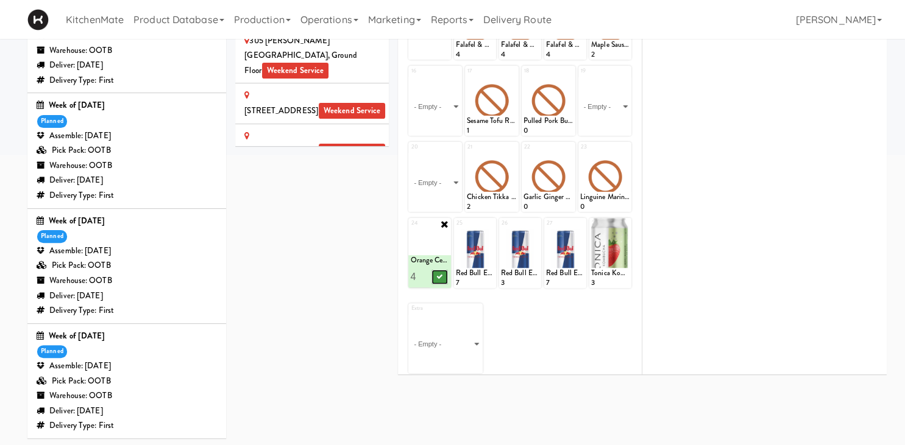
click at [439, 276] on icon at bounding box center [439, 277] width 6 height 7
click at [488, 224] on icon at bounding box center [490, 224] width 9 height 9
click at [495, 274] on div "- Empty - Amazing Chocolate Chunk Cookie Bacon & Egg Breakfast Wrap Bistro Deli…" at bounding box center [475, 259] width 42 height 59
click at [456, 230] on select "- Empty - Amazing Chocolate Chunk Cookie Bacon & Egg Breakfast Wrap Bistro Deli…" at bounding box center [475, 259] width 38 height 59
click option "Diet Coke" at bounding box center [0, 0] width 0 height 0
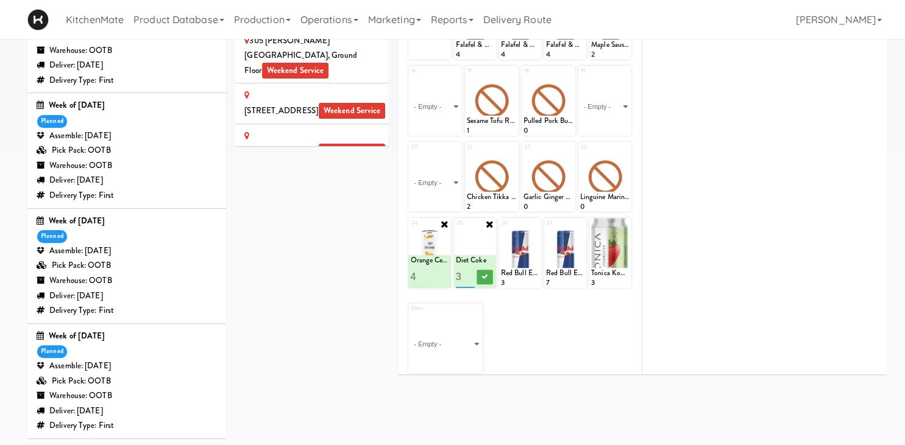
type input "4"
click at [489, 278] on button at bounding box center [485, 277] width 16 height 15
click at [539, 225] on icon at bounding box center [535, 224] width 9 height 9
click at [501, 230] on select "- Empty - Amazing Chocolate Chunk Cookie Bacon & Egg Breakfast Wrap Bistro Deli…" at bounding box center [520, 259] width 38 height 59
click option "Oasis Apple Juice" at bounding box center [0, 0] width 0 height 0
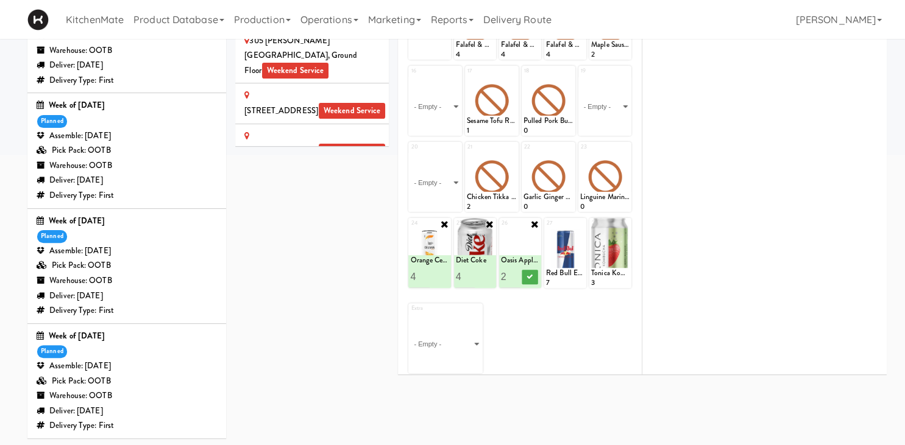
click at [512, 274] on input "2" at bounding box center [511, 277] width 20 height 23
click at [512, 274] on input "3" at bounding box center [511, 277] width 20 height 23
click at [512, 274] on input "4" at bounding box center [511, 277] width 20 height 23
type input "5"
click at [512, 274] on input "5" at bounding box center [511, 277] width 20 height 23
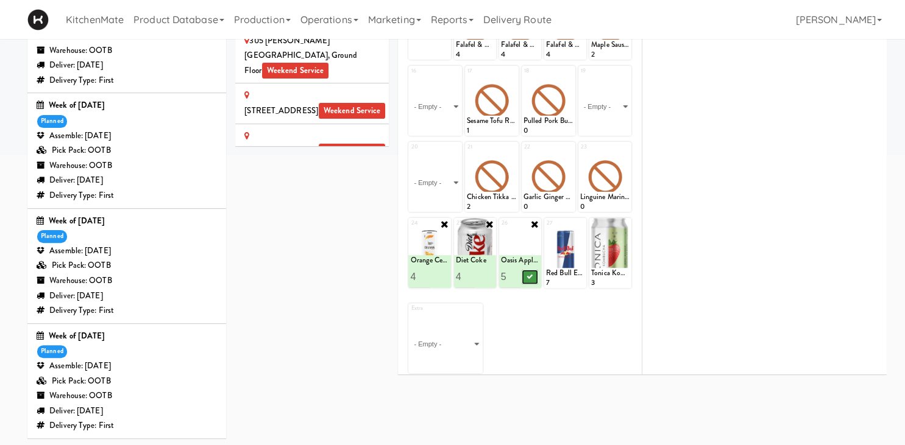
click at [528, 274] on icon at bounding box center [530, 277] width 6 height 7
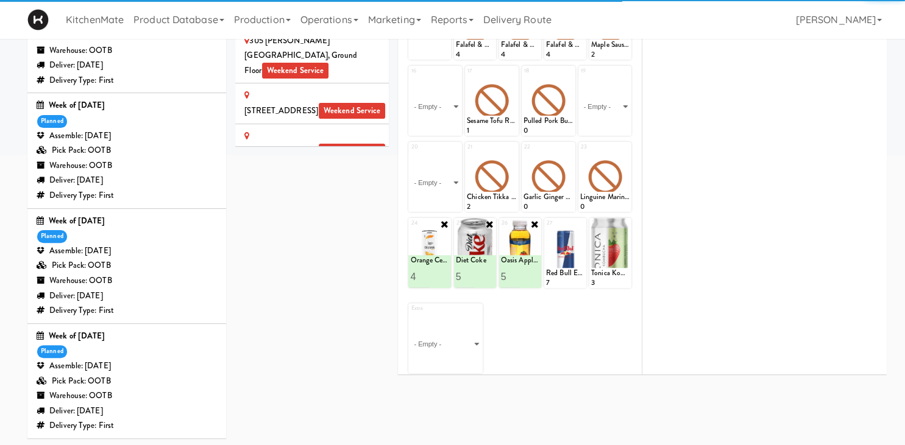
type input "5"
click at [467, 275] on input "5" at bounding box center [466, 277] width 20 height 23
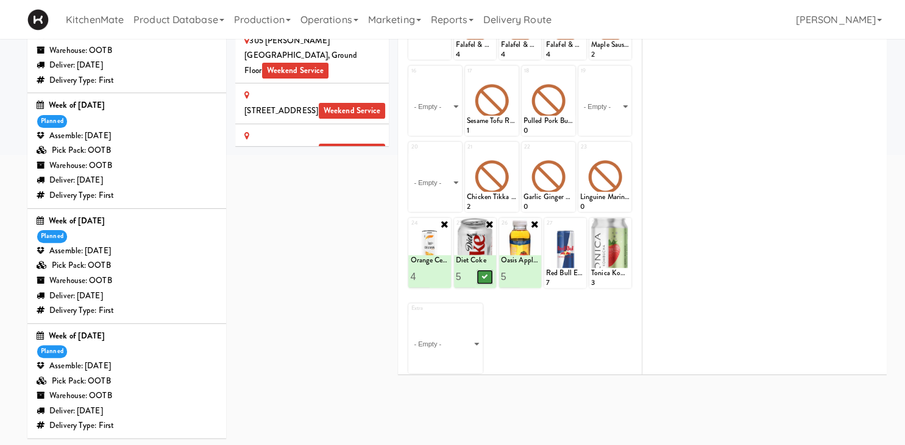
click at [482, 275] on icon at bounding box center [484, 277] width 6 height 7
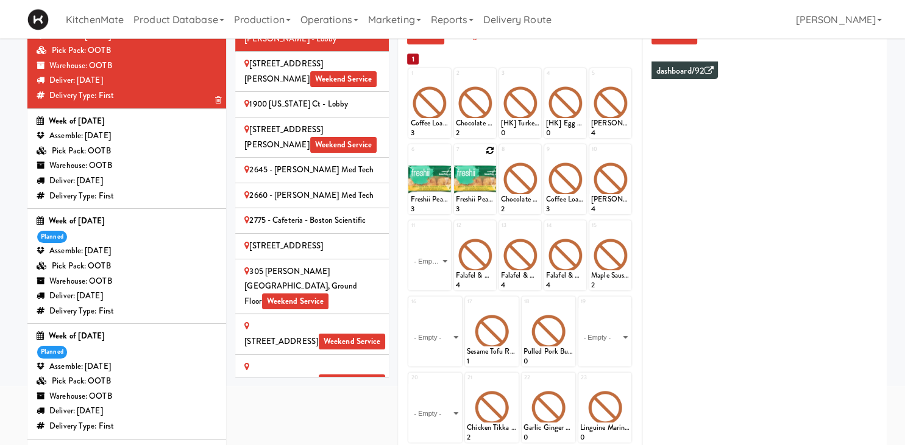
scroll to position [99, 0]
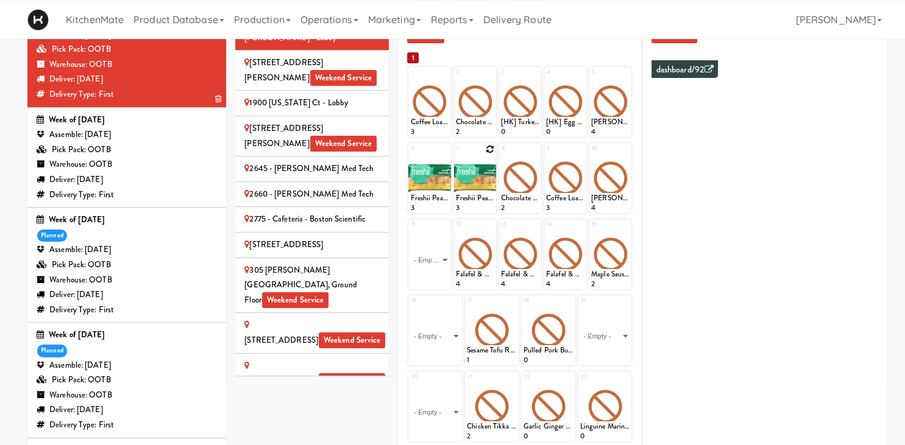
click at [493, 145] on icon at bounding box center [490, 149] width 9 height 9
click at [456, 155] on select "- Empty - Amazing Chocolate Chunk Cookie Bacon & Egg Breakfast Wrap Bistro Deli…" at bounding box center [475, 184] width 38 height 59
click option "Classic Hummus With Crackers" at bounding box center [0, 0] width 0 height 0
type input "4"
click at [487, 200] on icon at bounding box center [484, 202] width 6 height 7
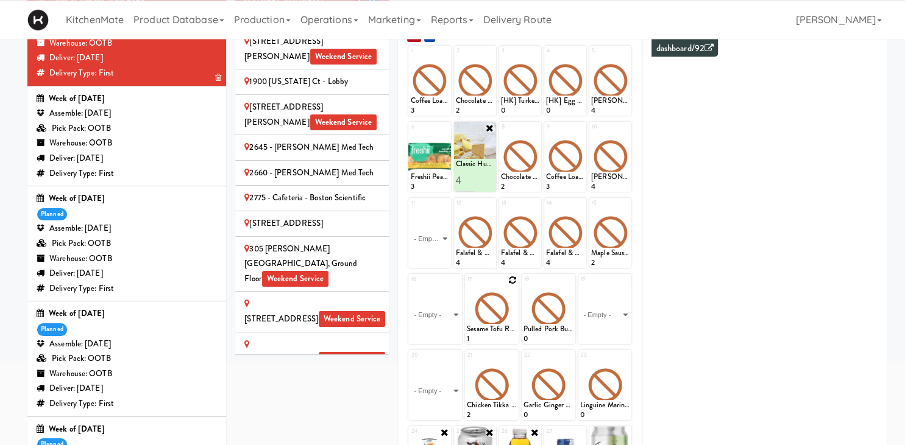
scroll to position [100, 0]
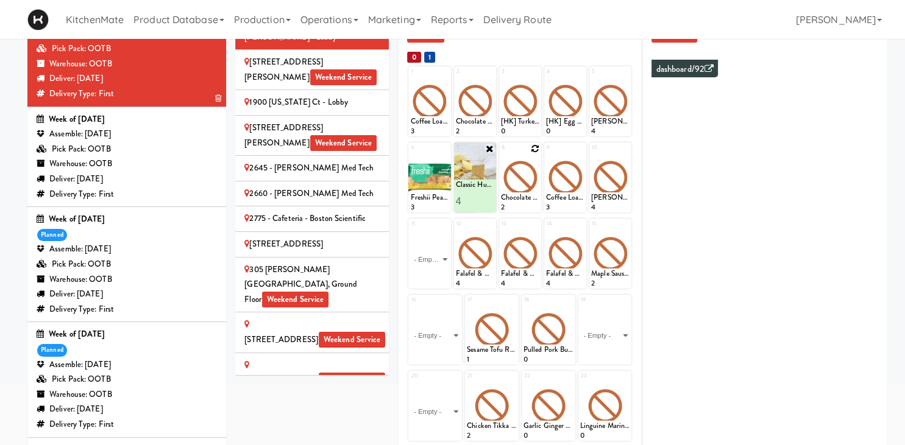
click at [537, 149] on icon at bounding box center [535, 148] width 9 height 9
click at [501, 154] on select "- Empty - Amazing Chocolate Chunk Cookie Bacon & Egg Breakfast Wrap Bistro Deli…" at bounding box center [520, 183] width 38 height 59
click option "Clif Builders proteins Bar Chocolate" at bounding box center [0, 0] width 0 height 0
click at [517, 198] on input "2" at bounding box center [511, 201] width 20 height 23
click at [517, 198] on input "3" at bounding box center [511, 201] width 20 height 23
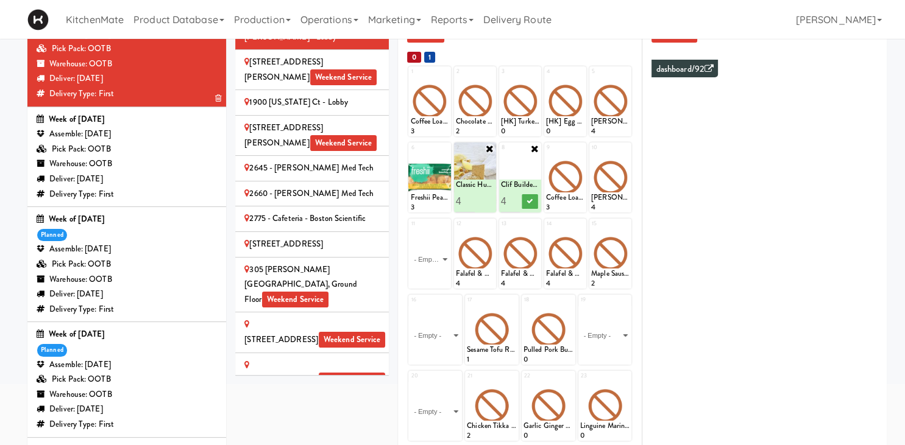
type input "4"
click at [517, 198] on input "4" at bounding box center [511, 201] width 20 height 23
click at [533, 200] on icon at bounding box center [530, 201] width 6 height 7
click at [580, 148] on icon at bounding box center [580, 148] width 9 height 9
click at [546, 154] on select "- Empty - Amazing Chocolate Chunk Cookie Bacon & Egg Breakfast Wrap Bistro Deli…" at bounding box center [565, 183] width 38 height 59
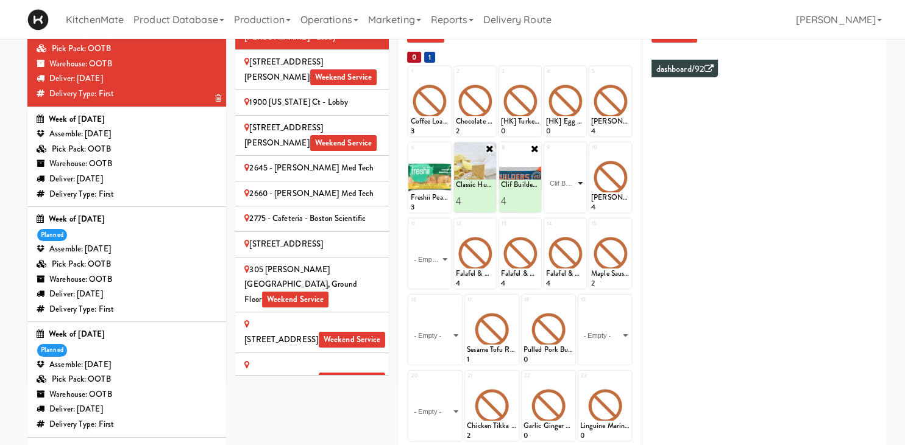
click option "Clif Builders proteins Bar Chocolate Mint" at bounding box center [0, 0] width 0 height 0
type input "1"
type input "5"
click at [579, 205] on button at bounding box center [575, 201] width 16 height 15
click at [410, 230] on select "- Empty - Amazing Chocolate Chunk Cookie Bacon & Egg Breakfast Wrap Bistro Deli…" at bounding box center [429, 259] width 38 height 59
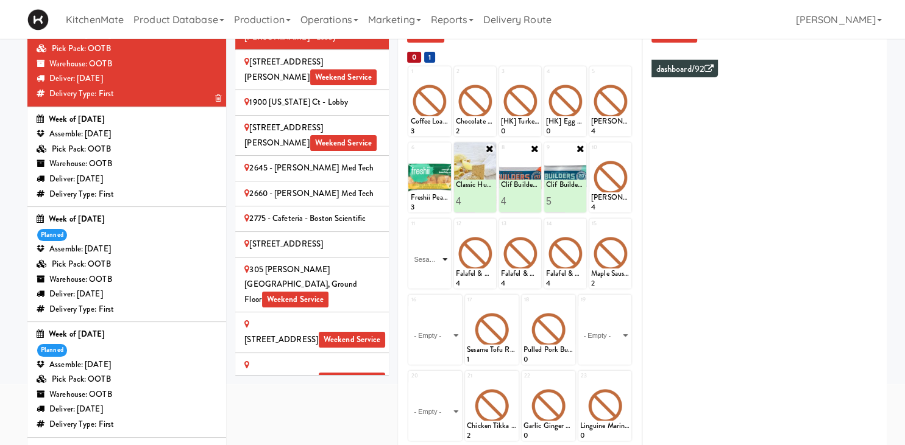
click option "Sesame Tofu Rainbow Bowl" at bounding box center [0, 0] width 0 height 0
type input "2"
click at [440, 287] on div at bounding box center [440, 277] width 20 height 23
click at [439, 277] on icon at bounding box center [439, 277] width 6 height 7
click at [444, 226] on icon at bounding box center [445, 225] width 10 height 10
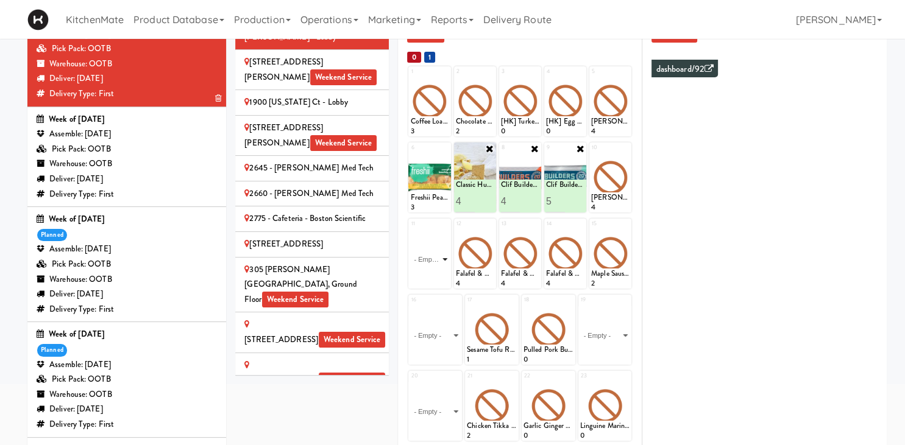
click at [410, 230] on select "- Empty - Amazing Chocolate Chunk Cookie Bacon & Egg Breakfast Wrap Bistro Deli…" at bounding box center [429, 259] width 38 height 59
click option "Maple Bacon with Egg & Cheddar on Sesame Seed Bagel" at bounding box center [0, 0] width 0 height 0
type input "2"
click at [425, 275] on input "2" at bounding box center [420, 277] width 20 height 23
click at [441, 277] on icon at bounding box center [439, 277] width 6 height 7
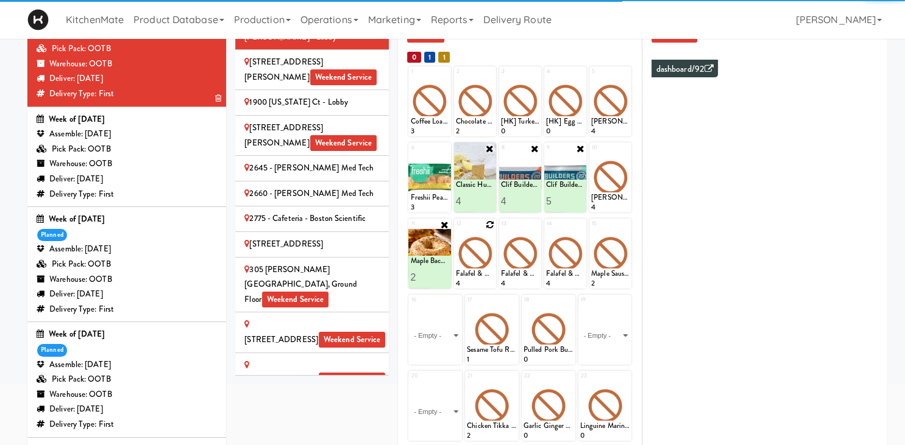
click at [491, 227] on icon at bounding box center [490, 225] width 9 height 9
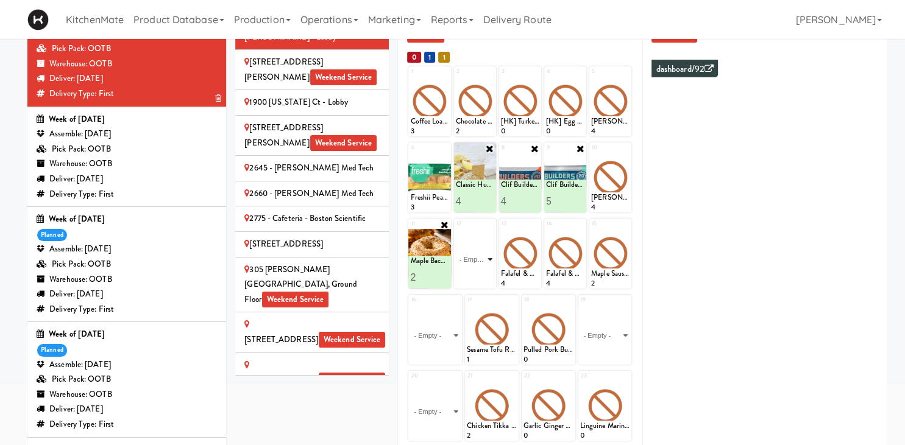
click at [456, 230] on select "- Empty - Amazing Chocolate Chunk Cookie Bacon & Egg Breakfast Wrap Bistro Deli…" at bounding box center [475, 259] width 38 height 59
type input "3"
click at [484, 277] on icon at bounding box center [484, 277] width 6 height 7
click at [538, 221] on icon at bounding box center [535, 225] width 9 height 9
click at [538, 221] on div "13 - Empty - Amazing Chocolate Chunk Cookie Bacon & Egg Breakfast Wrap Bistro D…" at bounding box center [520, 254] width 42 height 70
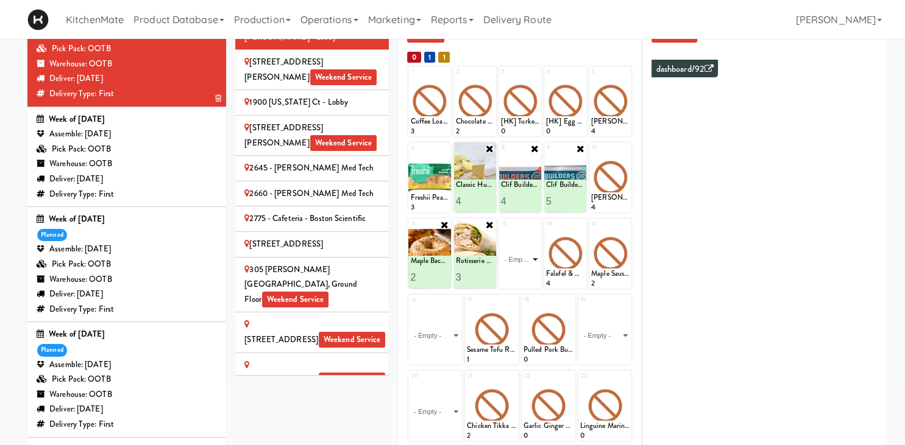
click at [501, 230] on select "- Empty - Amazing Chocolate Chunk Cookie Bacon & Egg Breakfast Wrap Bistro Deli…" at bounding box center [520, 259] width 38 height 59
click option "Bacon & Egg Breakfast Wrap" at bounding box center [0, 0] width 0 height 0
type input "2"
click at [537, 275] on button at bounding box center [530, 278] width 16 height 15
click at [628, 147] on icon at bounding box center [625, 148] width 9 height 9
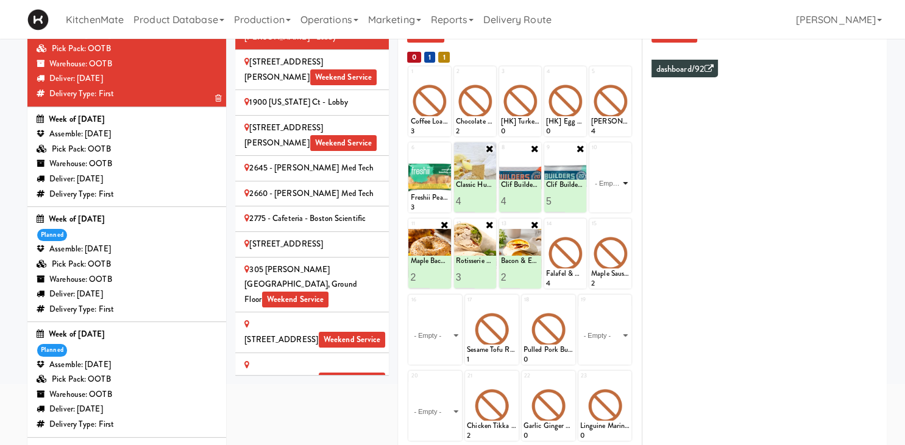
click at [591, 154] on select "- Empty - Amazing Chocolate Chunk Cookie Bacon & Egg Breakfast Wrap Bistro Deli…" at bounding box center [610, 183] width 38 height 59
type input "2"
click at [606, 200] on input "2" at bounding box center [601, 201] width 20 height 23
click at [619, 202] on icon at bounding box center [620, 201] width 6 height 7
click at [536, 74] on icon at bounding box center [535, 72] width 9 height 9
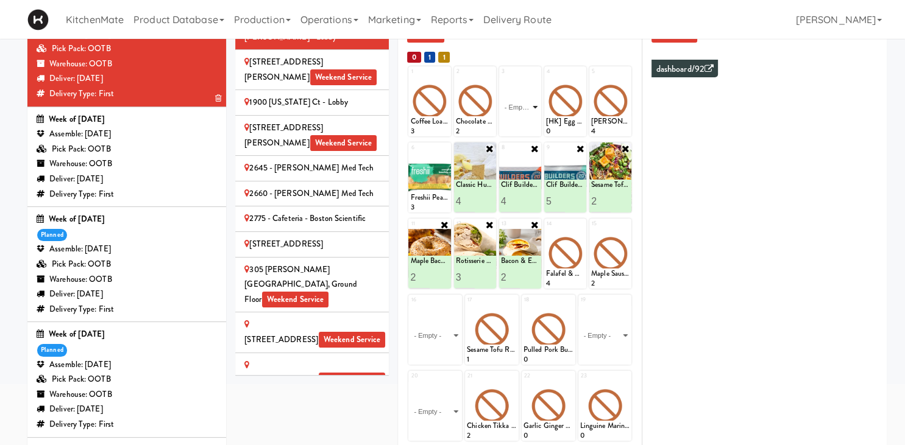
click at [501, 78] on select "- Empty - Amazing Chocolate Chunk Cookie Bacon & Egg Breakfast Wrap Bistro Deli…" at bounding box center [520, 107] width 38 height 59
type input "2"
click at [534, 127] on button at bounding box center [530, 125] width 16 height 15
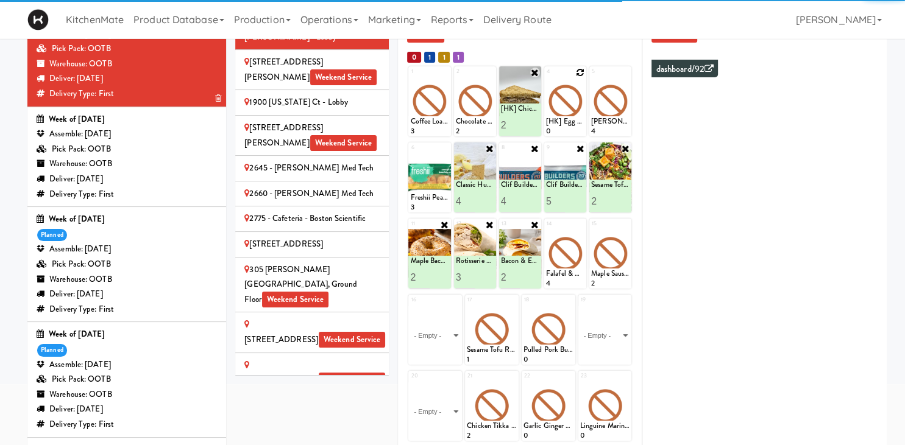
click at [581, 73] on icon at bounding box center [580, 72] width 9 height 9
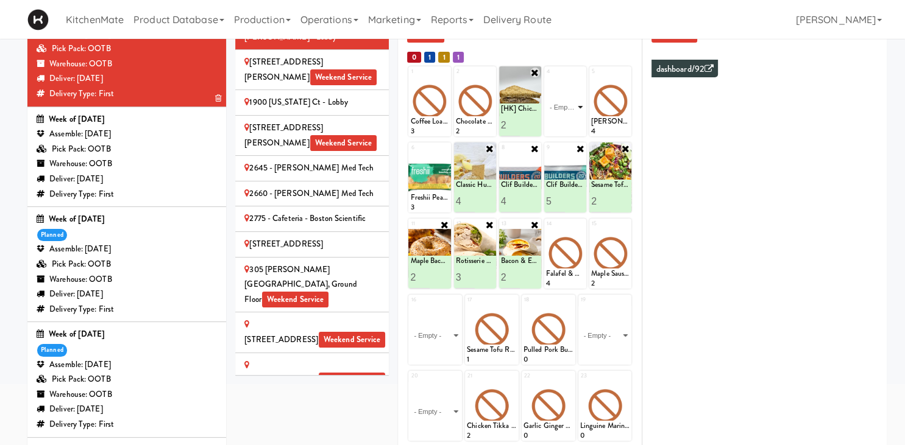
click at [546, 78] on select "- Empty - Amazing Chocolate Chunk Cookie Bacon & Egg Breakfast Wrap Bistro Deli…" at bounding box center [565, 107] width 38 height 59
type input "2"
click at [574, 126] on icon at bounding box center [575, 125] width 6 height 7
click at [340, 108] on div "1900 [US_STATE] Ct - Lobby" at bounding box center [311, 102] width 135 height 15
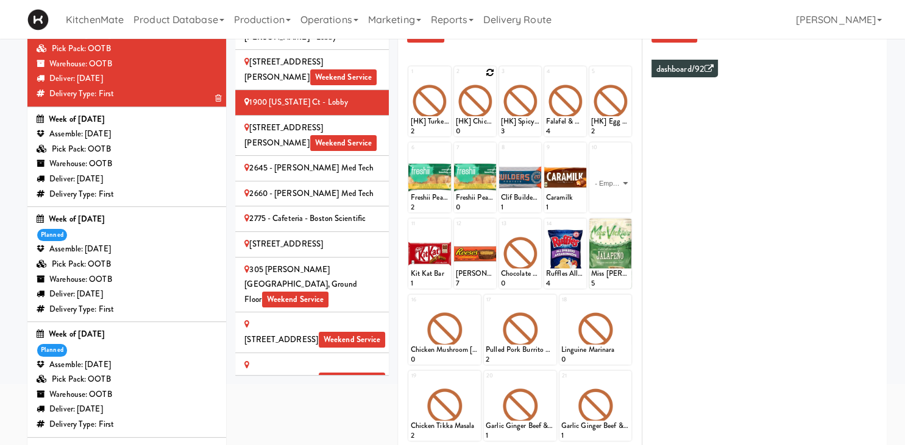
click at [496, 76] on div at bounding box center [475, 101] width 42 height 70
click at [491, 74] on icon at bounding box center [490, 72] width 9 height 9
click at [456, 78] on select "- Empty - Amazing Chocolate Chunk Cookie Bacon & Egg Breakfast Wrap Bistro Deli…" at bounding box center [475, 107] width 38 height 59
click option "[HK] Chicken & Swiss Cheese On Focaccia" at bounding box center [0, 0] width 0 height 0
type input "3"
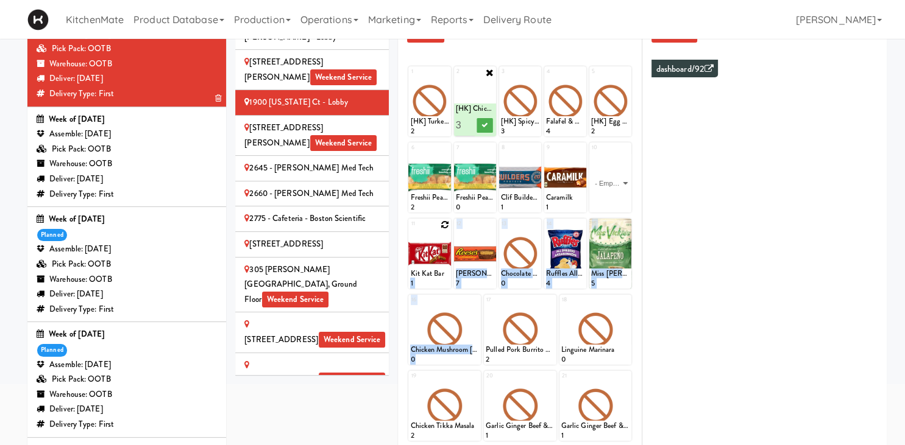
drag, startPoint x: 469, startPoint y: 131, endPoint x: 445, endPoint y: 274, distance: 145.3
click at [445, 274] on div "1 [HK] Turkey & Cheese Multigrain 2 2 [HK] Chicken & Swiss Cheese On Focaccia 0…" at bounding box center [519, 334] width 225 height 539
click at [491, 126] on button at bounding box center [485, 125] width 16 height 15
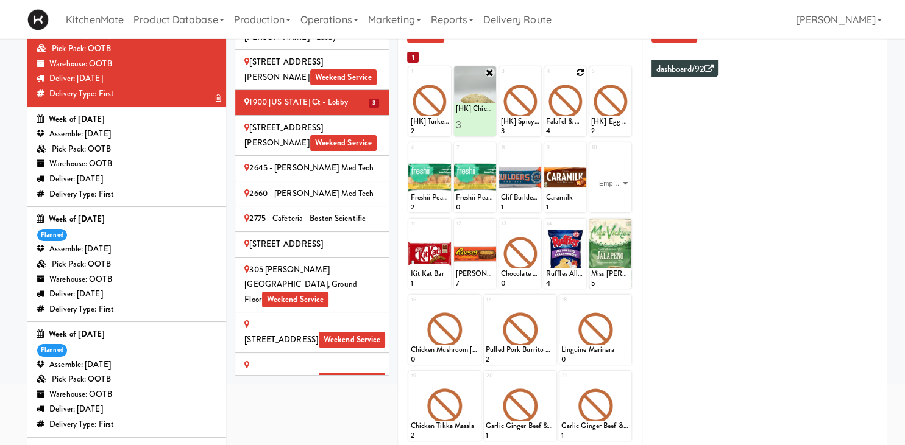
click at [585, 74] on div at bounding box center [565, 101] width 42 height 70
click at [581, 97] on div at bounding box center [565, 101] width 42 height 70
click at [582, 74] on icon at bounding box center [580, 72] width 9 height 9
click at [546, 78] on select "- Empty - Amazing Chocolate Chunk Cookie Bacon & Egg Breakfast Wrap Bistro Deli…" at bounding box center [565, 107] width 38 height 59
click option "[HK] Chicken Salad on Multigrain" at bounding box center [0, 0] width 0 height 0
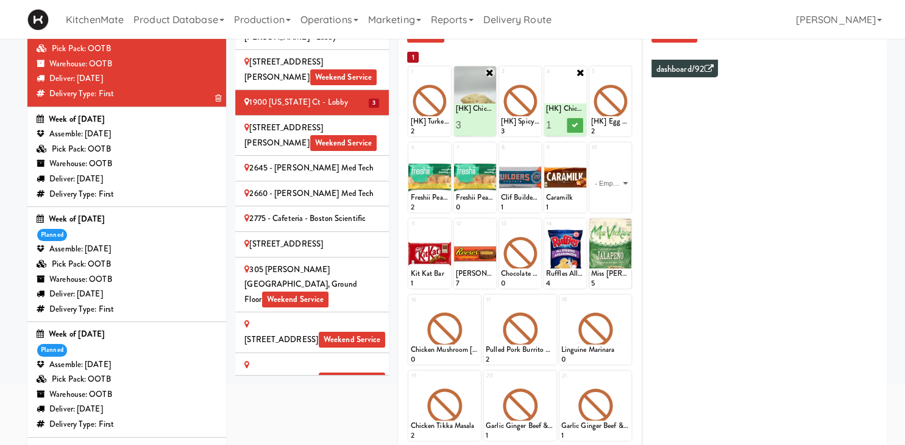
type input "2"
drag, startPoint x: 578, startPoint y: 91, endPoint x: 548, endPoint y: 305, distance: 216.5
click at [548, 305] on div "Planned In Fridge Generated List Notes 1 2 [HK] Chicken & Swiss Cheese On Focac…" at bounding box center [520, 314] width 244 height 579
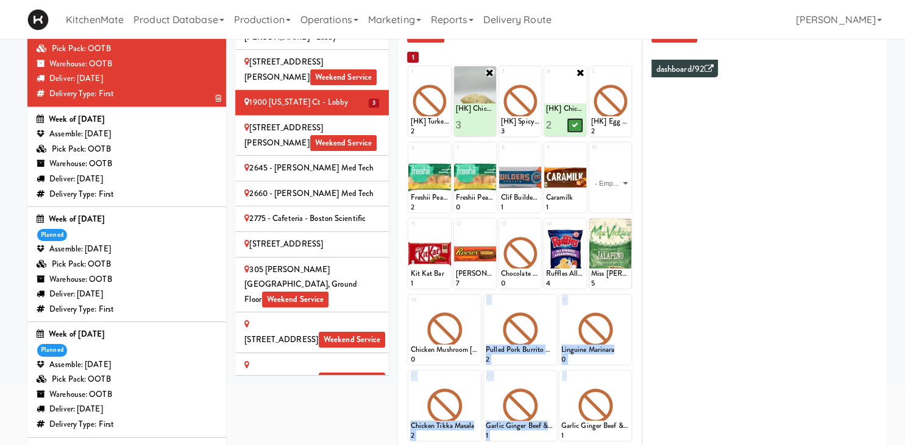
click at [574, 125] on icon at bounding box center [575, 125] width 6 height 7
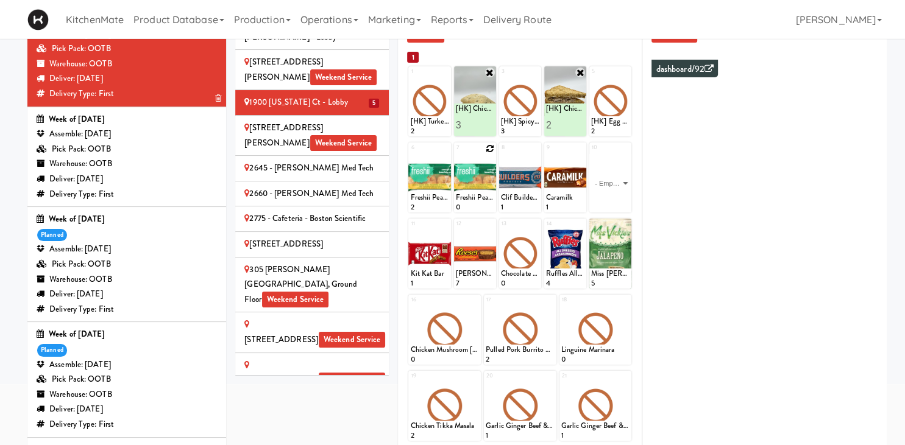
click at [486, 143] on div at bounding box center [475, 178] width 42 height 70
click at [489, 150] on icon at bounding box center [490, 148] width 9 height 9
click at [456, 154] on select "- Empty - Amazing Chocolate Chunk Cookie Bacon & Egg Breakfast Wrap Bistro Deli…" at bounding box center [475, 183] width 38 height 59
type input "5"
click at [486, 203] on icon at bounding box center [484, 201] width 6 height 7
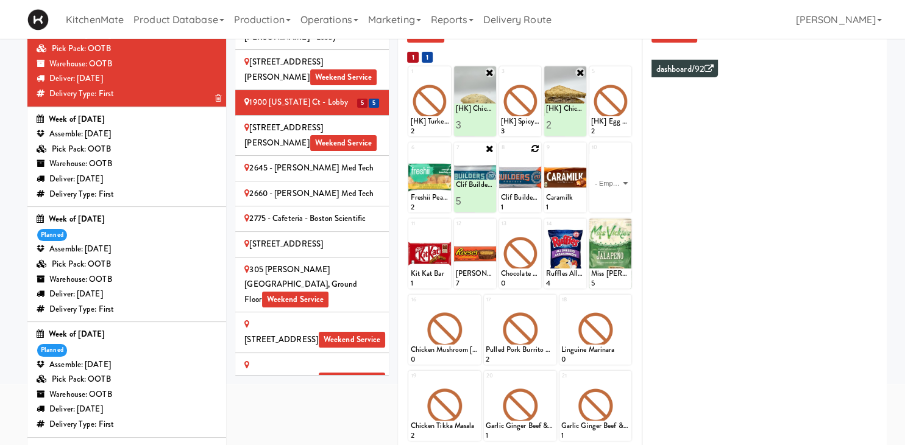
click at [533, 147] on icon at bounding box center [535, 148] width 9 height 9
click at [501, 154] on select "- Empty - Amazing Chocolate Chunk Cookie Bacon & Egg Breakfast Wrap Bistro Deli…" at bounding box center [520, 183] width 38 height 59
type input "1"
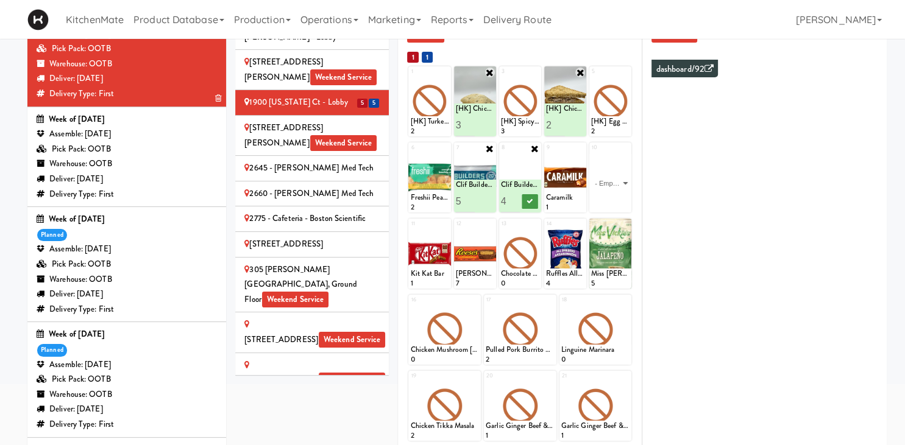
type input "4"
click at [531, 197] on button at bounding box center [530, 201] width 16 height 15
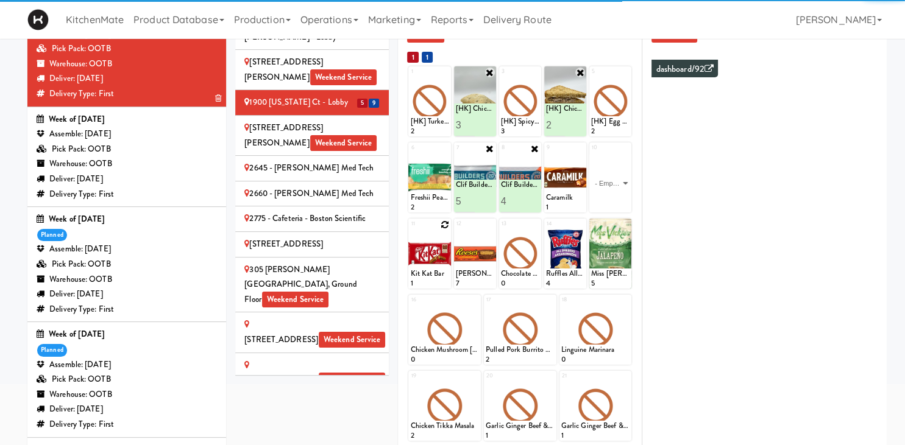
click at [447, 230] on div at bounding box center [429, 254] width 42 height 70
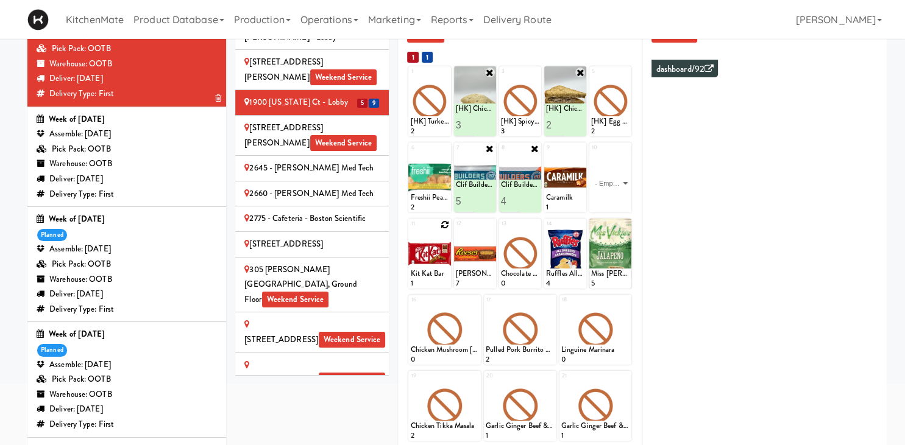
click at [445, 225] on icon at bounding box center [445, 225] width 9 height 9
click at [410, 230] on select "- Empty - Amazing Chocolate Chunk Cookie Bacon & Egg Breakfast Wrap Bistro Deli…" at bounding box center [429, 259] width 38 height 59
type input "5"
click at [445, 280] on button at bounding box center [439, 278] width 16 height 15
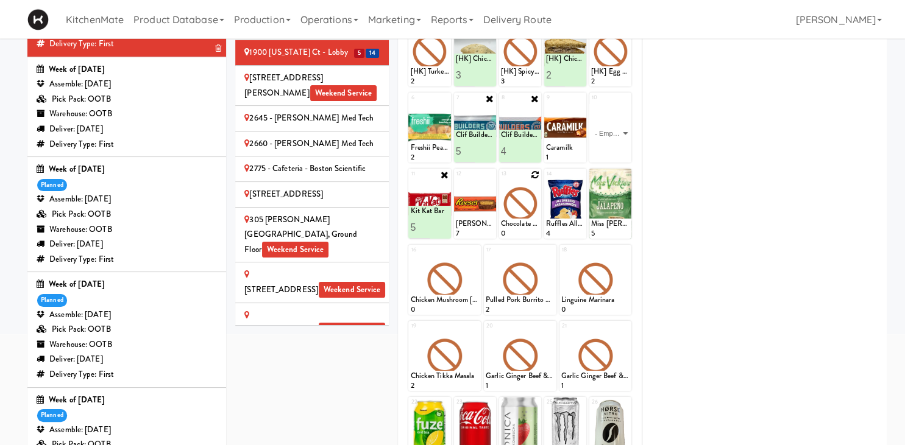
scroll to position [98, 0]
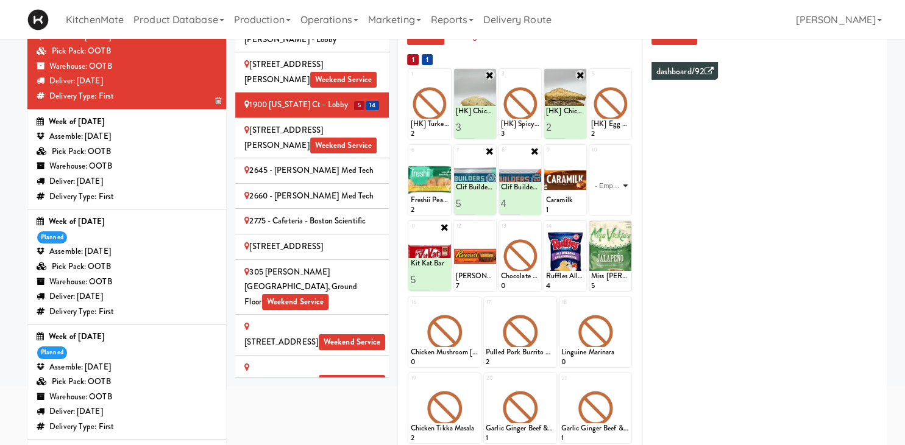
click at [591, 157] on select "- Empty - Amazing Chocolate Chunk Cookie Bacon & Egg Breakfast Wrap Bistro Deli…" at bounding box center [610, 186] width 38 height 59
type input "5"
click at [619, 209] on button at bounding box center [620, 204] width 16 height 15
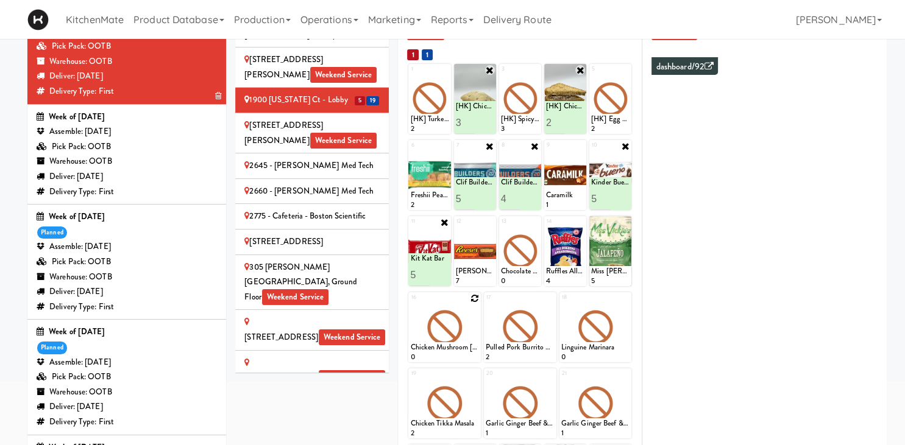
scroll to position [90, 0]
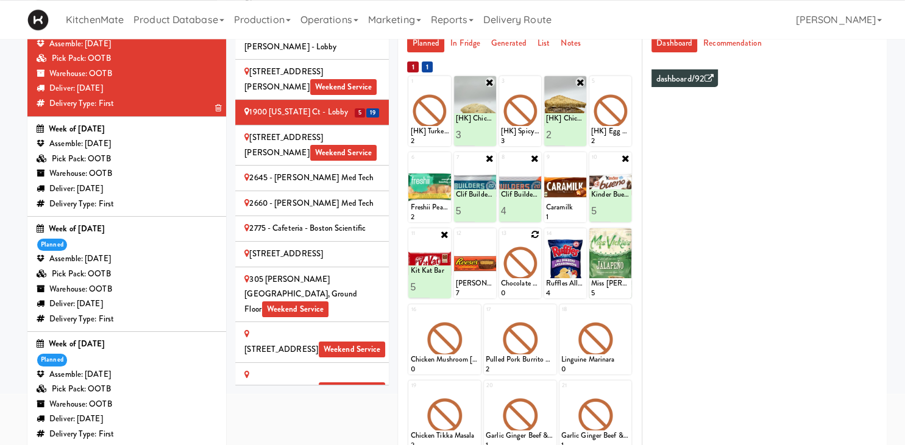
click at [536, 235] on icon at bounding box center [535, 234] width 9 height 9
click at [501, 240] on select "- Empty - Amazing Chocolate Chunk Cookie Bacon & Egg Breakfast Wrap Bistro Deli…" at bounding box center [520, 269] width 38 height 59
click at [527, 271] on select "- Empty - Amazing Chocolate Chunk Cookie Bacon & Egg Breakfast Wrap Bistro Deli…" at bounding box center [520, 269] width 38 height 59
click at [501, 240] on select "- Empty - Amazing Chocolate Chunk Cookie Bacon & Egg Breakfast Wrap Bistro Deli…" at bounding box center [520, 269] width 38 height 59
click option "Chocolate Chip Loaf Cake" at bounding box center [0, 0] width 0 height 0
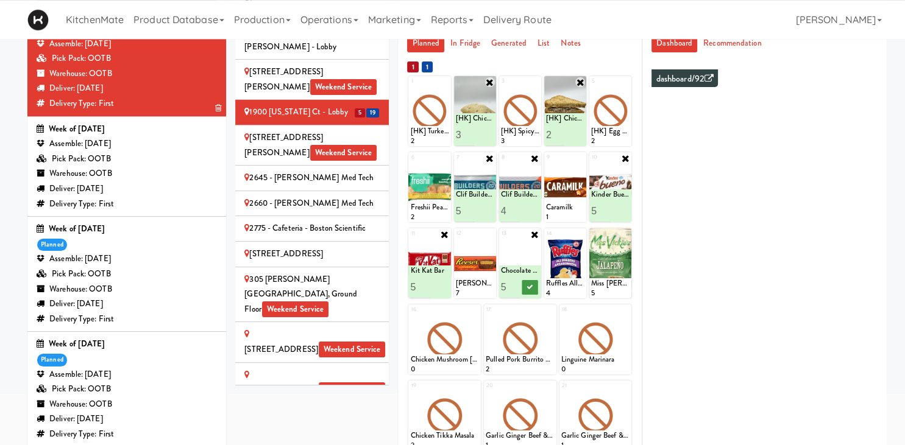
type input "5"
click at [530, 288] on icon at bounding box center [530, 287] width 6 height 7
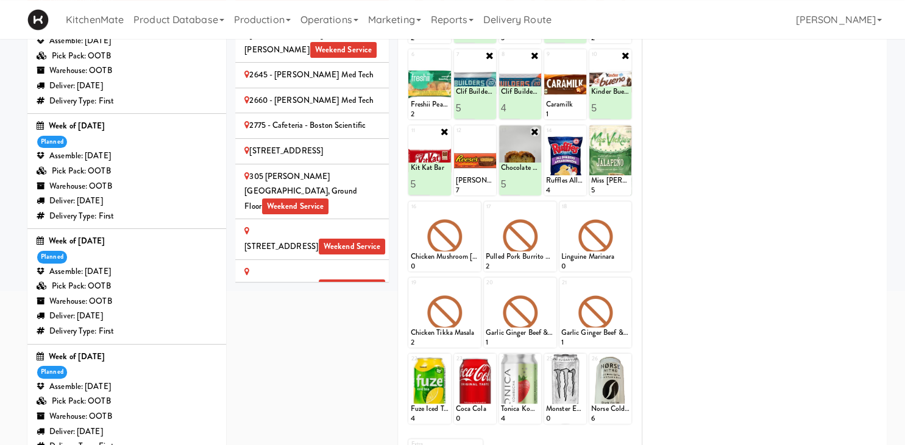
scroll to position [195, 0]
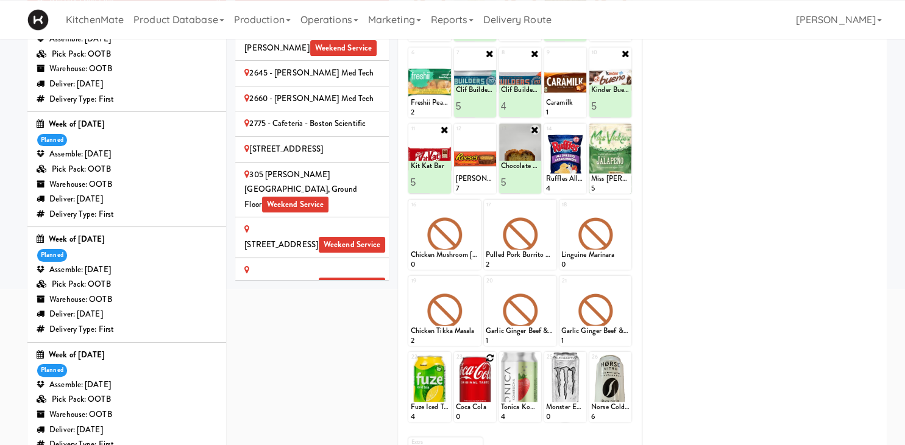
click at [491, 352] on div at bounding box center [475, 387] width 42 height 70
click at [491, 358] on icon at bounding box center [490, 358] width 9 height 9
click at [456, 364] on select "- Empty - Amazing Chocolate Chunk Cookie Bacon & Egg Breakfast Wrap Bistro Deli…" at bounding box center [475, 393] width 38 height 59
click option "Diet Coke" at bounding box center [0, 0] width 0 height 0
type input "5"
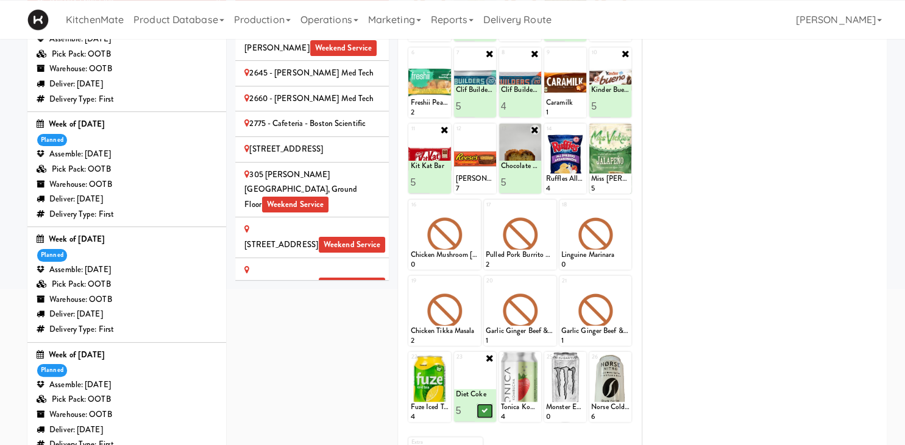
click at [484, 411] on icon at bounding box center [484, 411] width 6 height 7
click at [584, 361] on div at bounding box center [565, 387] width 42 height 70
click at [581, 350] on div "1 [HK] Turkey & Cheese Multigrain 2 2 [HK] Chicken & Swiss Cheese On Focaccia 0…" at bounding box center [519, 239] width 225 height 539
click at [583, 358] on icon at bounding box center [580, 358] width 9 height 9
click at [546, 364] on select "- Empty - Amazing Chocolate Chunk Cookie Bacon & Egg Breakfast Wrap Bistro Deli…" at bounding box center [565, 393] width 38 height 59
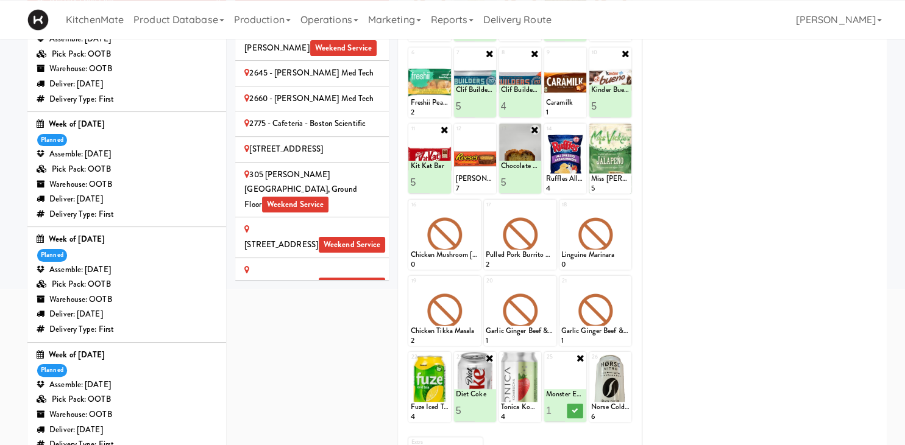
type input "7"
type input "8"
click at [572, 410] on button at bounding box center [575, 411] width 16 height 15
click at [473, 408] on input "6" at bounding box center [466, 411] width 20 height 23
click at [473, 408] on input "7" at bounding box center [466, 411] width 20 height 23
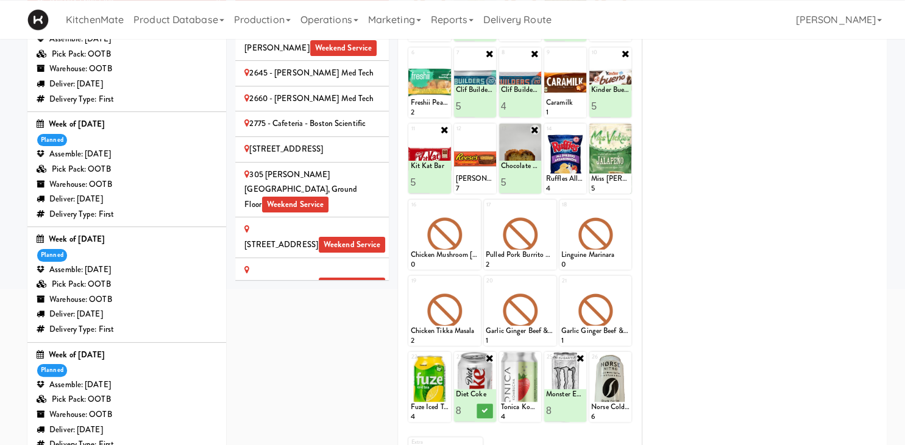
click at [473, 408] on input "8" at bounding box center [466, 411] width 20 height 23
click at [473, 408] on input "9" at bounding box center [466, 411] width 20 height 23
type input "10"
click at [473, 408] on input "10" at bounding box center [466, 411] width 20 height 23
click at [482, 409] on icon at bounding box center [484, 411] width 6 height 7
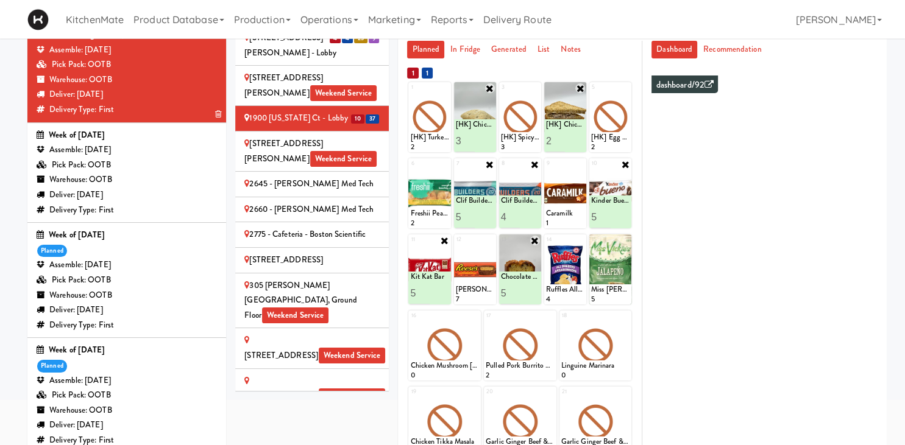
scroll to position [83, 0]
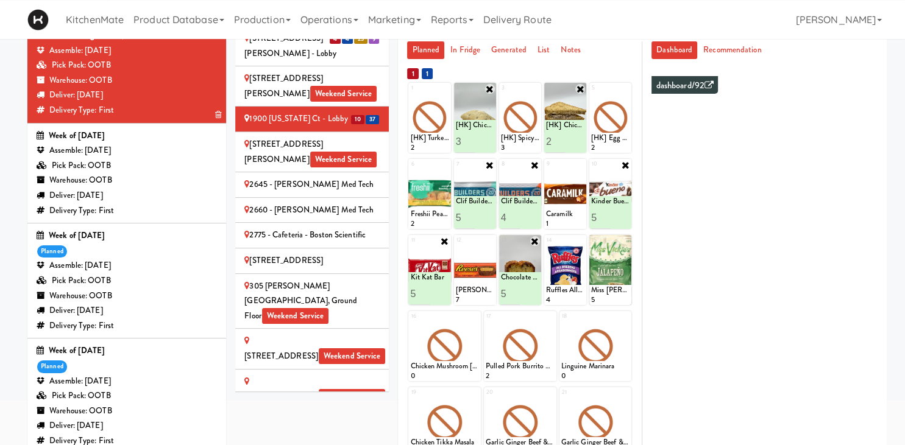
click at [311, 139] on div "[STREET_ADDRESS][PERSON_NAME] Weekend Service" at bounding box center [311, 152] width 135 height 30
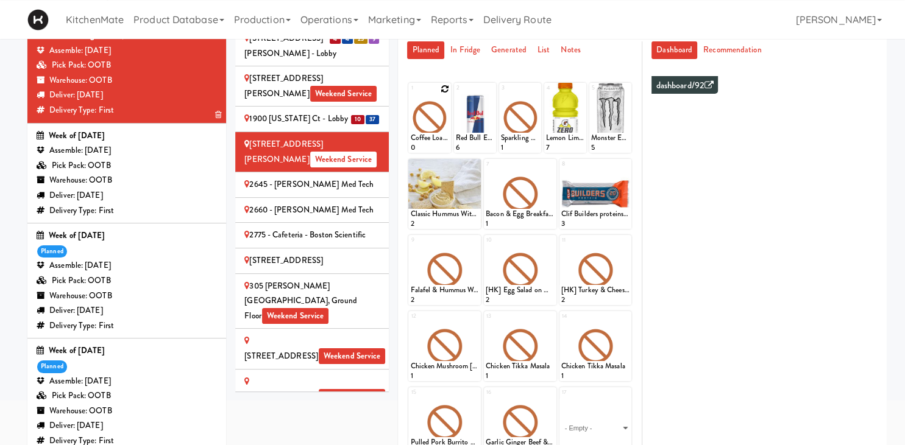
click at [444, 91] on icon at bounding box center [445, 89] width 9 height 9
click at [410, 94] on select "- Empty - Amazing Chocolate Chunk Cookie Bacon & Egg Breakfast Wrap Bistro Deli…" at bounding box center [429, 123] width 38 height 59
type input "5"
click at [440, 144] on icon at bounding box center [439, 141] width 6 height 7
click at [550, 244] on icon at bounding box center [550, 241] width 9 height 9
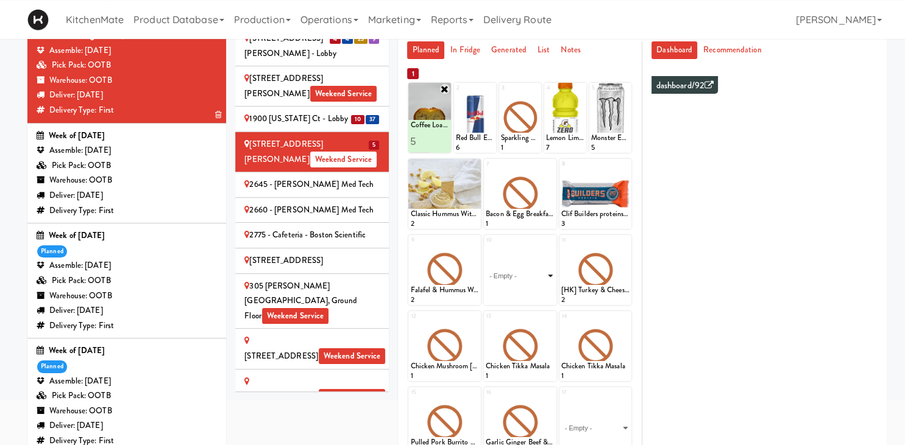
click at [486, 247] on select "- Empty - Amazing Chocolate Chunk Cookie Bacon & Egg Breakfast Wrap Bistro Deli…" at bounding box center [520, 276] width 69 height 59
type input "2"
click at [537, 297] on button at bounding box center [537, 294] width 16 height 15
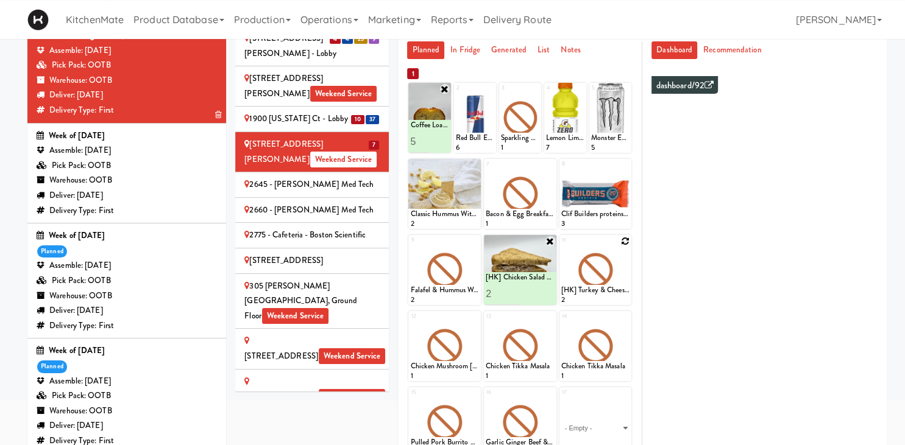
click at [624, 243] on icon at bounding box center [625, 241] width 9 height 9
click at [561, 247] on select "- Empty - Amazing Chocolate Chunk Cookie Bacon & Egg Breakfast Wrap Bistro Deli…" at bounding box center [595, 276] width 69 height 59
type input "2"
click at [614, 291] on icon at bounding box center [612, 294] width 6 height 7
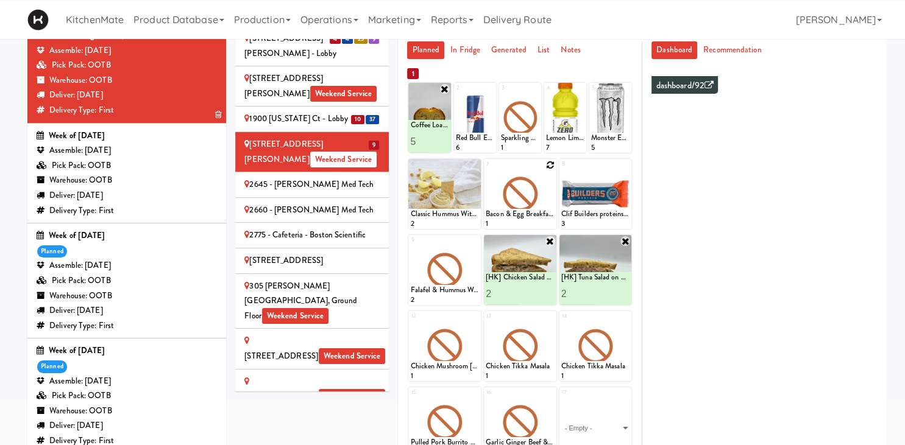
click at [550, 169] on icon at bounding box center [550, 165] width 9 height 9
click at [486, 171] on select "- Empty - Amazing Chocolate Chunk Cookie Bacon & Egg Breakfast Wrap Bistro Deli…" at bounding box center [520, 200] width 69 height 59
type input "2"
click at [544, 221] on button at bounding box center [537, 218] width 16 height 15
click at [472, 243] on icon at bounding box center [474, 241] width 9 height 9
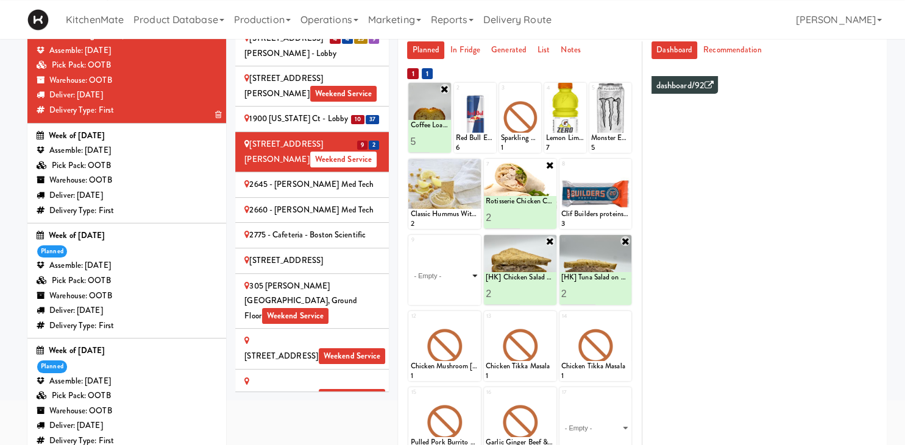
click at [410, 247] on select "- Empty - Amazing Chocolate Chunk Cookie Bacon & Egg Breakfast Wrap Bistro Deli…" at bounding box center [444, 276] width 69 height 59
click option "Bacon & Egg Breakfast Wrap" at bounding box center [0, 0] width 0 height 0
type input "2"
click at [440, 291] on input "2" at bounding box center [427, 294] width 34 height 23
click at [465, 299] on button at bounding box center [462, 294] width 16 height 15
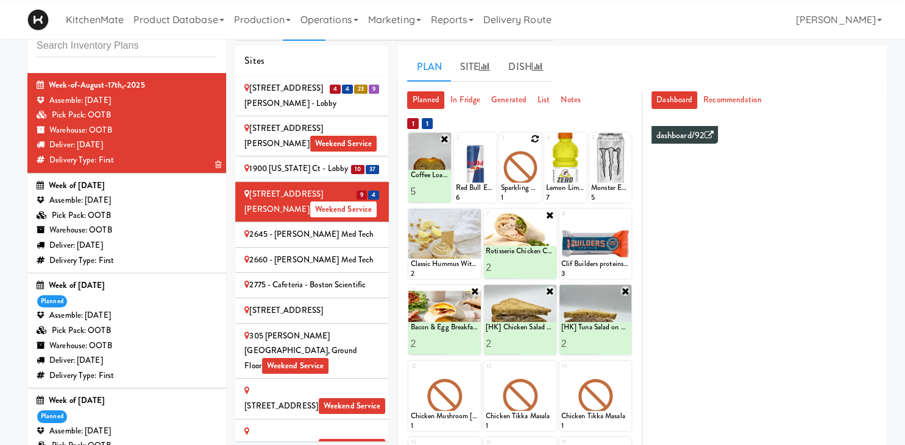
scroll to position [33, 0]
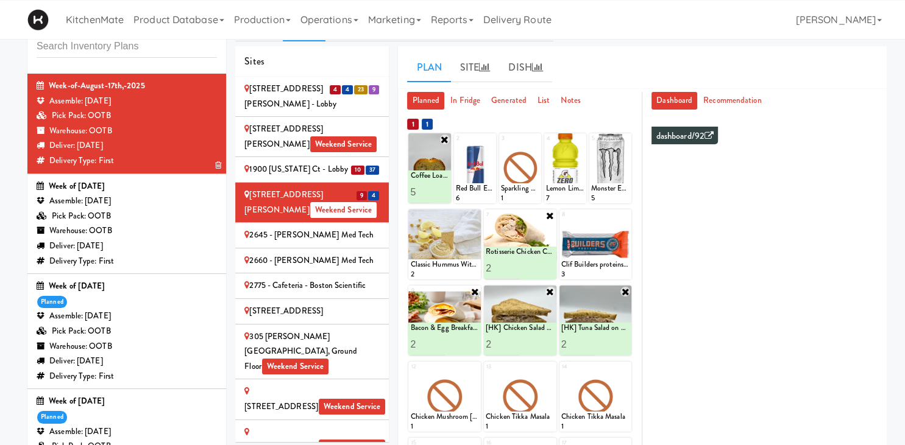
click at [312, 238] on div "2645 - [PERSON_NAME] Med Tech" at bounding box center [311, 235] width 135 height 15
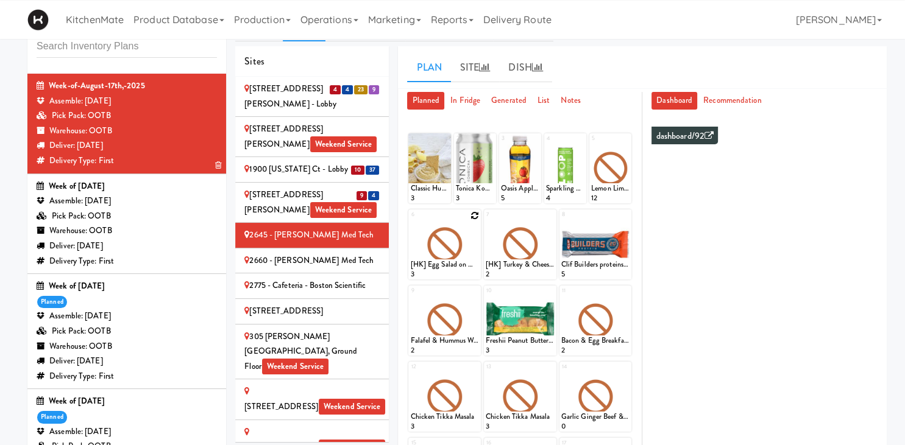
click at [473, 216] on icon at bounding box center [474, 215] width 9 height 9
click at [410, 221] on select "- Empty - Amazing Chocolate Chunk Cookie Bacon & Egg Breakfast Wrap Bistro Deli…" at bounding box center [444, 250] width 69 height 59
click option "[HK] Chicken Salad on Multigrain" at bounding box center [0, 0] width 0 height 0
type input "2"
click at [442, 264] on input "2" at bounding box center [427, 268] width 34 height 23
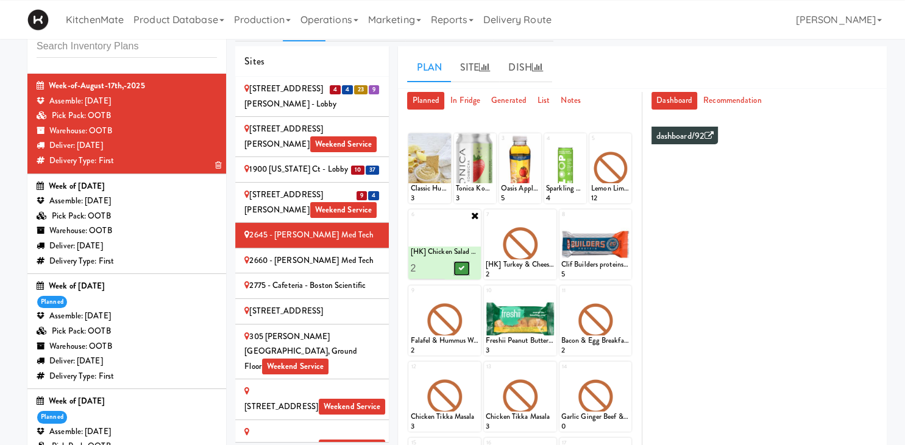
click at [459, 272] on button at bounding box center [462, 268] width 16 height 15
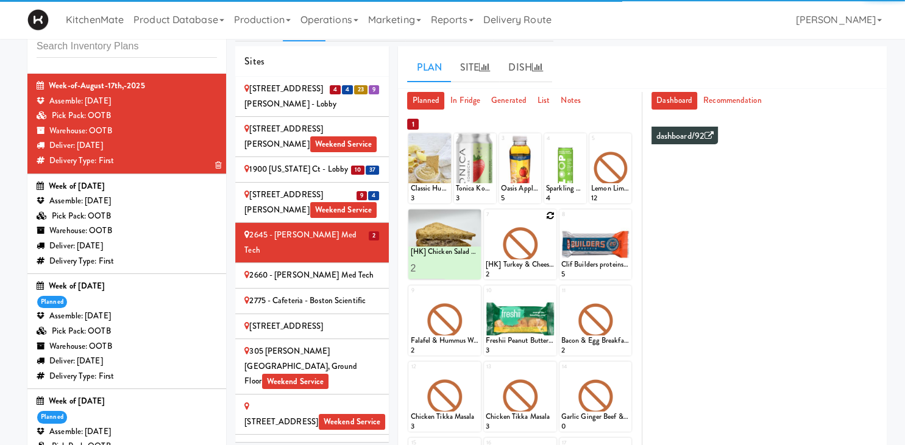
click at [551, 217] on icon at bounding box center [550, 215] width 9 height 9
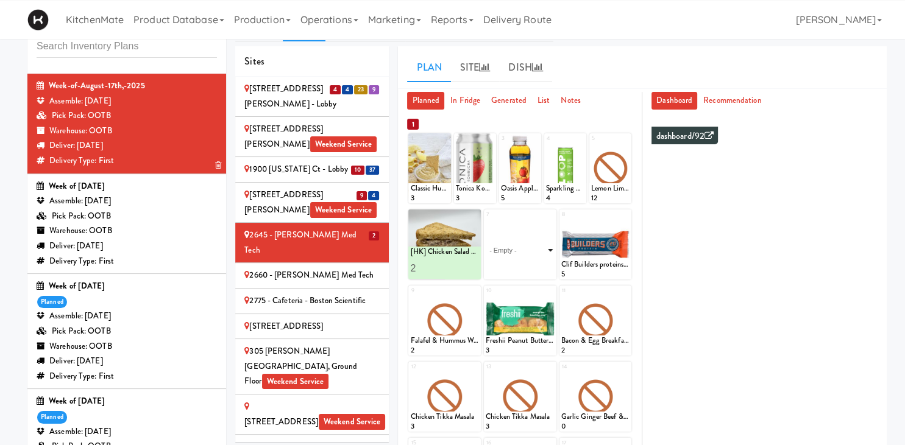
click at [486, 221] on select "- Empty - Amazing Chocolate Chunk Cookie Bacon & Egg Breakfast Wrap Bistro Deli…" at bounding box center [520, 250] width 69 height 59
click option "[HK] Tuna Salad on Multigrain" at bounding box center [0, 0] width 0 height 0
click at [516, 271] on input "0" at bounding box center [503, 268] width 34 height 23
click at [514, 266] on input "1" at bounding box center [503, 268] width 34 height 23
type input "2"
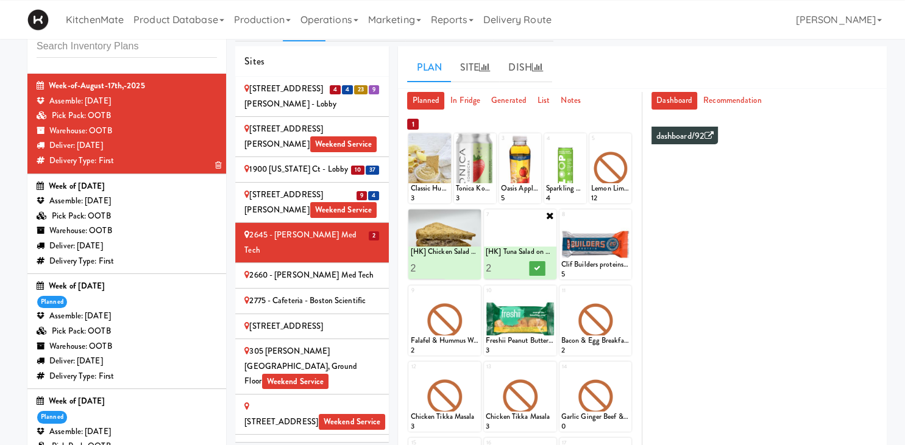
click at [514, 266] on input "2" at bounding box center [503, 268] width 34 height 23
click at [537, 267] on icon at bounding box center [537, 268] width 6 height 7
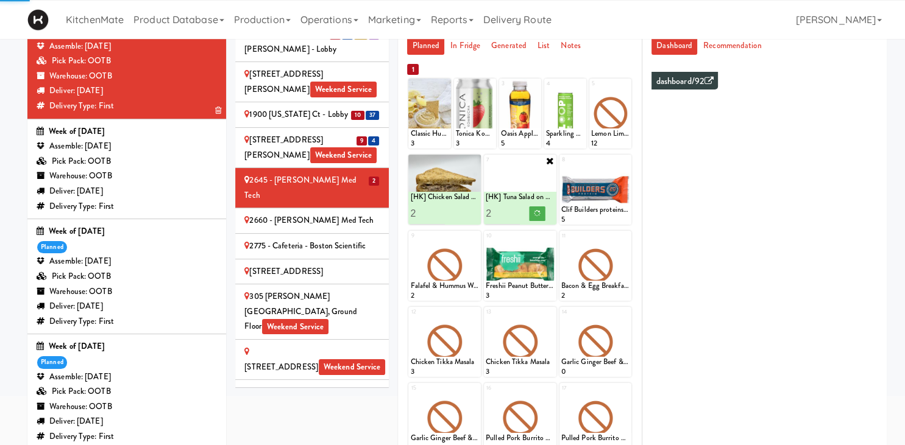
scroll to position [89, 0]
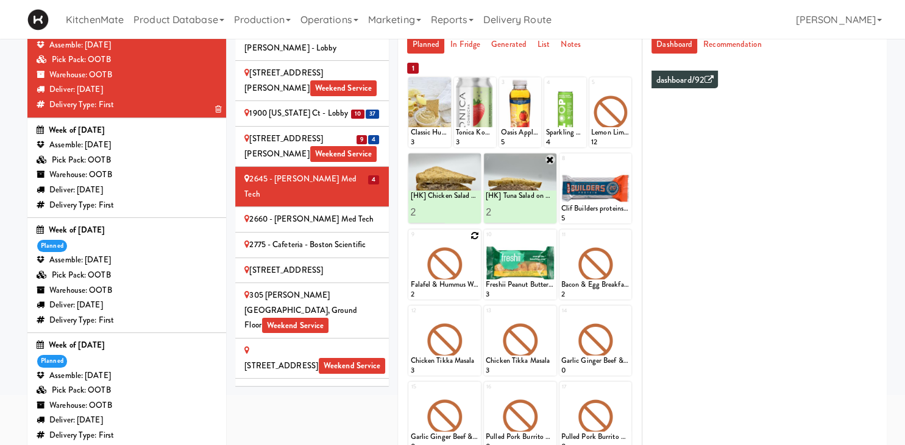
click at [477, 241] on div at bounding box center [444, 265] width 73 height 70
click at [476, 239] on icon at bounding box center [474, 236] width 9 height 9
click at [410, 241] on select "- Empty - Amazing Chocolate Chunk Cookie Bacon & Egg Breakfast Wrap Bistro Deli…" at bounding box center [444, 270] width 69 height 59
click option "Kinder Bueno" at bounding box center [0, 0] width 0 height 0
click at [439, 287] on input "2" at bounding box center [427, 288] width 34 height 23
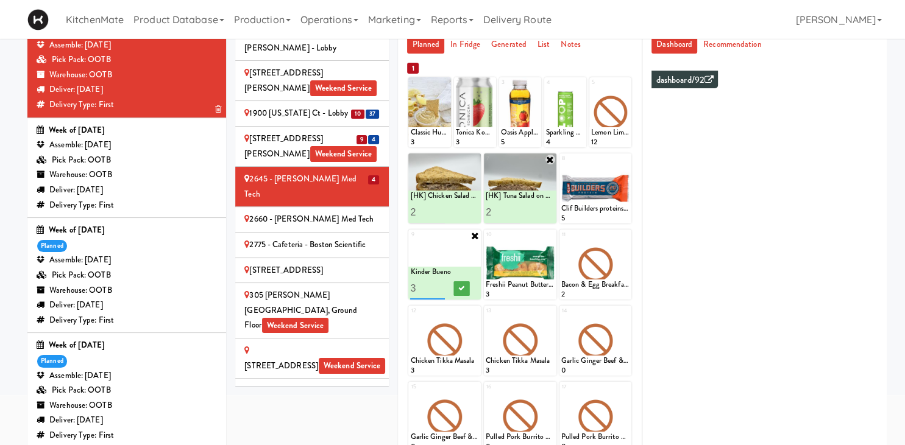
click at [439, 287] on input "3" at bounding box center [427, 288] width 34 height 23
click at [439, 287] on input "4" at bounding box center [427, 288] width 34 height 23
type input "5"
click at [439, 287] on input "5" at bounding box center [427, 288] width 34 height 23
click at [467, 291] on button at bounding box center [462, 289] width 16 height 15
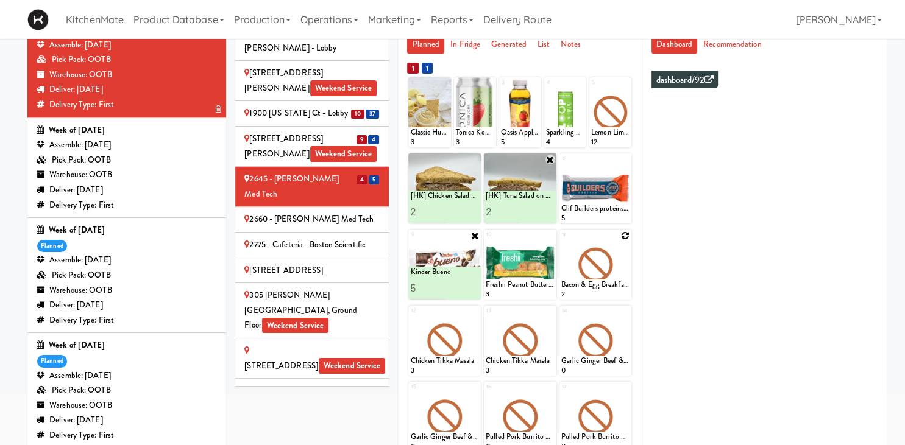
click at [625, 239] on icon at bounding box center [625, 236] width 9 height 9
click at [561, 241] on select "- Empty - Amazing Chocolate Chunk Cookie Bacon & Egg Breakfast Wrap Bistro Deli…" at bounding box center [595, 270] width 69 height 59
click option "Rotisserie Chicken Chipotle Wrap" at bounding box center [0, 0] width 0 height 0
type input "2"
click at [592, 287] on input "2" at bounding box center [578, 288] width 34 height 23
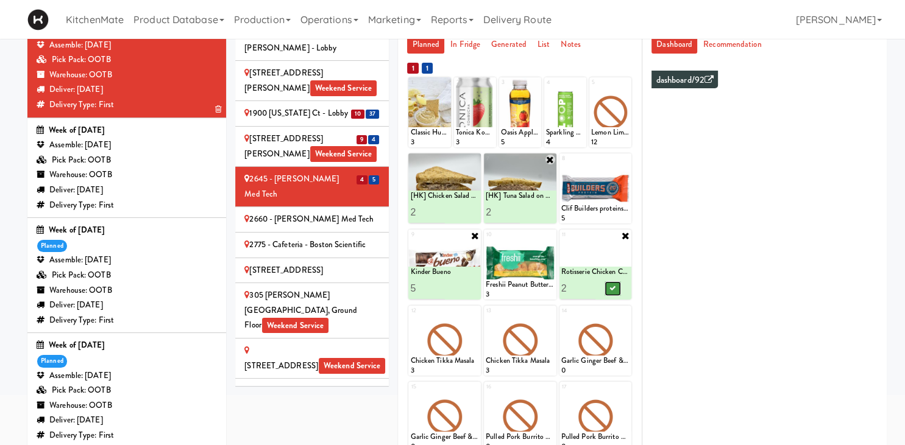
click at [615, 289] on icon at bounding box center [612, 288] width 6 height 7
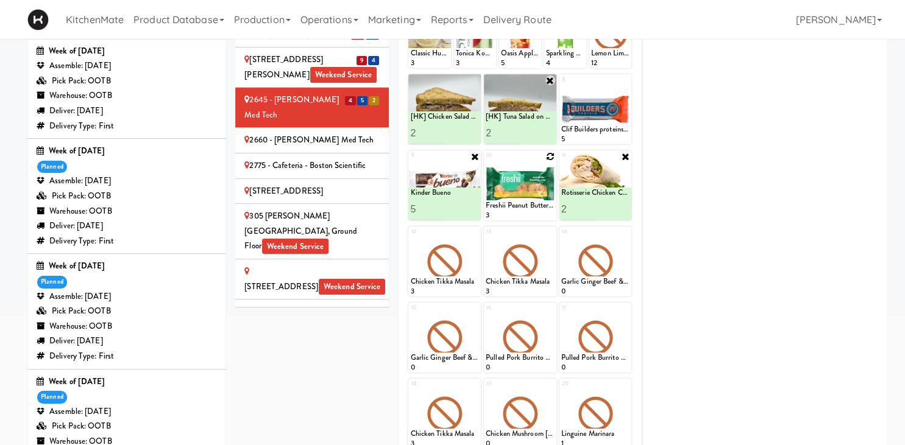
scroll to position [169, 0]
click at [344, 132] on div "2660 - [PERSON_NAME] Med Tech" at bounding box center [311, 139] width 135 height 15
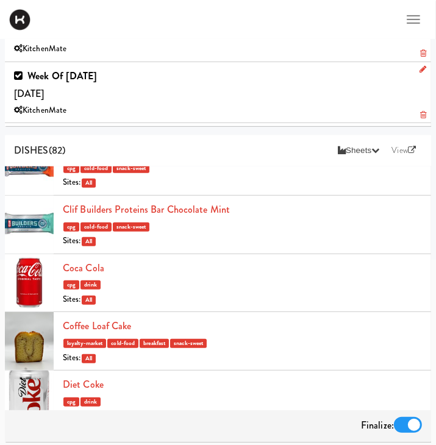
scroll to position [902, 0]
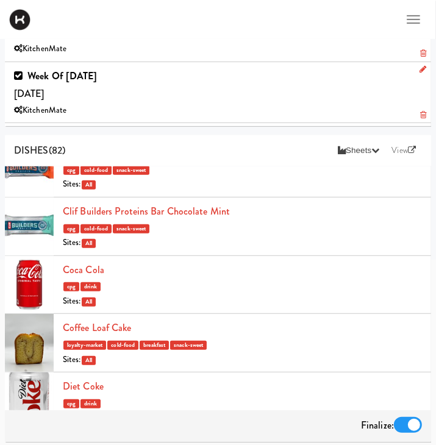
click at [149, 273] on div "Coca Cola cpg drink Sites: All" at bounding box center [242, 285] width 359 height 48
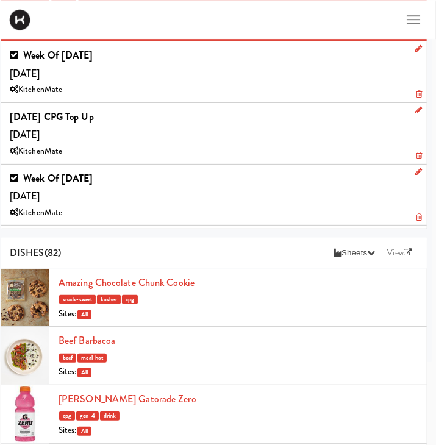
scroll to position [939, 0]
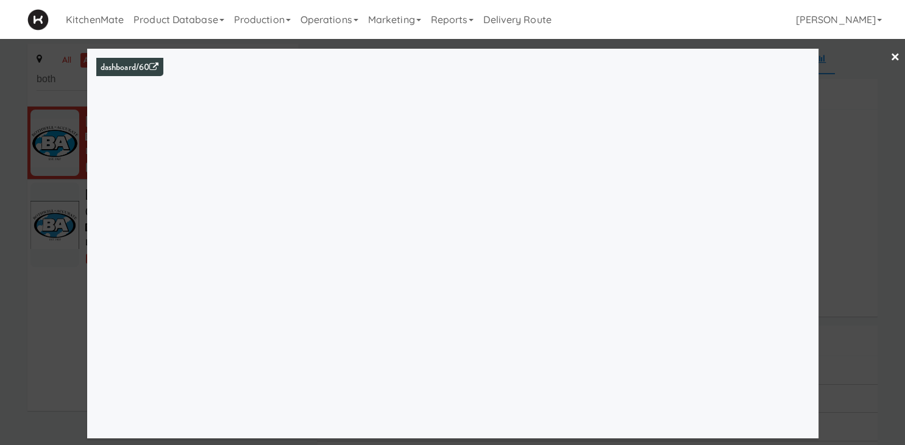
click at [50, 345] on div at bounding box center [452, 222] width 905 height 445
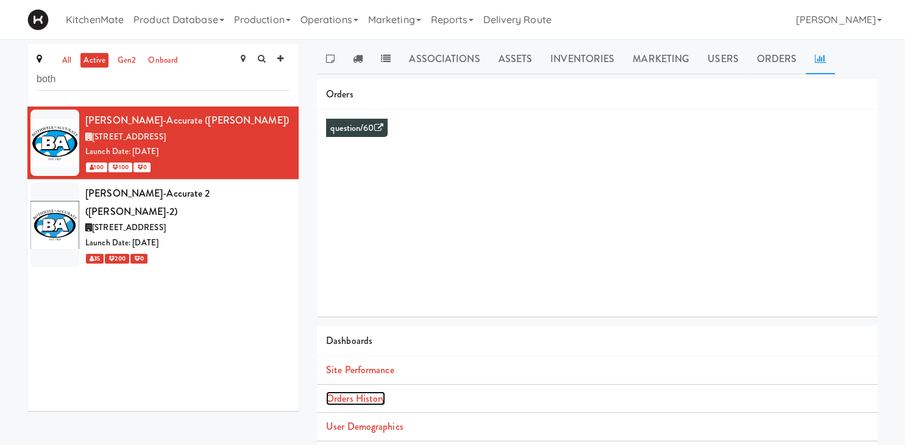
click at [360, 399] on link "Orders History" at bounding box center [355, 399] width 59 height 14
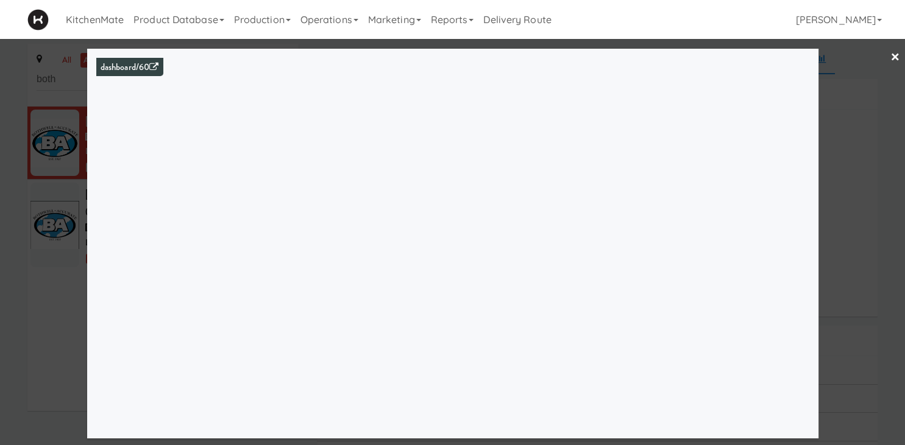
click at [64, 174] on div at bounding box center [452, 222] width 905 height 445
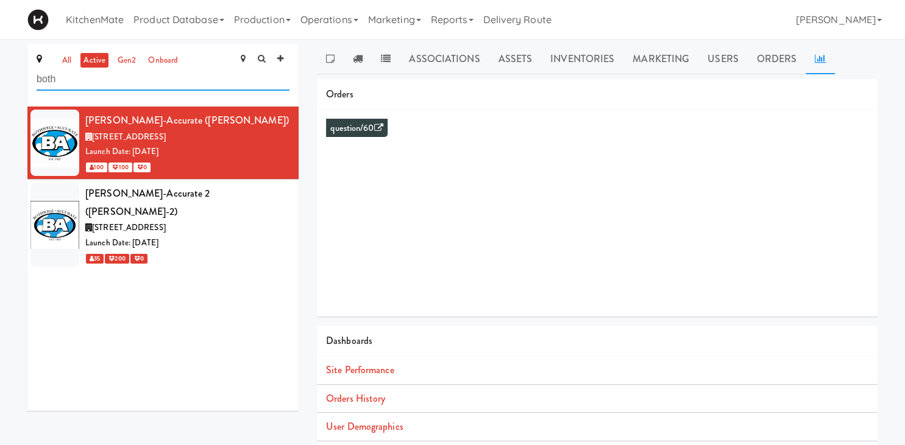
drag, startPoint x: 134, startPoint y: 88, endPoint x: -31, endPoint y: 94, distance: 165.3
click at [37, 91] on input "both" at bounding box center [163, 79] width 253 height 23
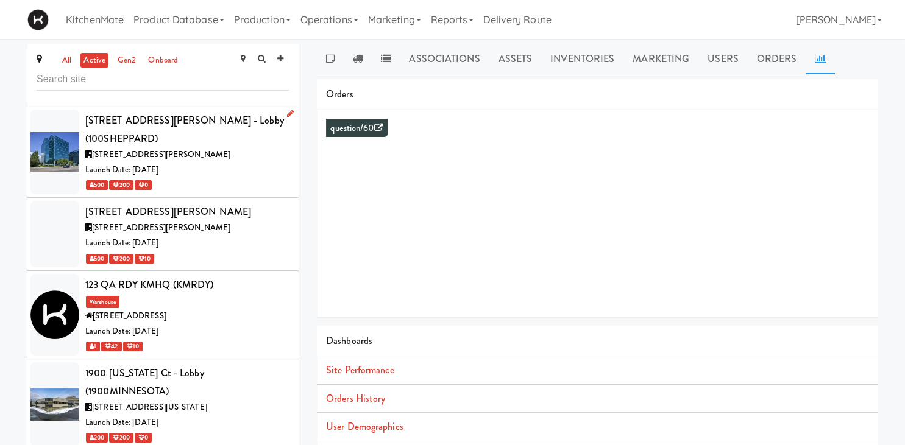
click at [195, 149] on span "100 Sheppard Ave E, Toronto ON" at bounding box center [161, 155] width 138 height 12
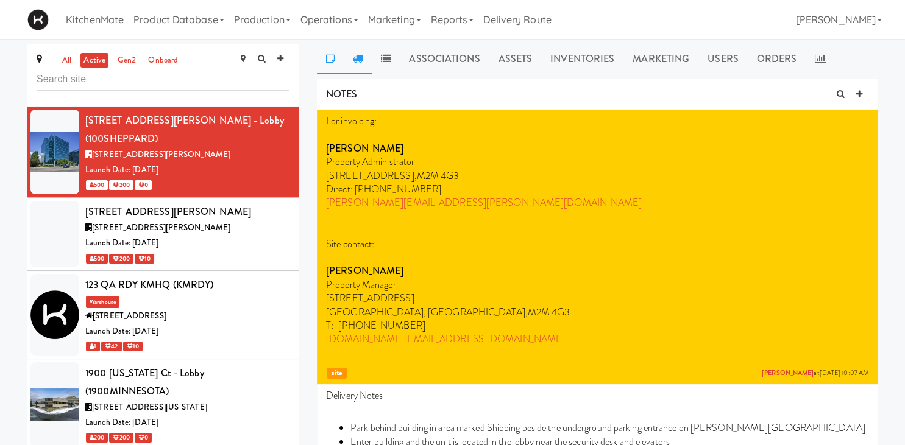
click at [361, 62] on icon at bounding box center [358, 59] width 10 height 10
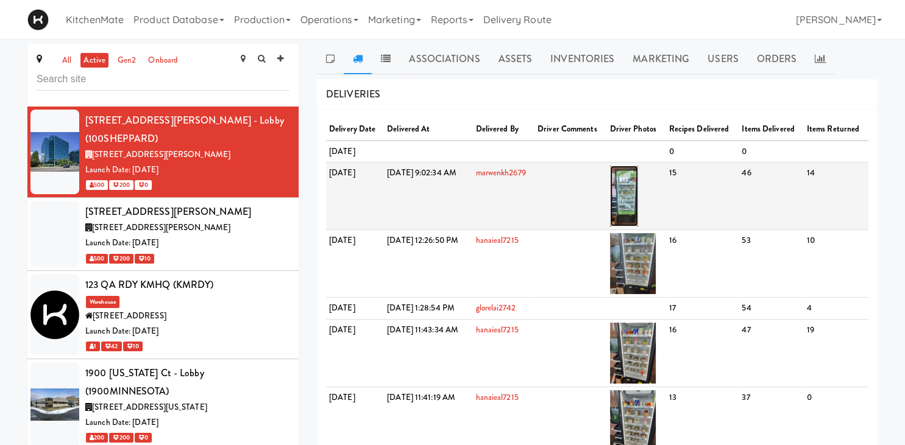
click at [639, 200] on img at bounding box center [624, 196] width 29 height 61
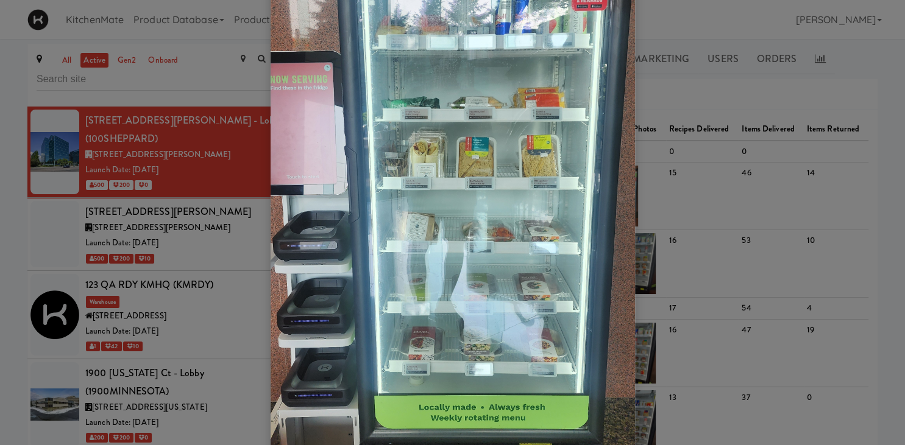
scroll to position [236, 0]
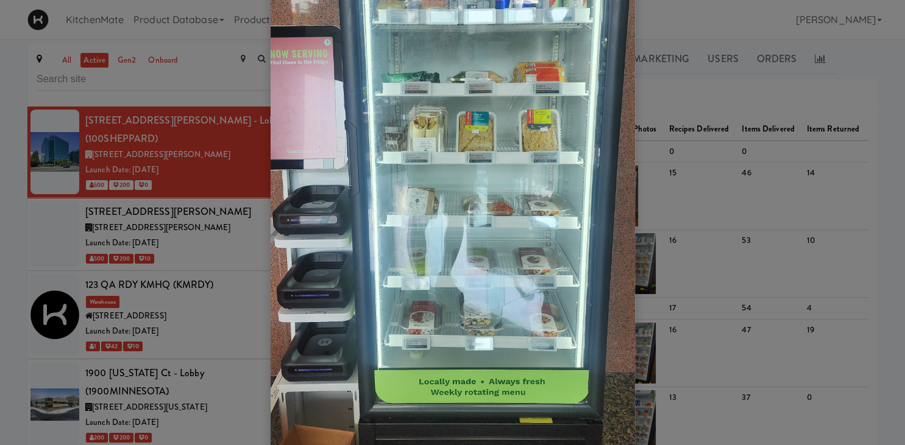
click at [139, 237] on div at bounding box center [452, 222] width 905 height 445
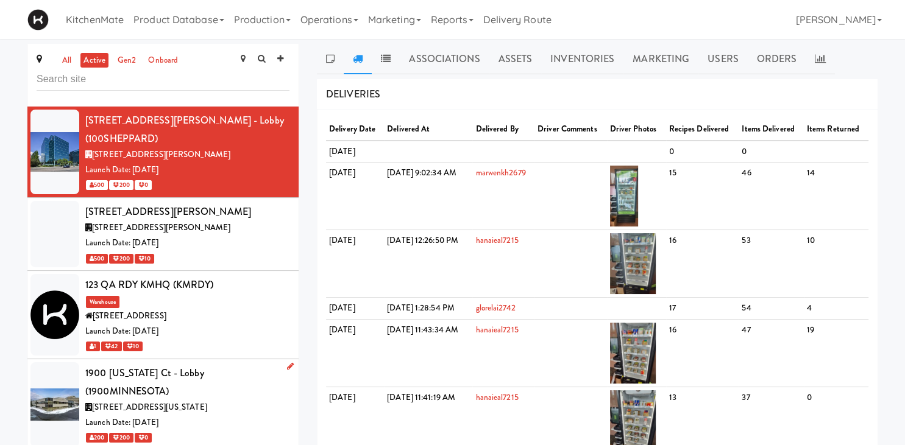
click at [152, 364] on div "1900 Minnesota Ct - Lobby (1900MINNESOTA)" at bounding box center [187, 382] width 204 height 36
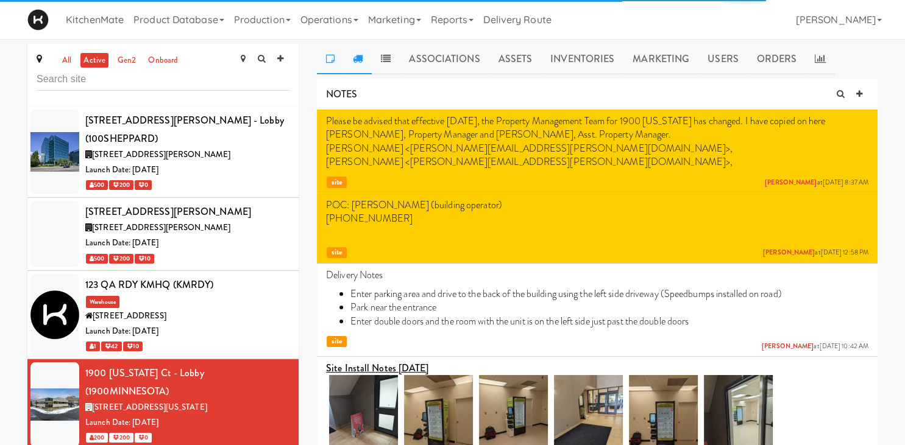
click at [357, 48] on link at bounding box center [358, 59] width 28 height 30
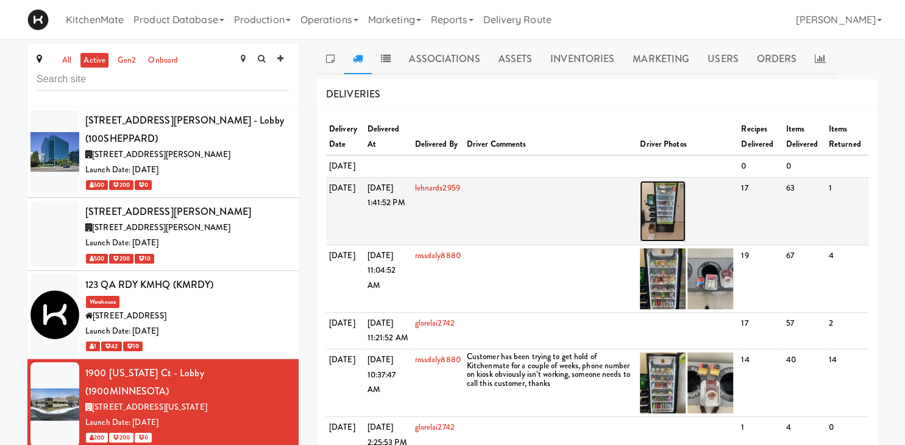
click at [666, 221] on img at bounding box center [663, 211] width 46 height 61
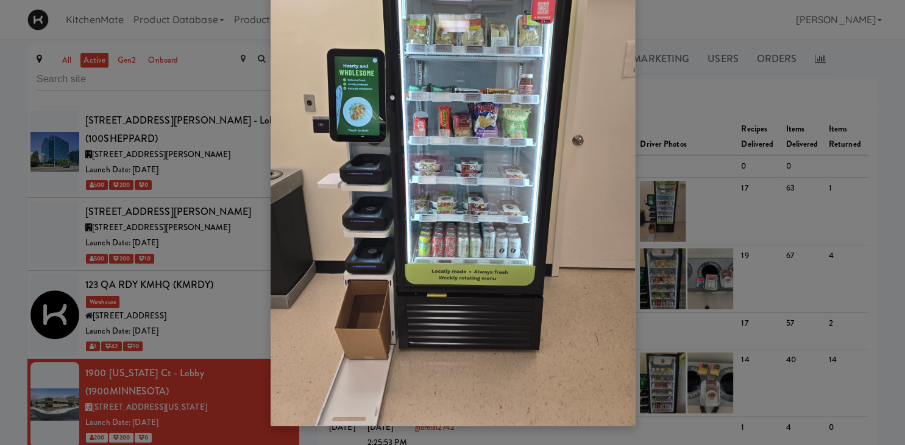
click at [134, 253] on div at bounding box center [452, 222] width 905 height 445
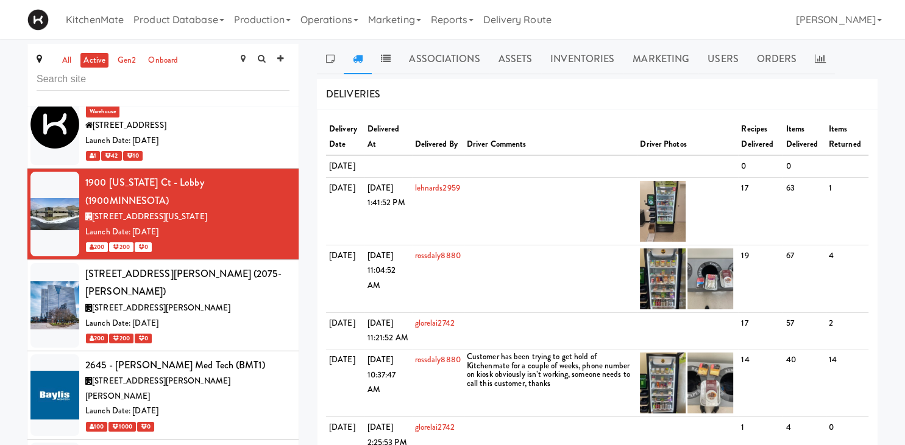
scroll to position [191, 0]
click at [134, 302] on span "2075 Kennedy Rd, Toronto ON" at bounding box center [161, 308] width 138 height 12
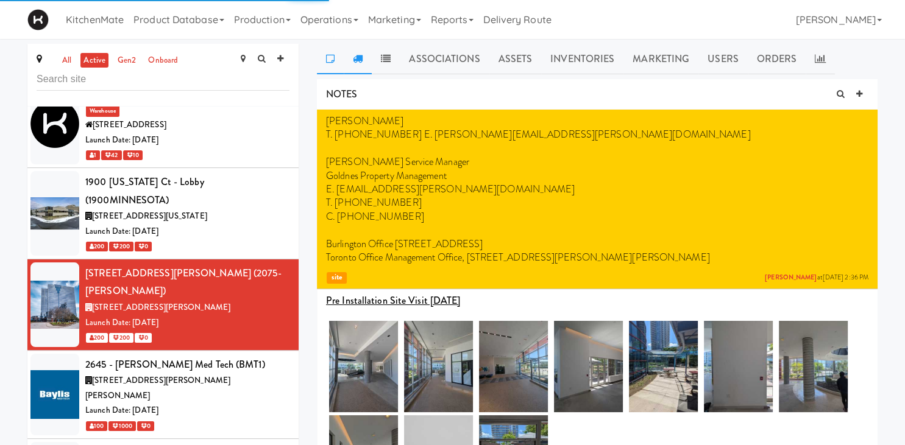
click at [361, 60] on icon at bounding box center [358, 59] width 10 height 10
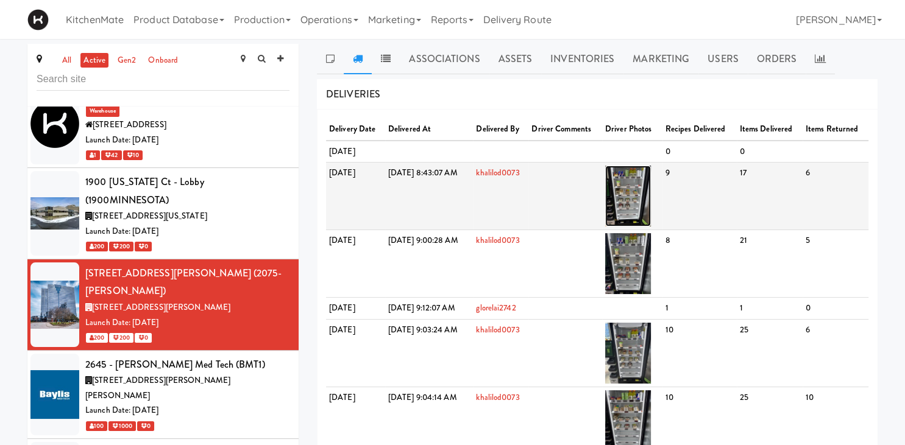
click at [651, 197] on img at bounding box center [628, 196] width 46 height 61
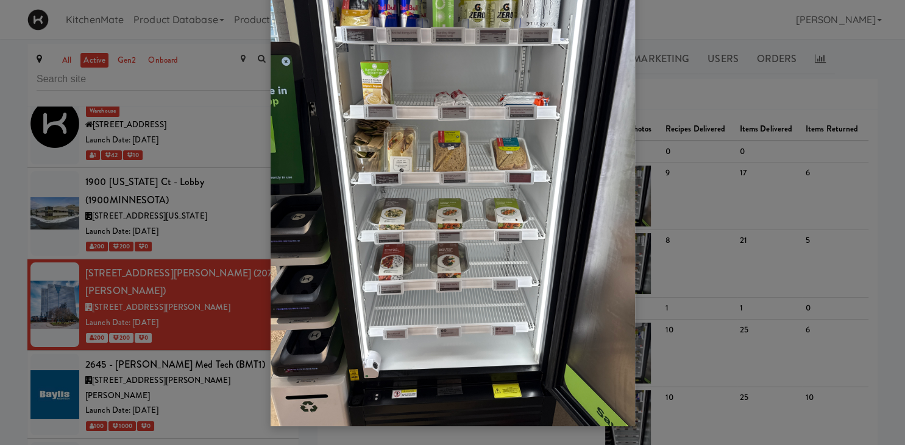
click at [77, 289] on div at bounding box center [452, 222] width 905 height 445
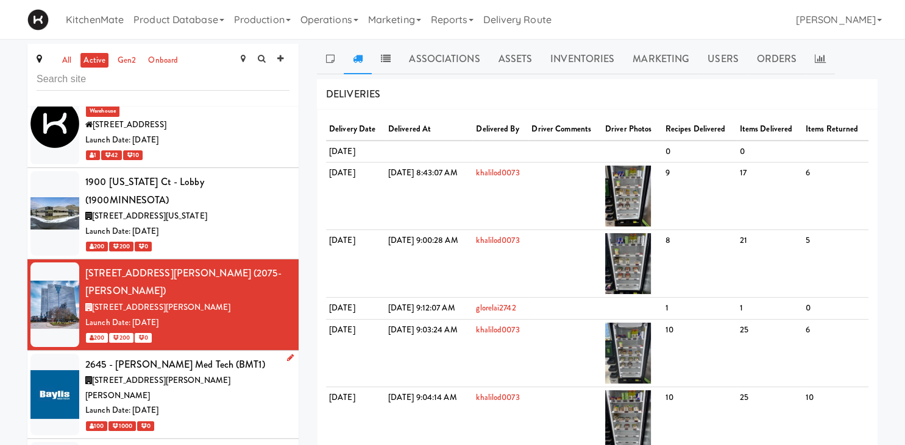
click at [128, 375] on span "2645 Matheson Blvd E, Mississauga ON" at bounding box center [157, 388] width 145 height 27
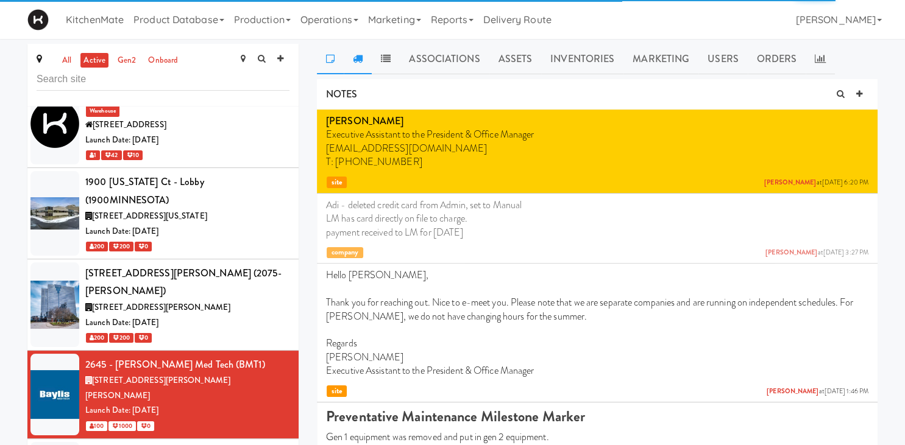
click at [354, 57] on icon at bounding box center [358, 59] width 10 height 10
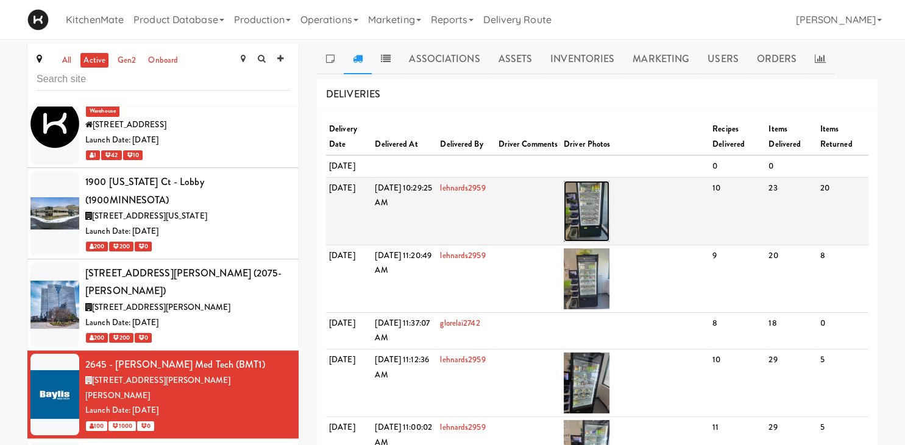
click at [609, 216] on img at bounding box center [587, 211] width 46 height 61
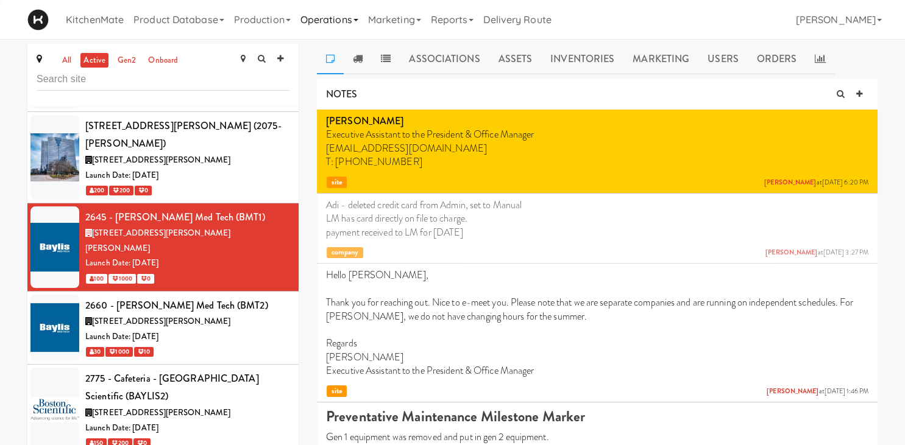
scroll to position [377, 0]
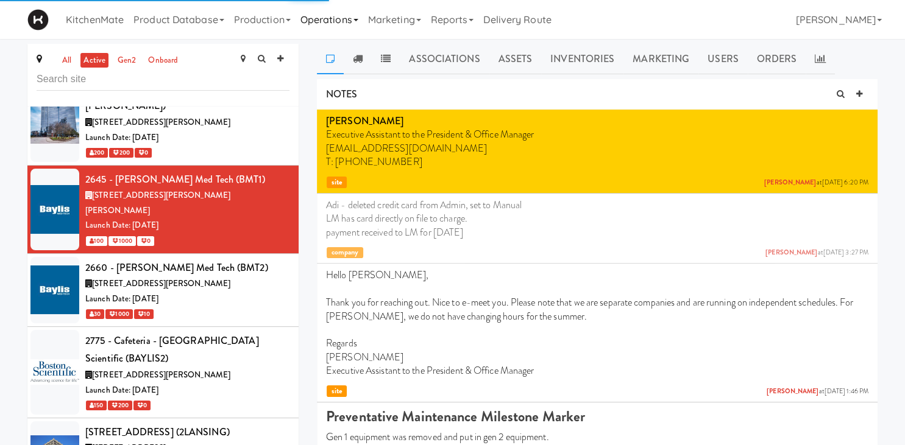
click at [342, 24] on link "Operations" at bounding box center [330, 19] width 68 height 39
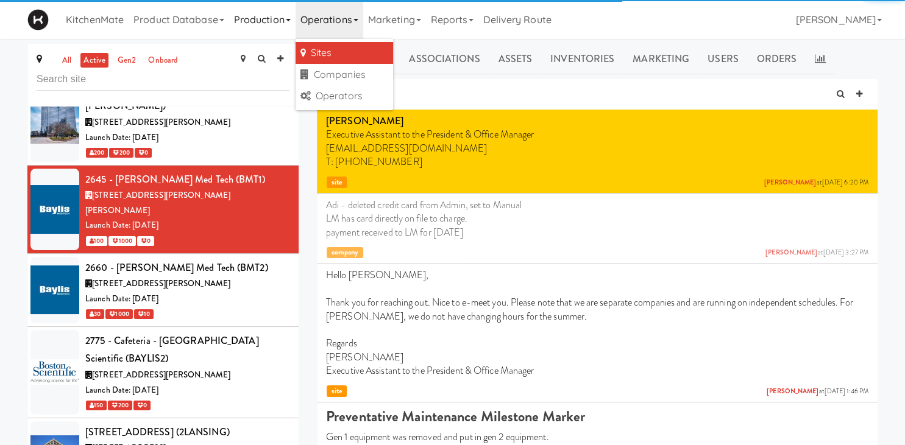
click at [284, 20] on link "Production" at bounding box center [262, 19] width 66 height 39
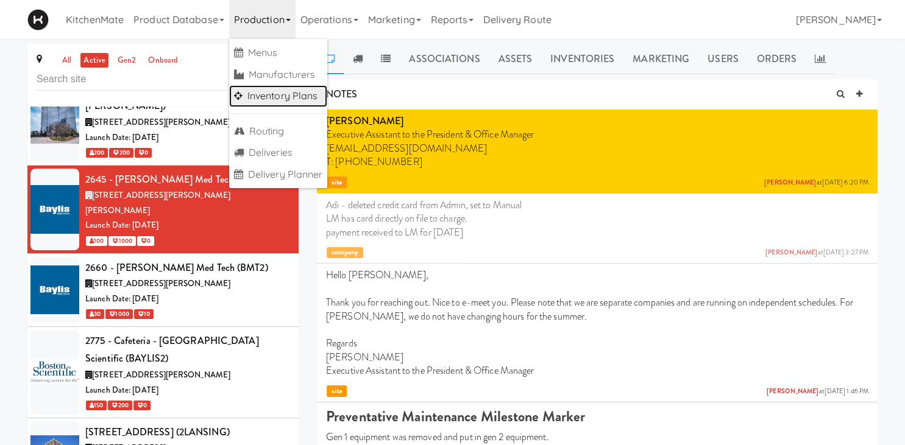
click at [283, 99] on link "Inventory Plans" at bounding box center [278, 96] width 99 height 22
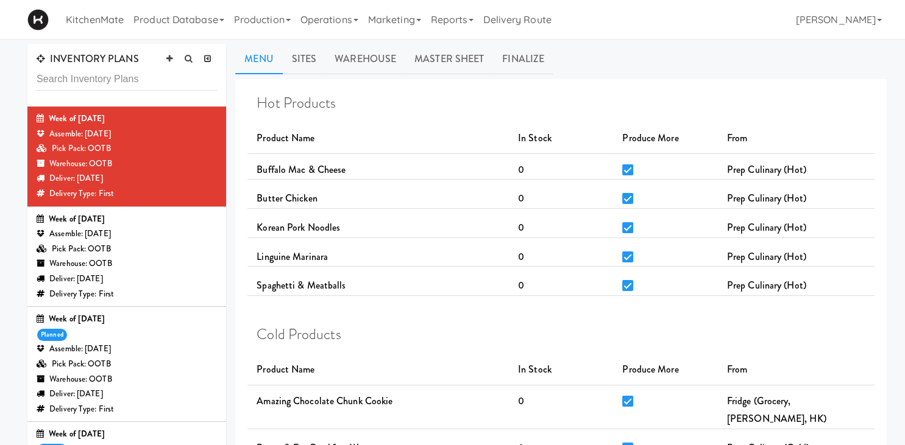
click at [99, 339] on div "Week of August 10th, 2025 planned Assemble: Saturday Aug 09, 2025 Pick Pack: OO…" at bounding box center [127, 364] width 180 height 105
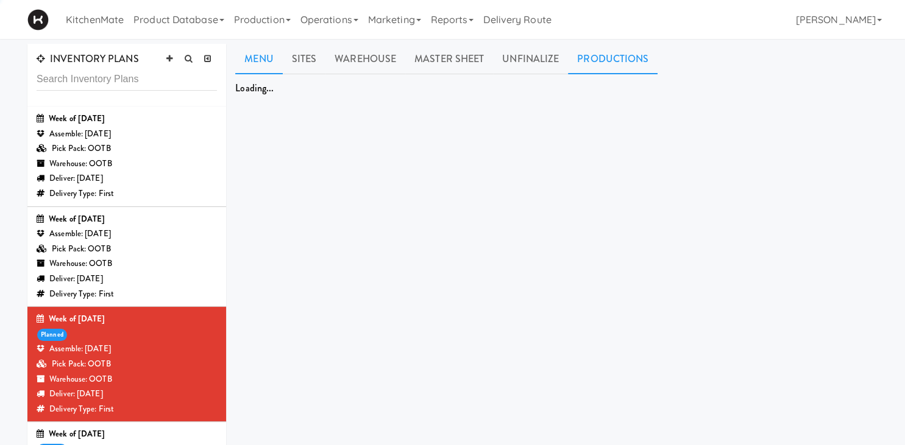
click at [600, 59] on link "Productions" at bounding box center [613, 59] width 90 height 30
